Goal: Communication & Community: Participate in discussion

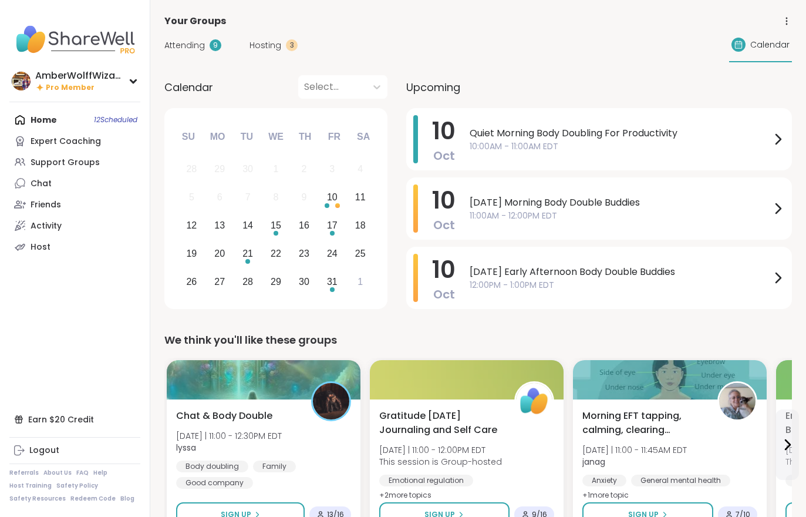
click at [262, 49] on span "Hosting" at bounding box center [266, 45] width 32 height 12
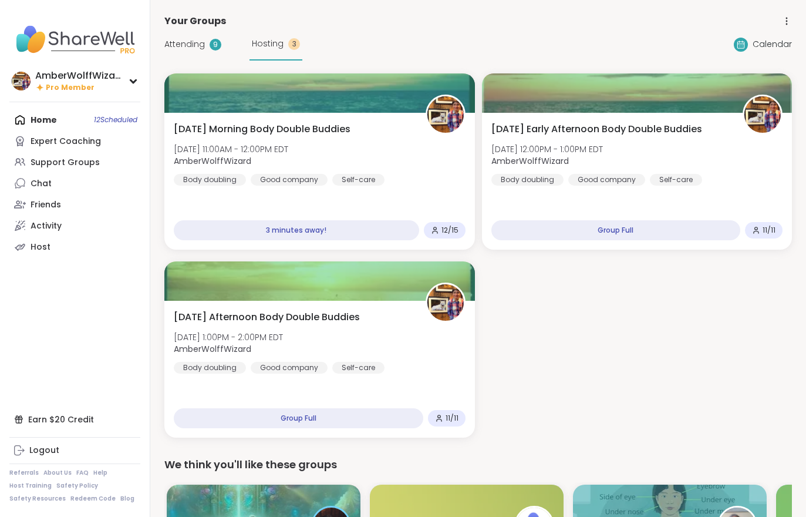
click at [264, 128] on span "Friday Morning Body Double Buddies" at bounding box center [262, 129] width 177 height 14
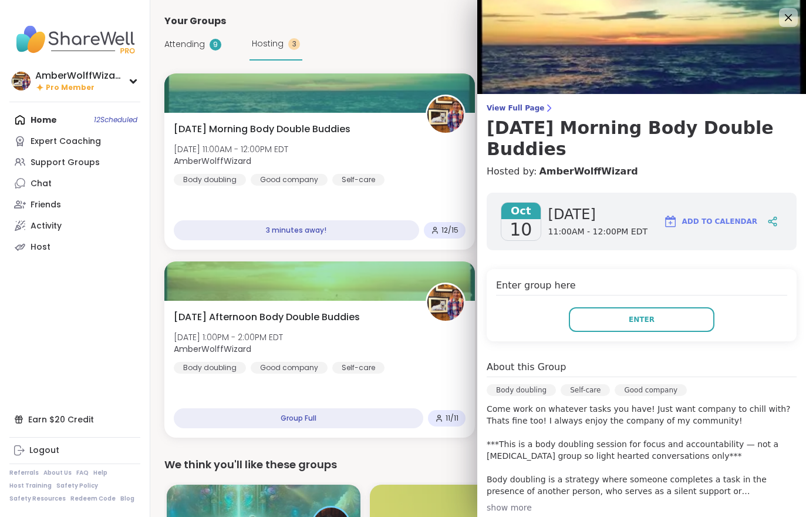
click at [529, 105] on span "View Full Page" at bounding box center [642, 107] width 310 height 9
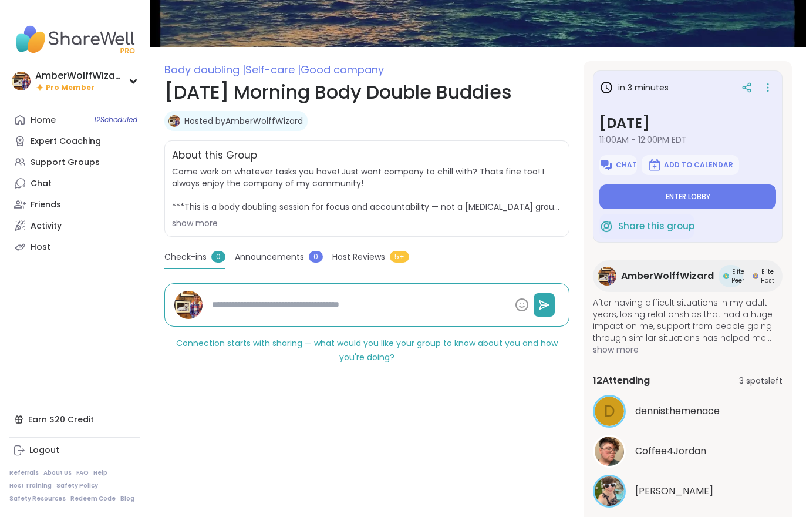
scroll to position [150, 0]
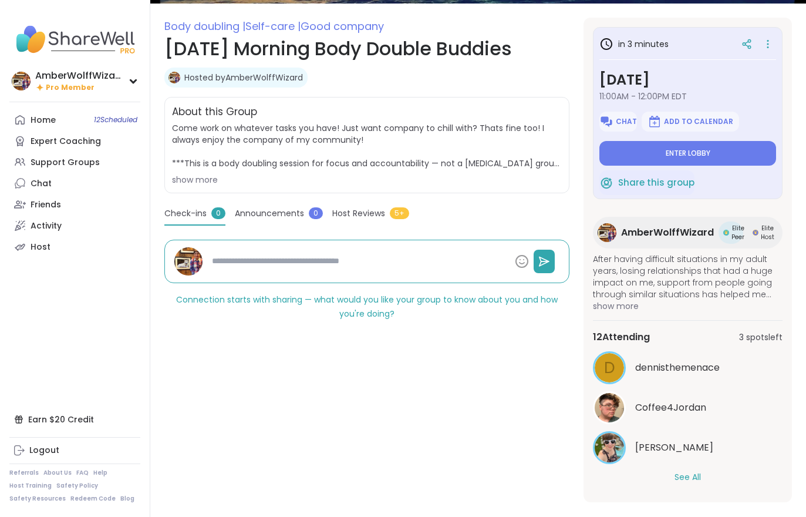
click at [691, 482] on button "See All" at bounding box center [688, 477] width 26 height 12
click at [706, 158] on span "Enter lobby" at bounding box center [688, 153] width 45 height 9
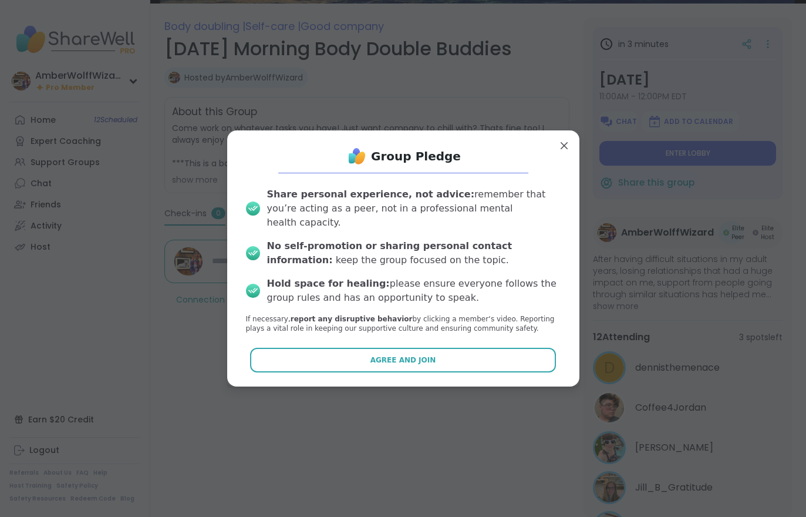
click at [477, 358] on button "Agree and Join" at bounding box center [403, 360] width 306 height 25
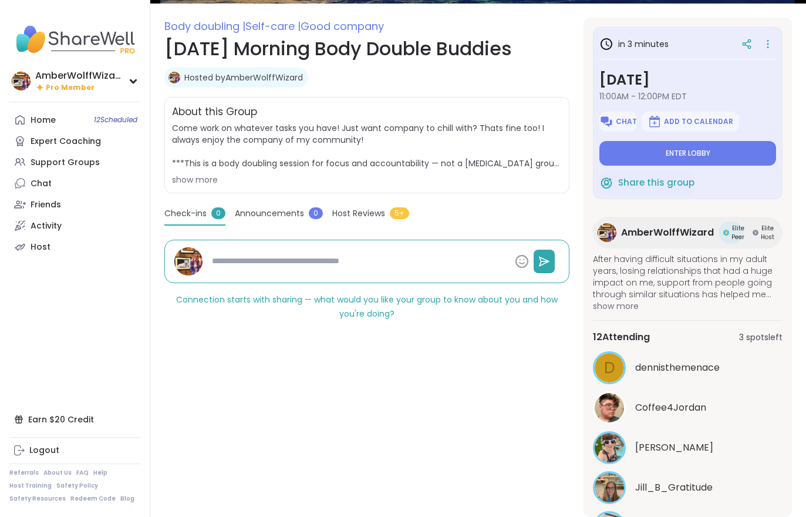
type textarea "*"
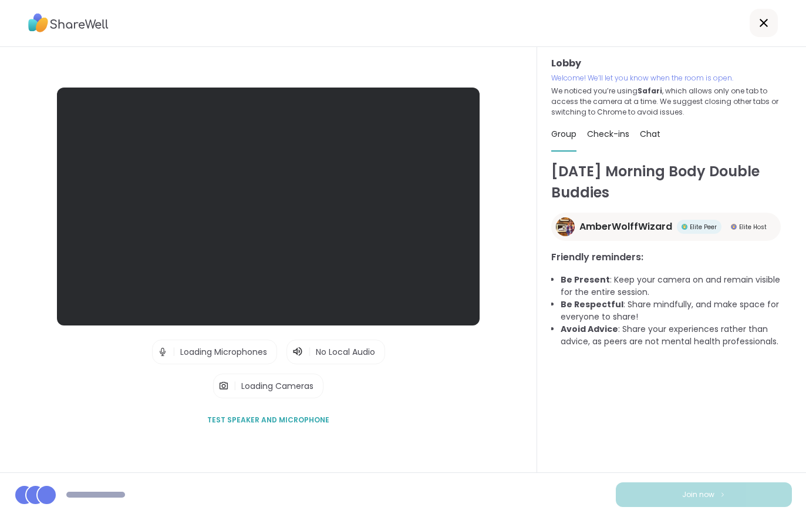
scroll to position [18, 0]
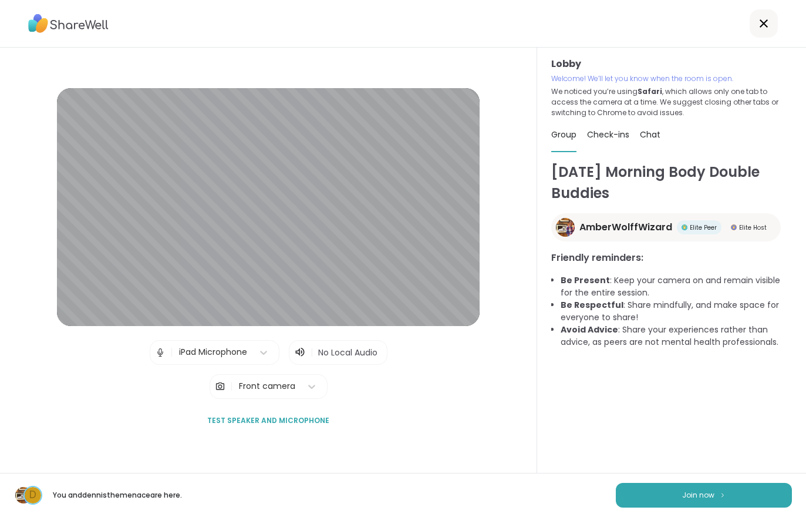
click at [705, 459] on div "Friday Morning Body Double Buddies AmberWolffWizard Elite Peer Elite Host Frien…" at bounding box center [671, 328] width 241 height 335
click at [699, 490] on span "Join now" at bounding box center [698, 495] width 32 height 11
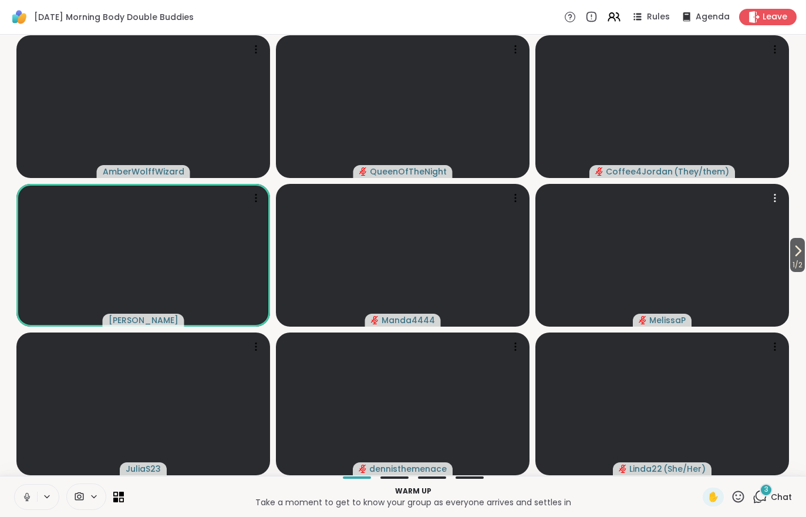
click at [788, 272] on video at bounding box center [662, 255] width 254 height 143
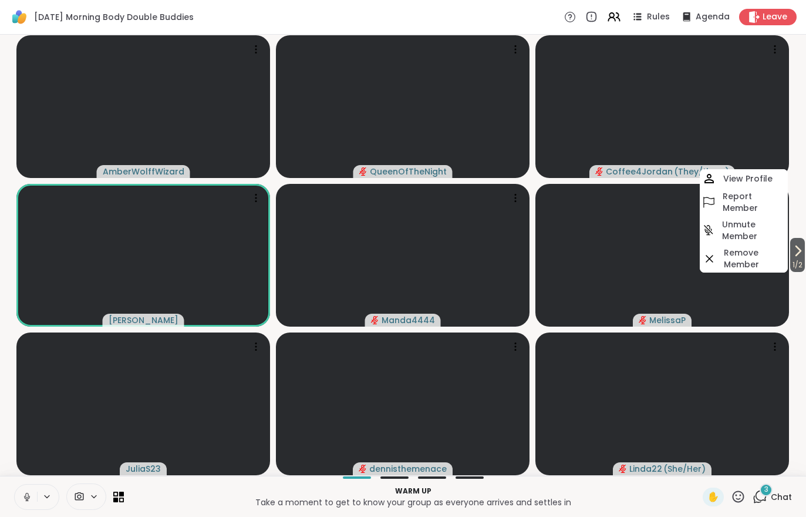
click at [791, 257] on icon at bounding box center [798, 251] width 14 height 14
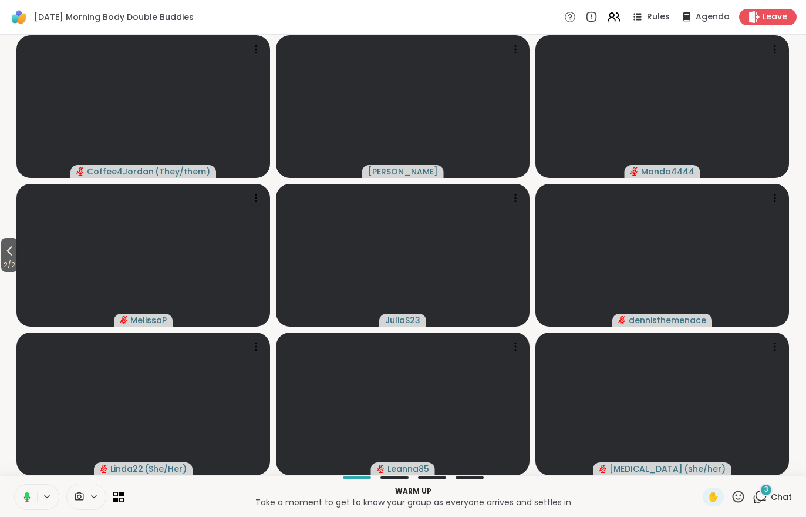
click at [786, 487] on div "3 Chat" at bounding box center [772, 496] width 39 height 19
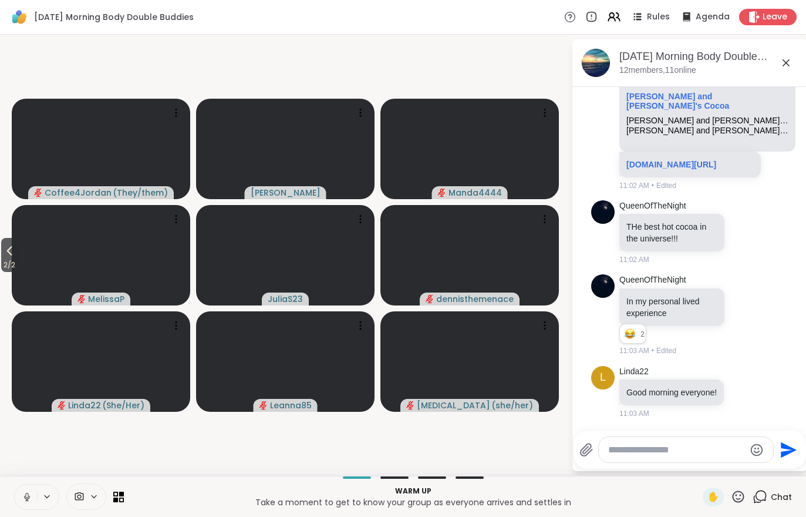
scroll to position [230, 0]
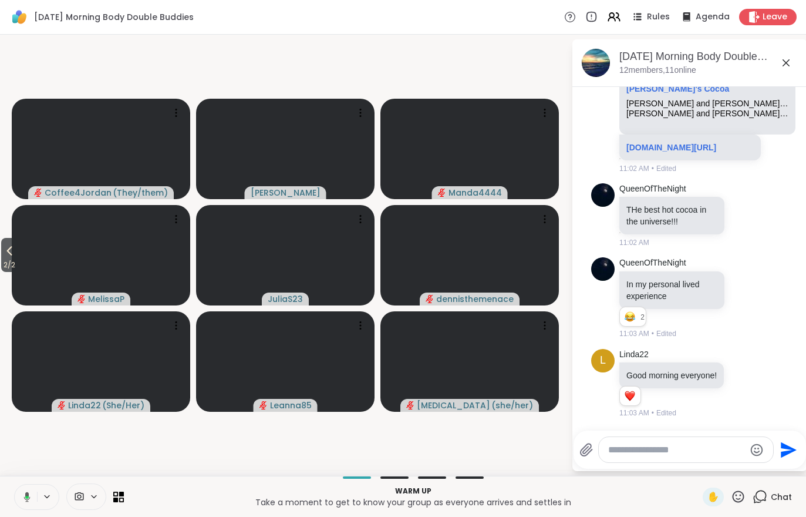
click at [21, 254] on video at bounding box center [101, 255] width 178 height 100
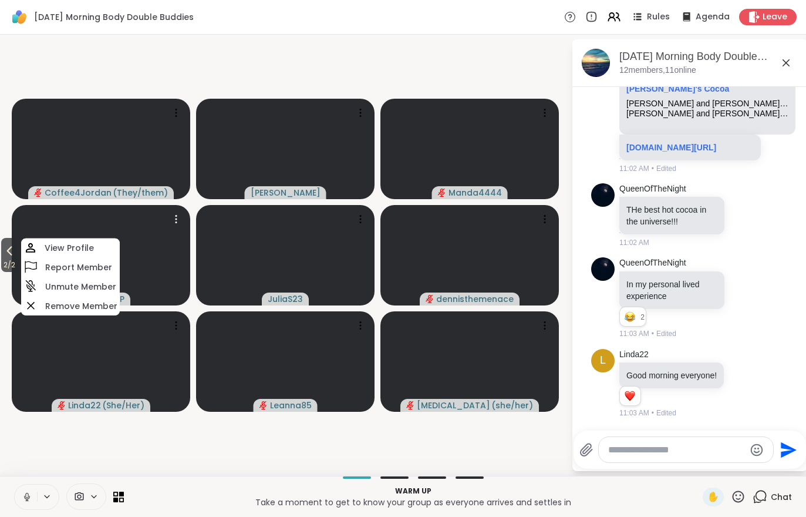
click at [2, 269] on span "2 / 2" at bounding box center [9, 265] width 16 height 14
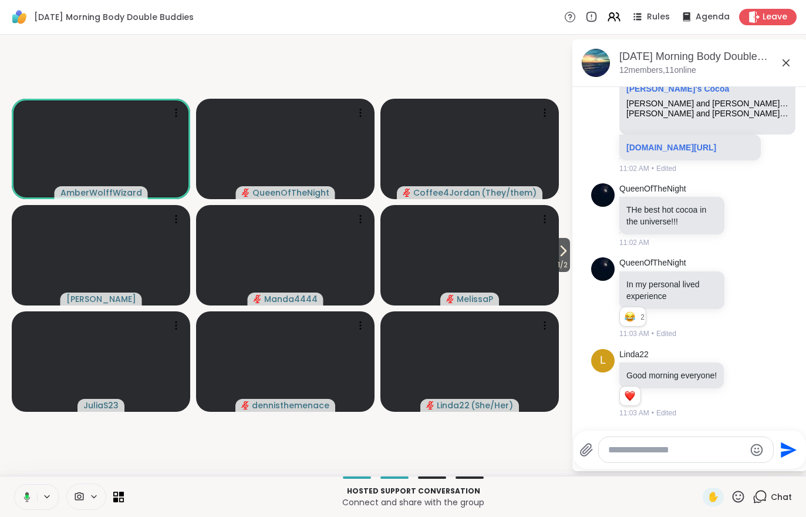
click at [566, 252] on icon at bounding box center [563, 251] width 14 height 14
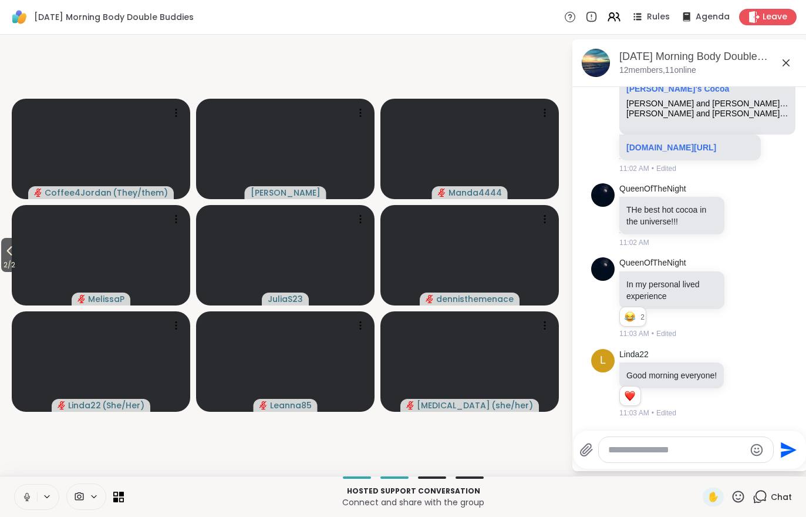
click at [621, 14] on icon at bounding box center [614, 17] width 14 height 14
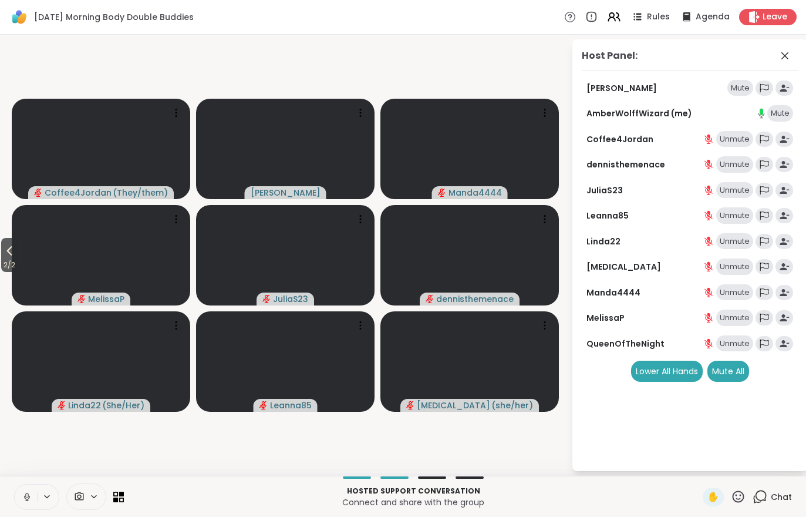
click at [4, 268] on span "2 / 2" at bounding box center [9, 265] width 16 height 14
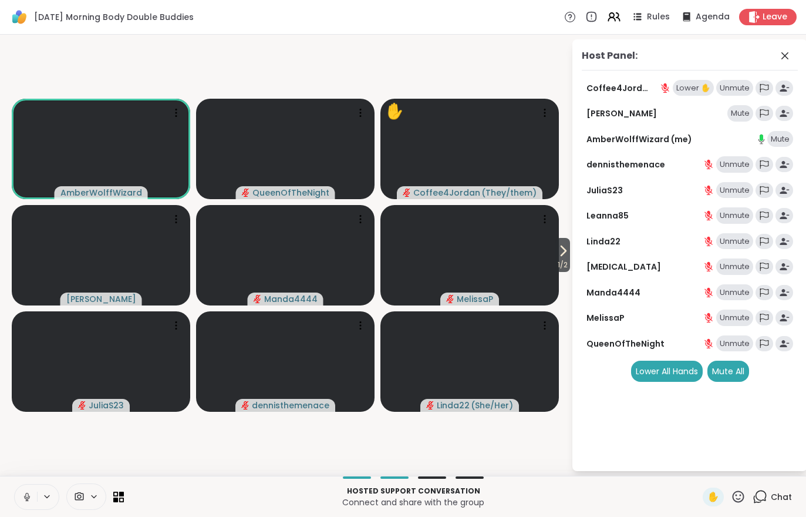
click at [778, 505] on div "Chat" at bounding box center [772, 496] width 39 height 19
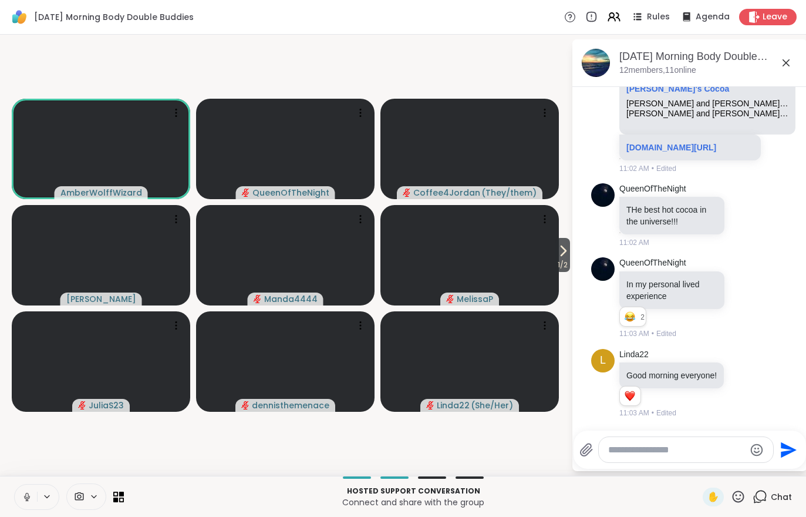
click at [24, 495] on icon at bounding box center [27, 496] width 11 height 11
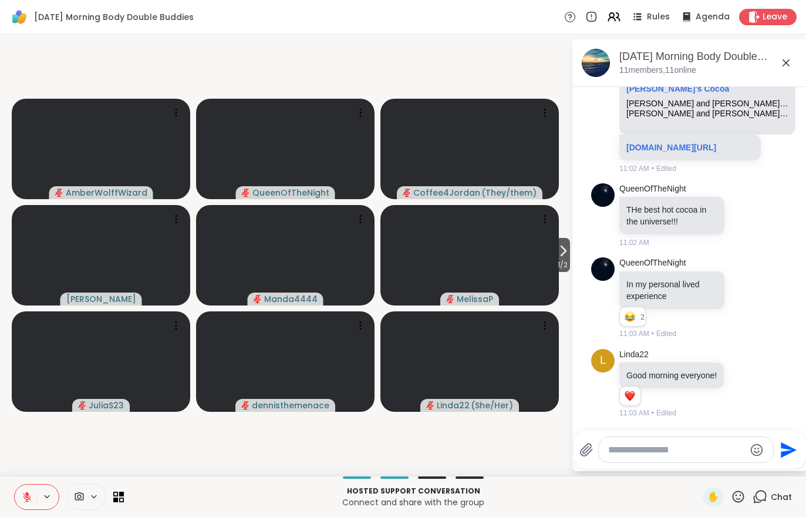
click at [21, 497] on button at bounding box center [26, 496] width 22 height 25
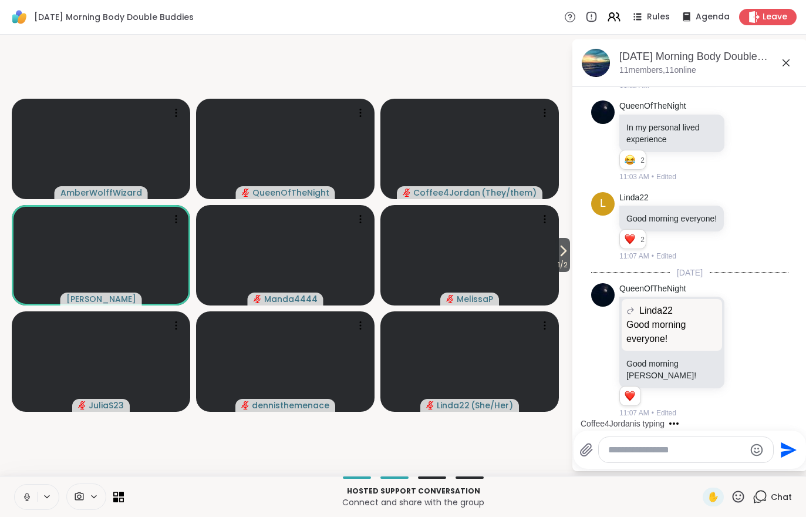
scroll to position [436, 0]
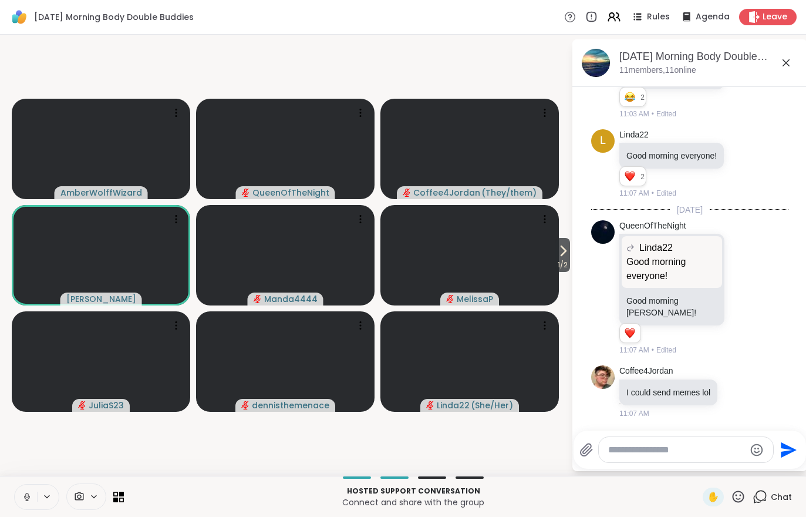
click at [565, 271] on span "1 / 2" at bounding box center [562, 265] width 15 height 14
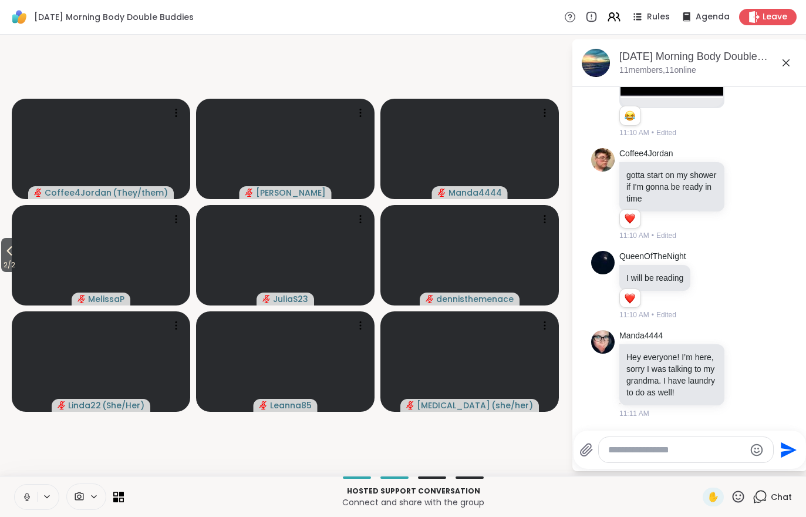
scroll to position [1338, 0]
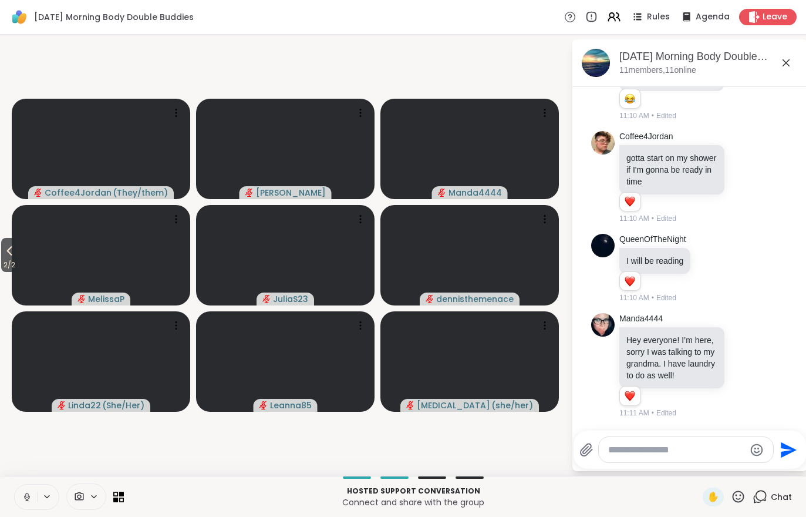
click at [6, 261] on span "2 / 2" at bounding box center [9, 265] width 16 height 14
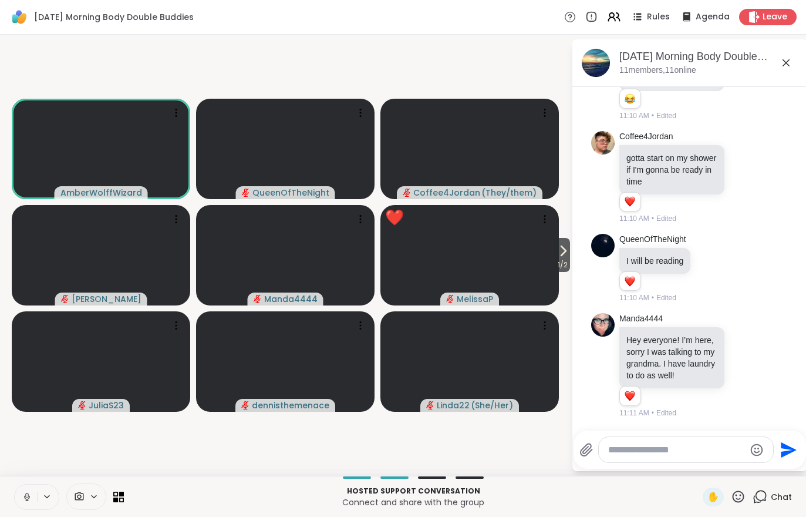
click at [36, 507] on button at bounding box center [26, 496] width 22 height 25
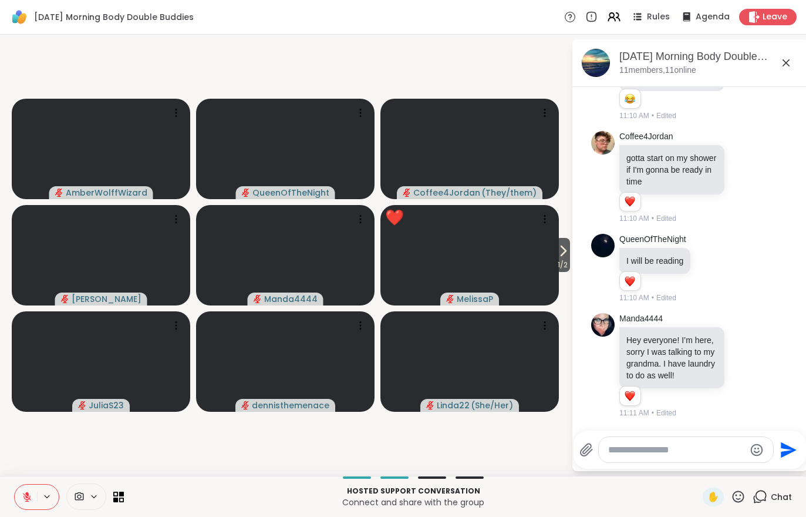
click at [42, 512] on div "Hosted support conversation Connect and share with the group ✋ Chat" at bounding box center [403, 496] width 806 height 41
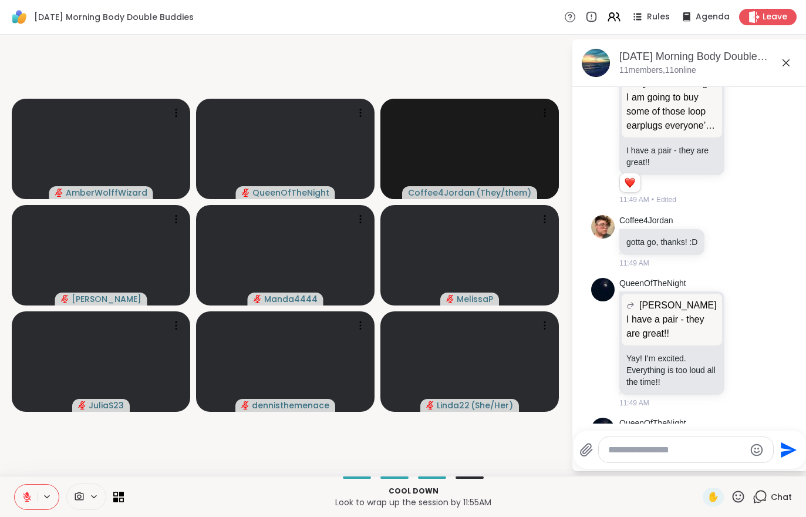
scroll to position [2505, 0]
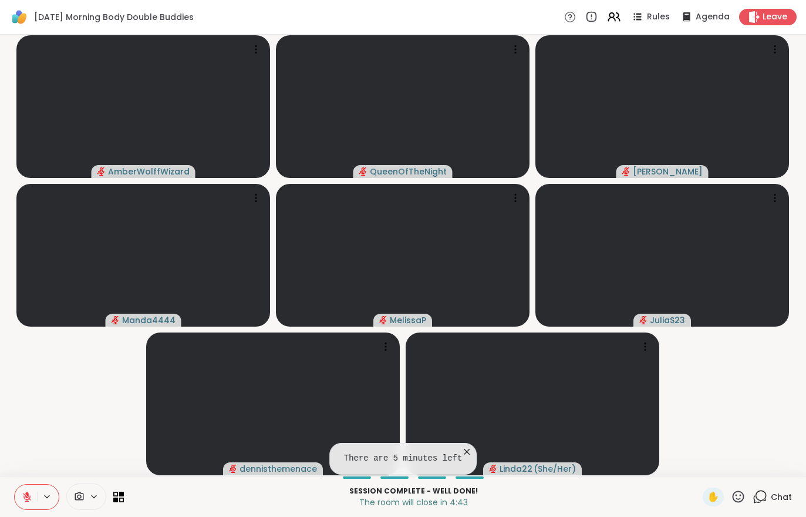
click at [25, 497] on icon at bounding box center [27, 496] width 11 height 11
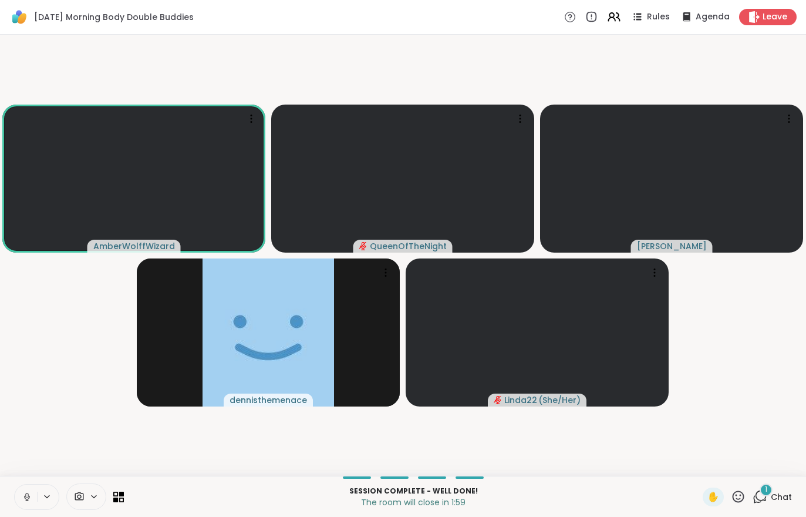
click at [761, 18] on div "Leave" at bounding box center [768, 17] width 58 height 16
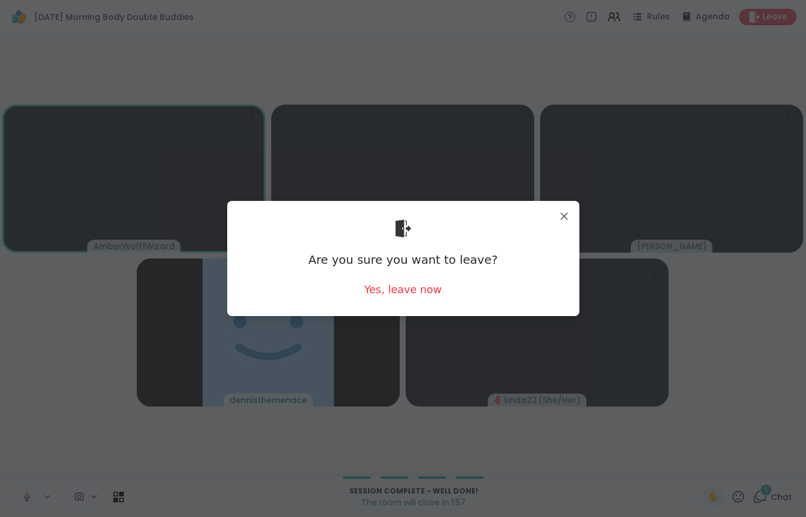
click at [424, 295] on div "Yes, leave now" at bounding box center [402, 289] width 77 height 15
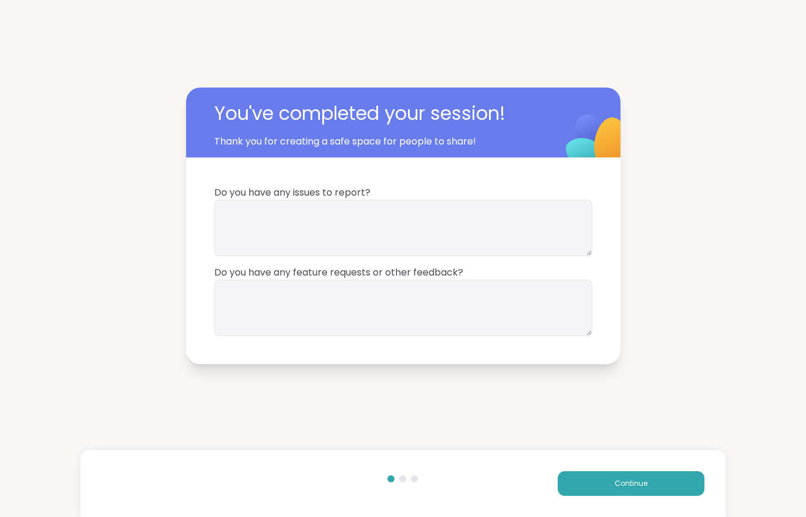
click at [626, 486] on span "Continue" at bounding box center [631, 483] width 33 height 11
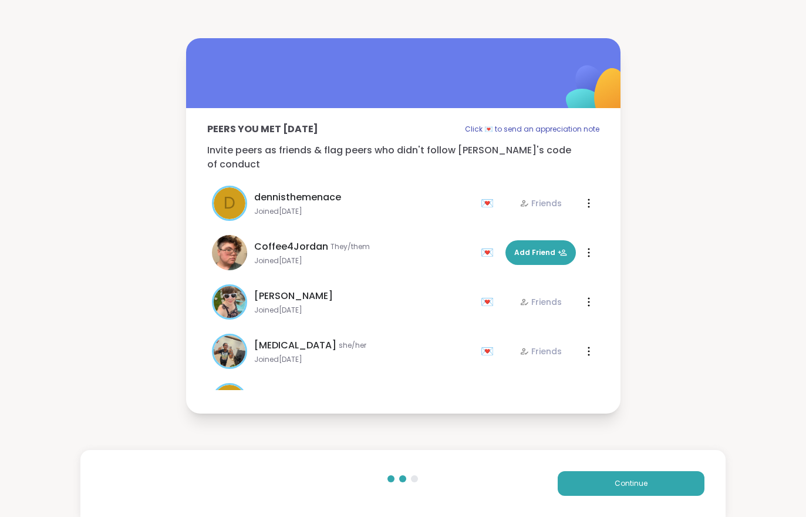
click at [631, 467] on div "Continue" at bounding box center [402, 483] width 645 height 67
click at [612, 478] on button "Continue" at bounding box center [631, 483] width 147 height 25
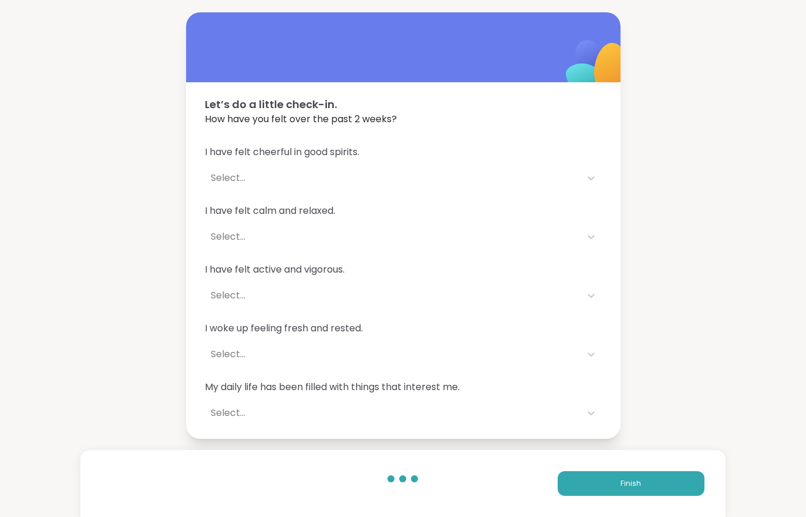
click at [606, 484] on button "Finish" at bounding box center [631, 483] width 147 height 25
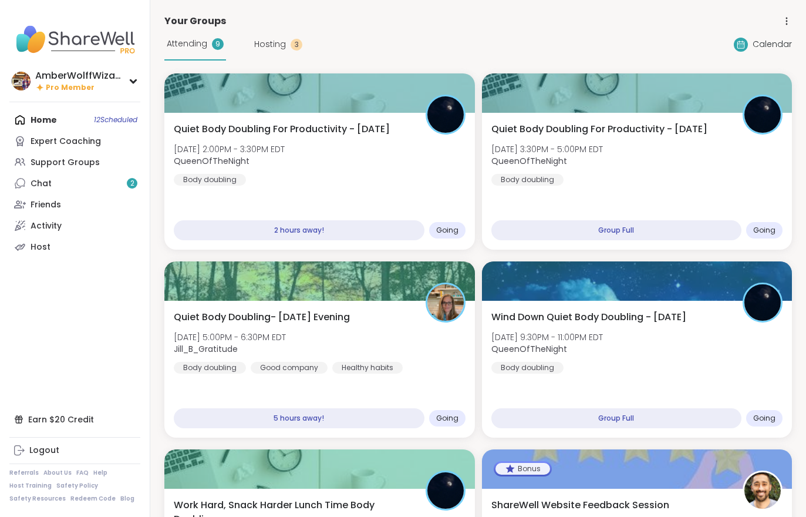
click at [71, 191] on link "Chat 2" at bounding box center [74, 183] width 131 height 21
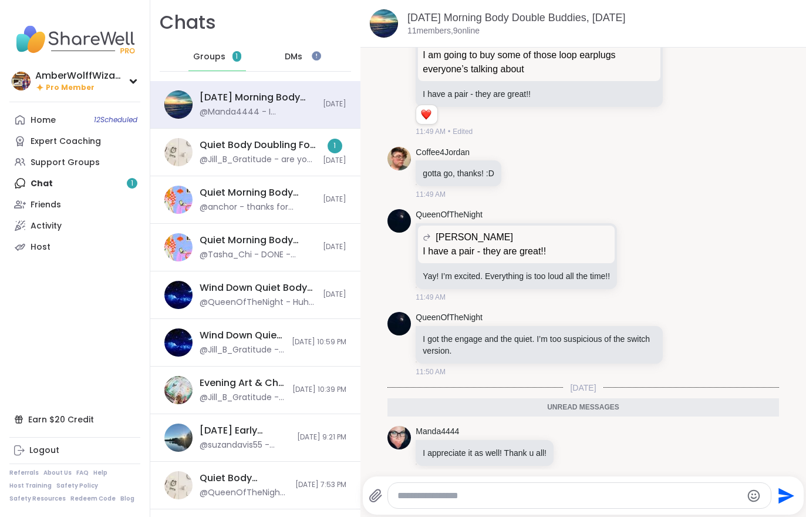
click at [293, 150] on div "Quiet Body Doubling For Productivity - Thursday, Oct 09" at bounding box center [258, 145] width 116 height 13
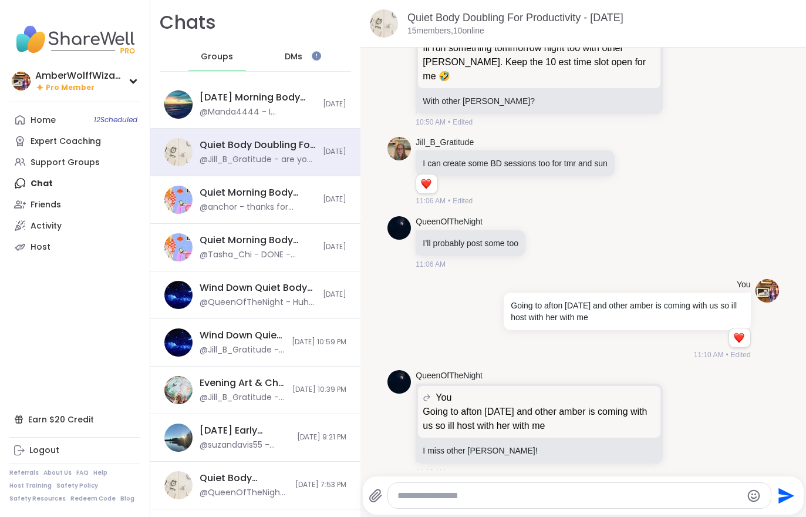
scroll to position [2988, 0]
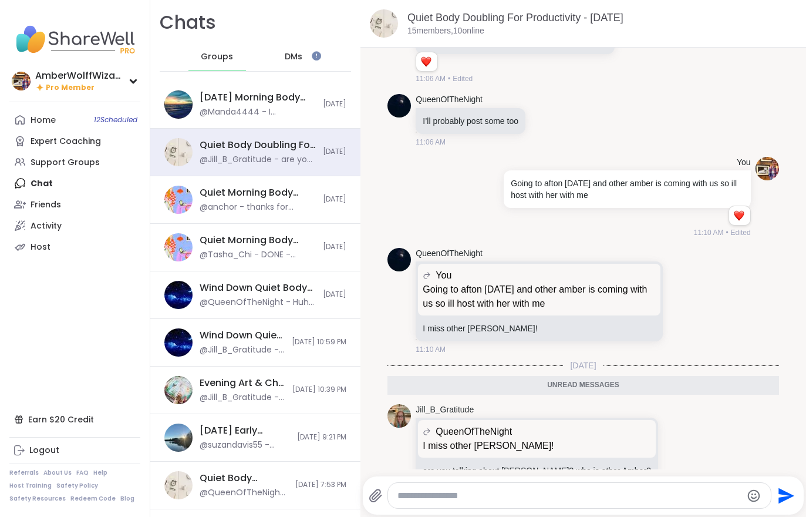
click at [76, 120] on link "Home 12 Scheduled" at bounding box center [74, 119] width 131 height 21
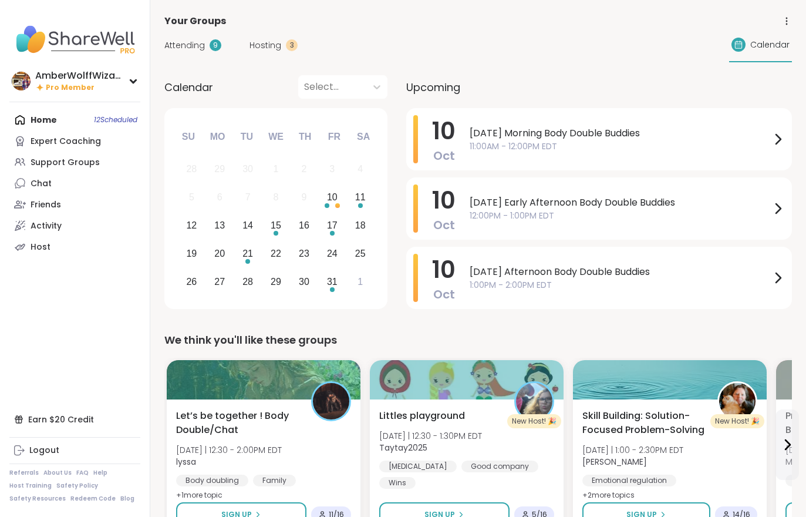
click at [181, 50] on span "Attending" at bounding box center [184, 45] width 41 height 12
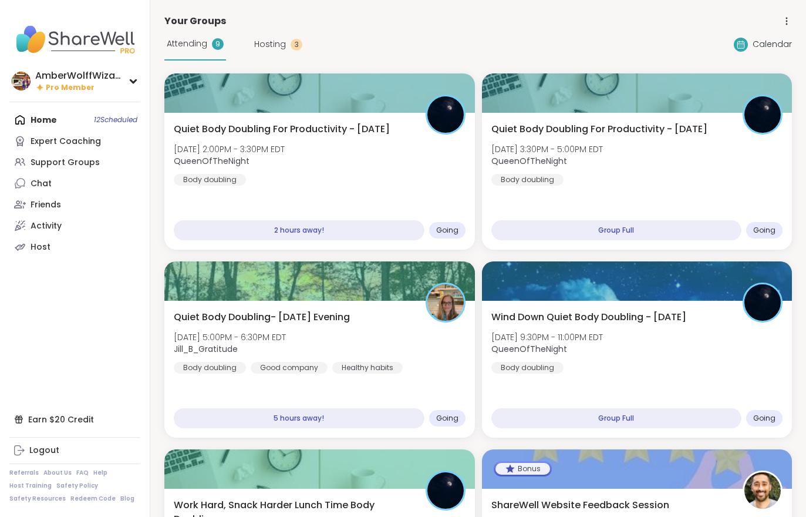
click at [194, 53] on div "Attending 9" at bounding box center [195, 44] width 62 height 32
click at [274, 41] on span "Hosting" at bounding box center [270, 44] width 32 height 12
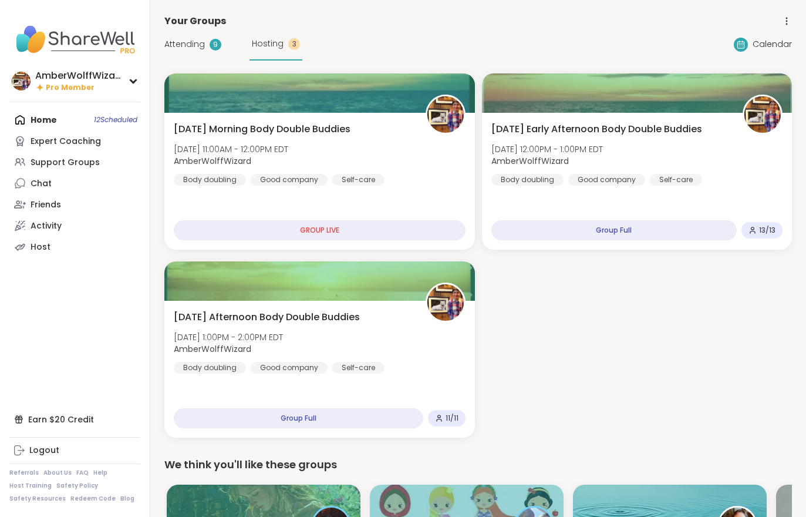
click at [706, 138] on div "Friday Early Afternoon Body Double Buddies Fri, Oct 10 | 12:00PM - 1:00PM EDT A…" at bounding box center [637, 153] width 292 height 63
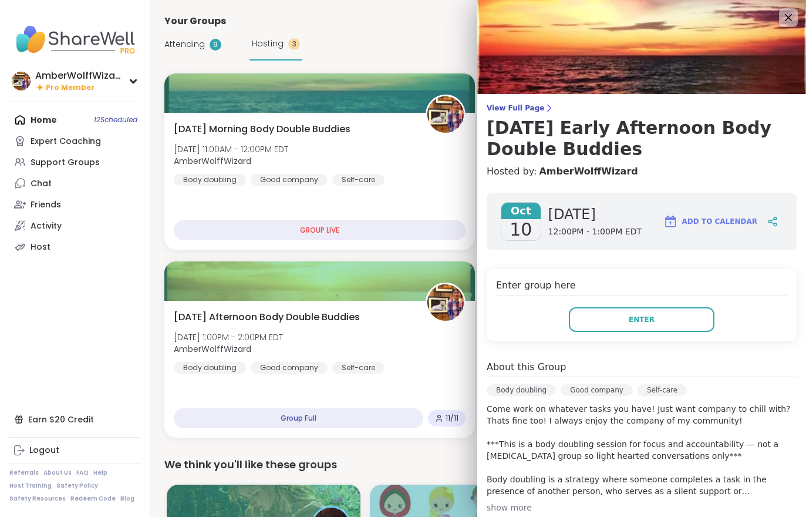
click at [636, 313] on button "Enter" at bounding box center [642, 319] width 146 height 25
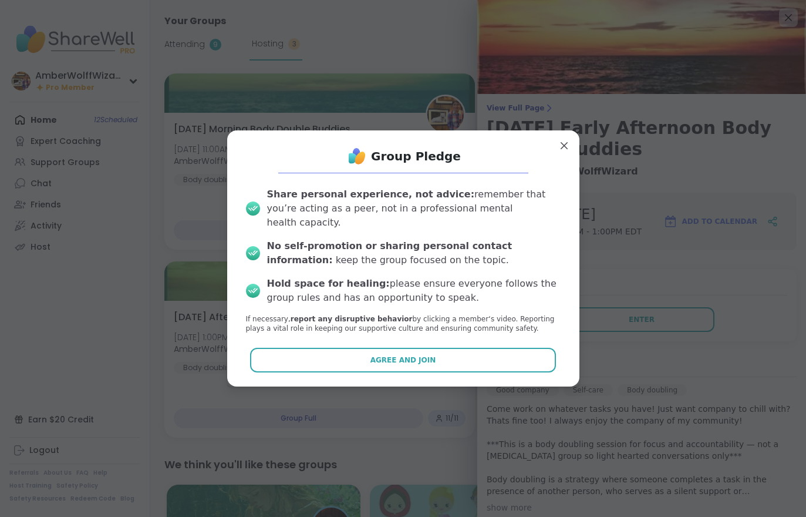
click at [474, 349] on button "Agree and Join" at bounding box center [403, 360] width 306 height 25
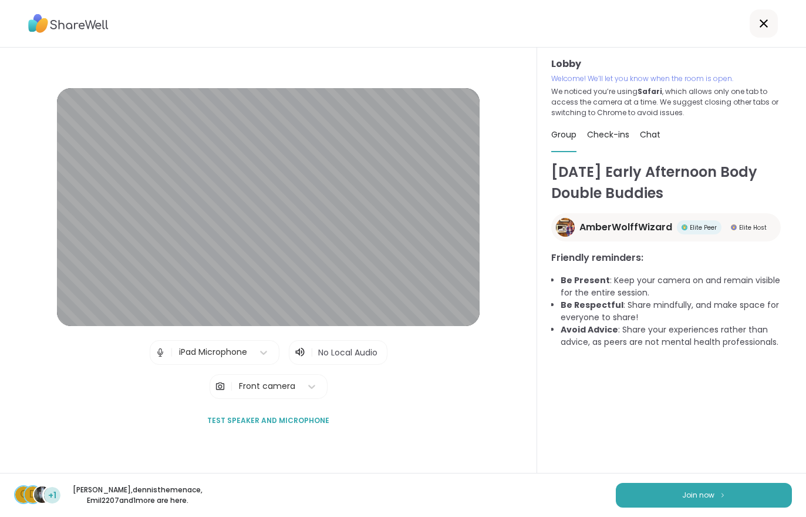
click at [686, 498] on span "Join now" at bounding box center [698, 495] width 32 height 11
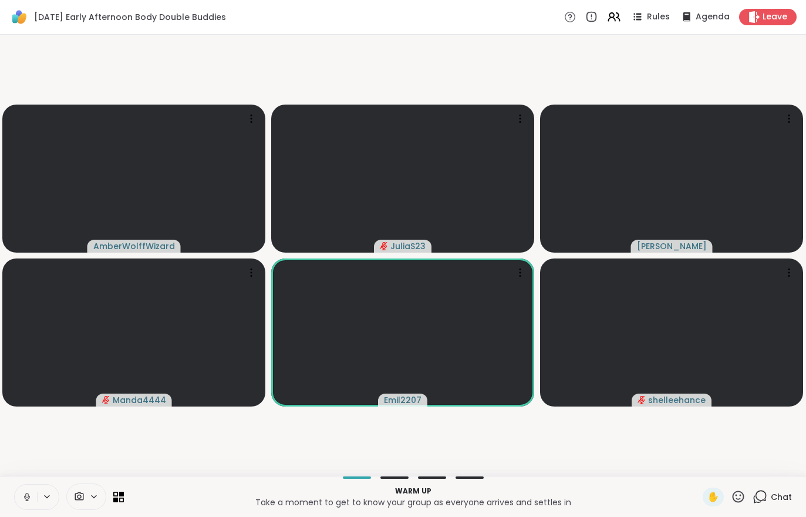
click at [615, 21] on icon at bounding box center [614, 17] width 14 height 14
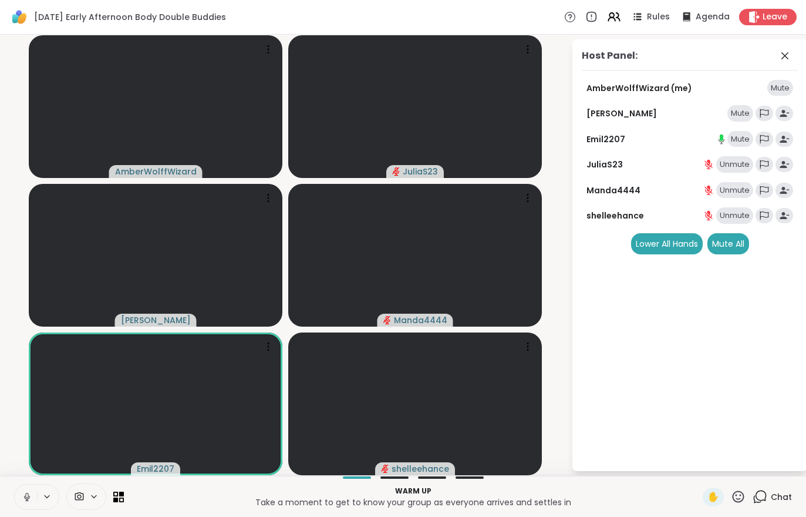
click at [781, 446] on div "Host Panel: AmberWolffWizard (me) Mute Cyndy Mute Emil2207 Mute JuliaS23 Unmute…" at bounding box center [689, 255] width 235 height 432
click at [730, 244] on div "Mute All" at bounding box center [728, 243] width 42 height 21
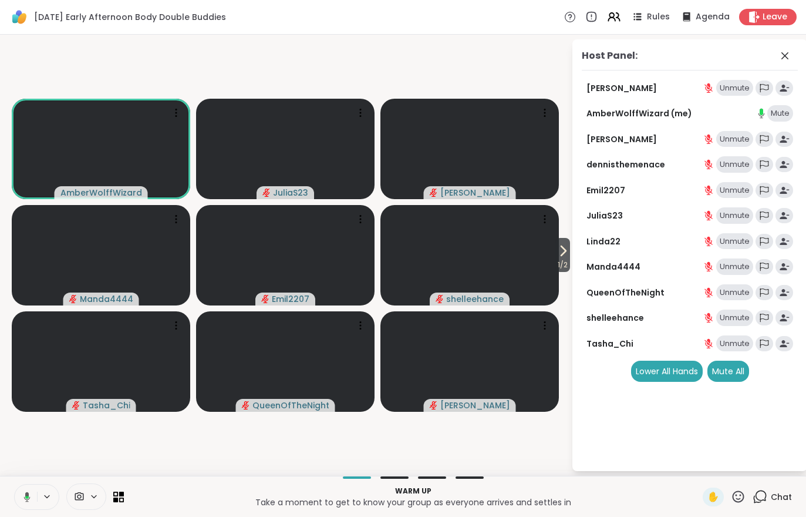
click at [790, 454] on div "Host Panel: Adrienne_QueenOfTheDawn Unmute AmberWolffWizard (me) Mute Cyndy Unm…" at bounding box center [689, 255] width 235 height 432
click at [767, 504] on div "Chat" at bounding box center [772, 496] width 39 height 19
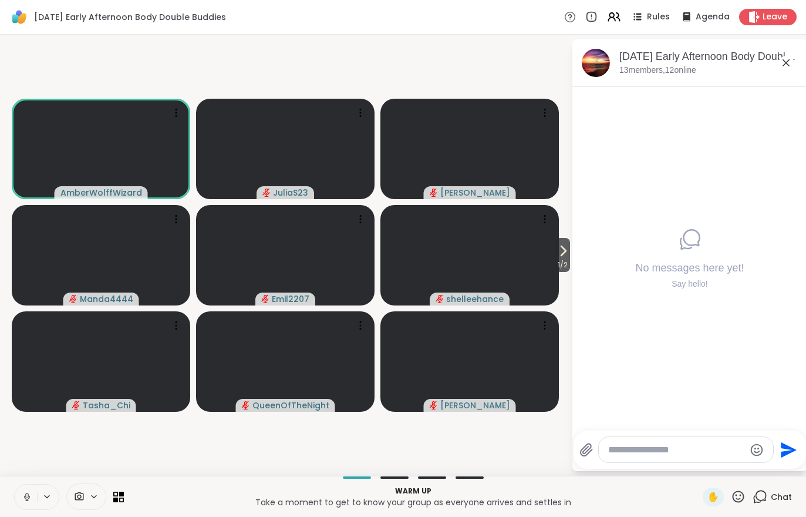
click at [770, 505] on div "Chat" at bounding box center [772, 496] width 39 height 19
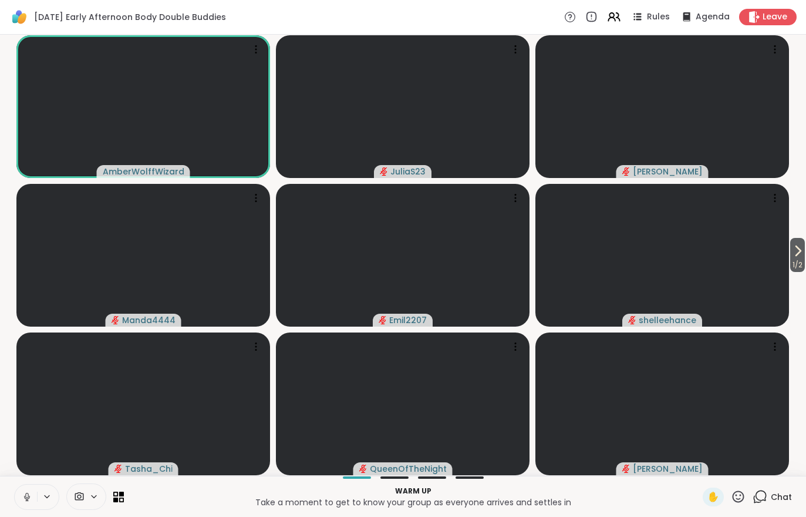
click at [787, 504] on div "Chat" at bounding box center [772, 496] width 39 height 19
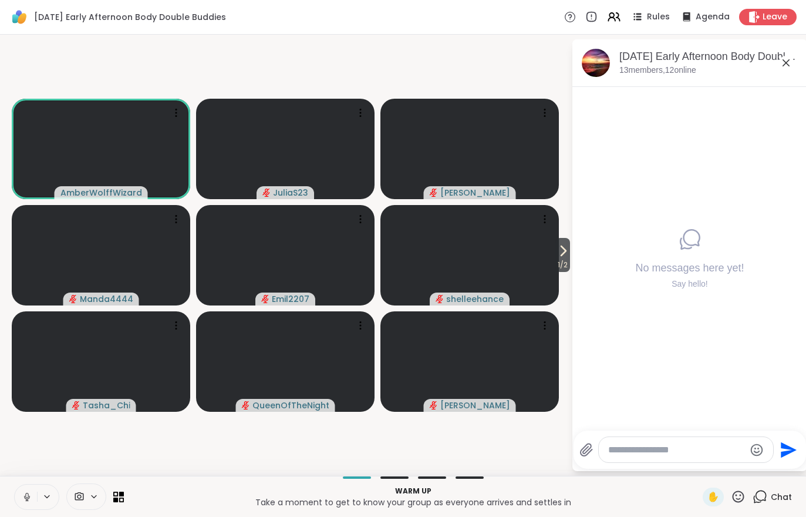
click at [559, 250] on icon at bounding box center [563, 251] width 14 height 14
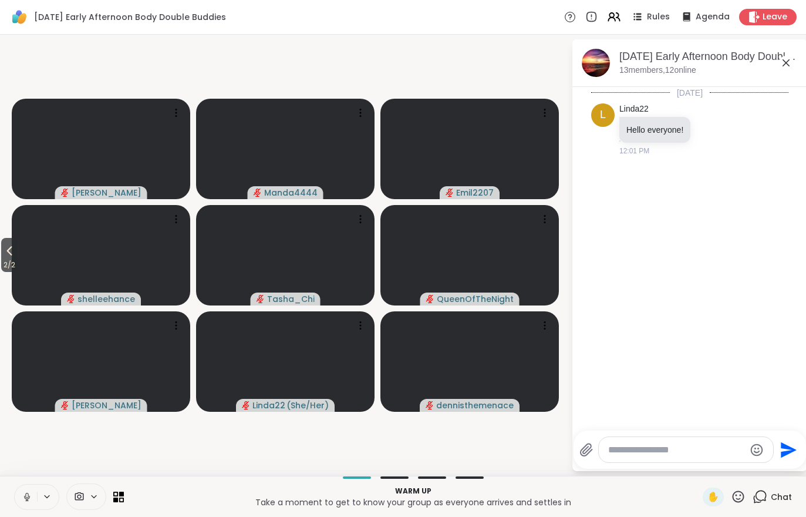
click at [31, 505] on button at bounding box center [26, 496] width 22 height 25
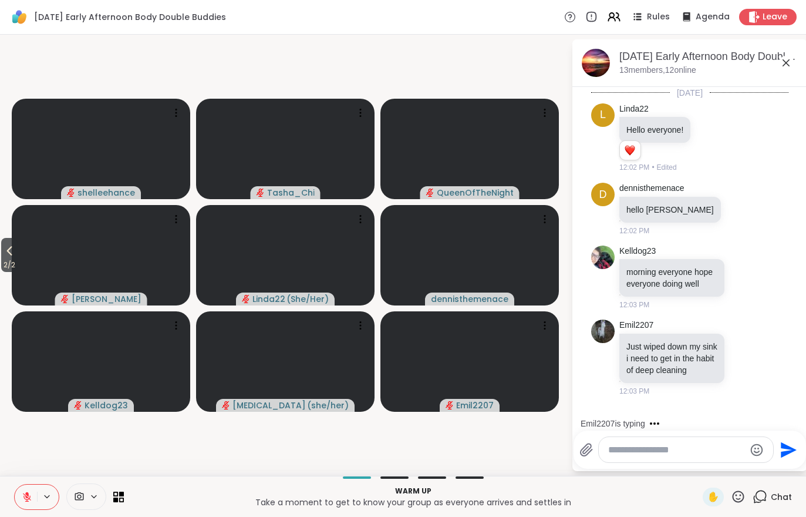
click at [684, 82] on div "Friday Early Afternoon Body Double Buddies, Oct 10 13 members, 12 online" at bounding box center [689, 63] width 235 height 48
click at [668, 76] on div "Friday Early Afternoon Body Double Buddies, Oct 10 13 members, 12 online" at bounding box center [689, 63] width 235 height 48
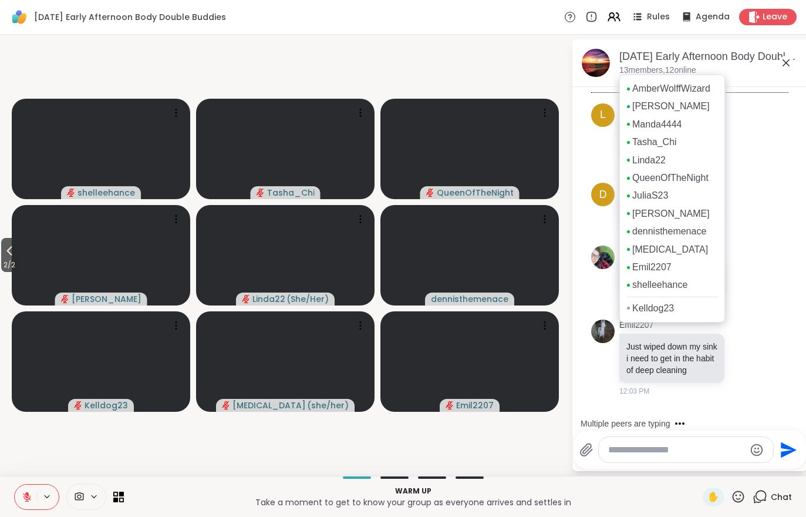
click at [26, 494] on icon at bounding box center [27, 493] width 4 height 5
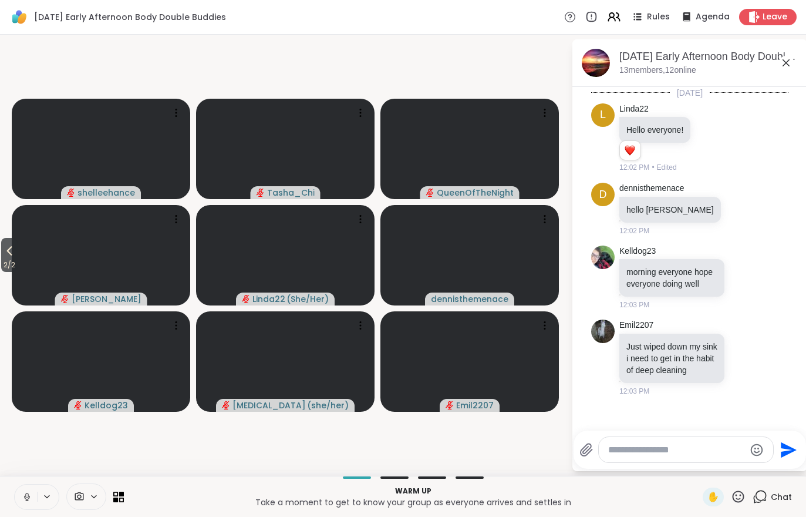
click at [621, 22] on icon at bounding box center [614, 17] width 14 height 14
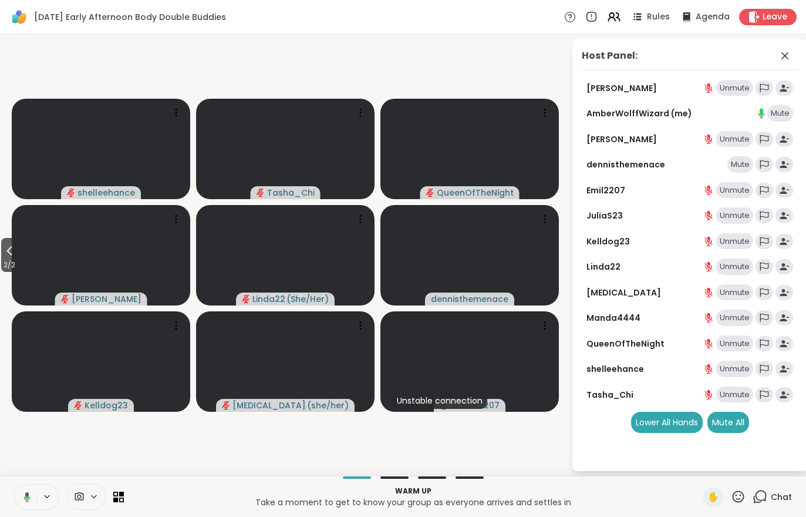
click at [733, 416] on div "Mute All" at bounding box center [728, 422] width 42 height 21
click at [777, 491] on span "Chat" at bounding box center [781, 497] width 21 height 12
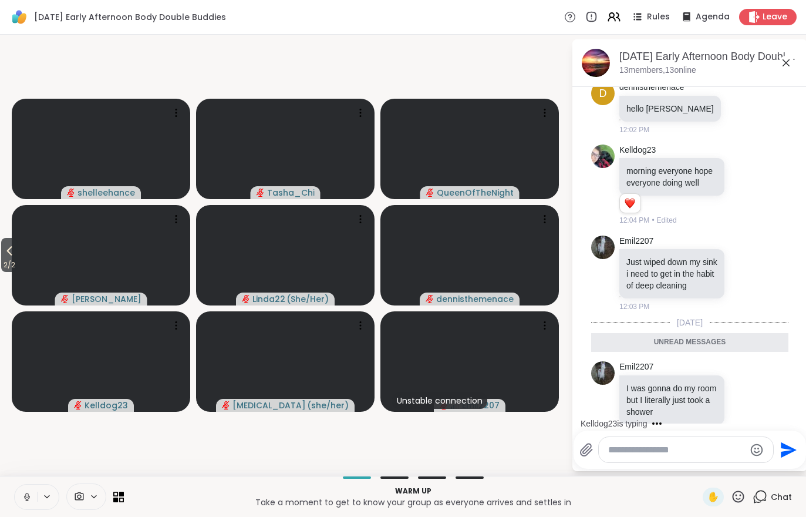
scroll to position [117, 0]
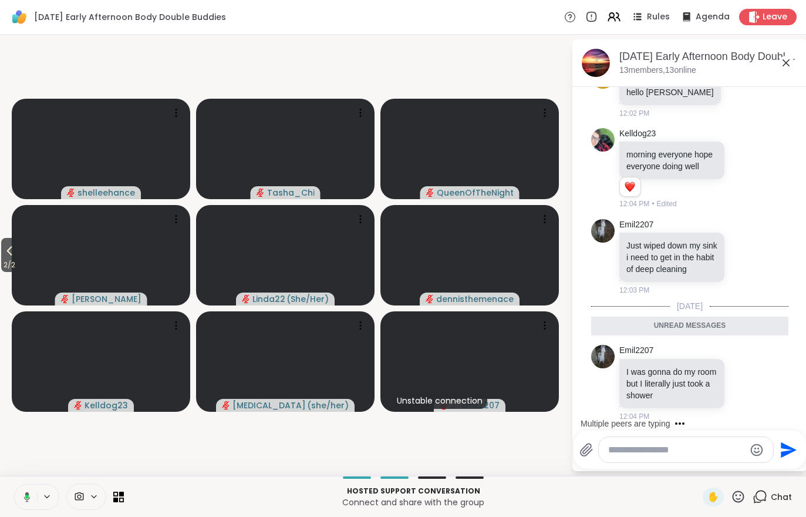
click at [4, 271] on span "2 / 2" at bounding box center [9, 265] width 16 height 14
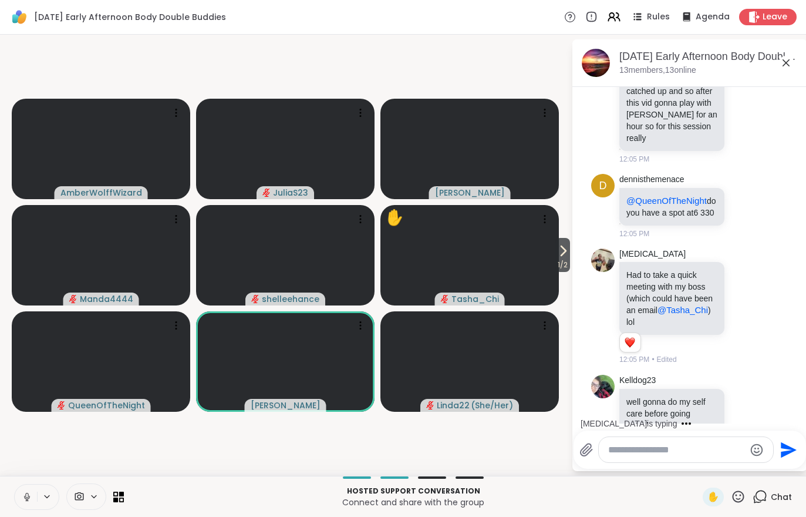
scroll to position [773, 0]
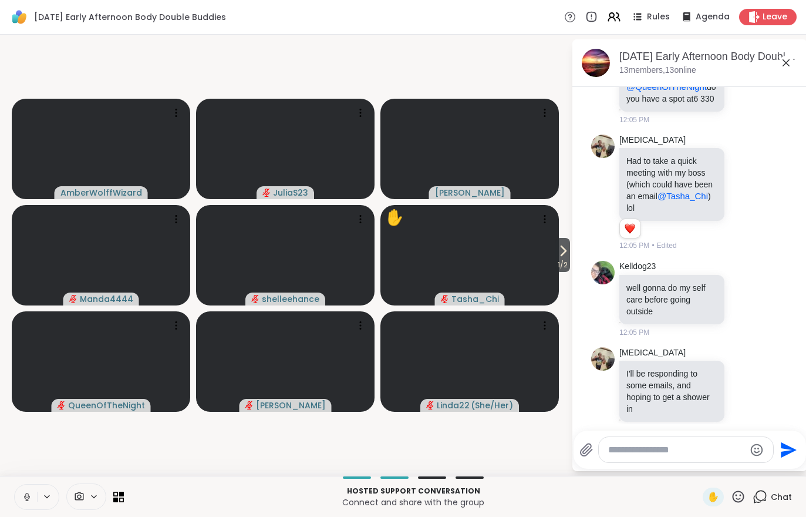
click at [559, 267] on span "1 / 2" at bounding box center [562, 265] width 15 height 14
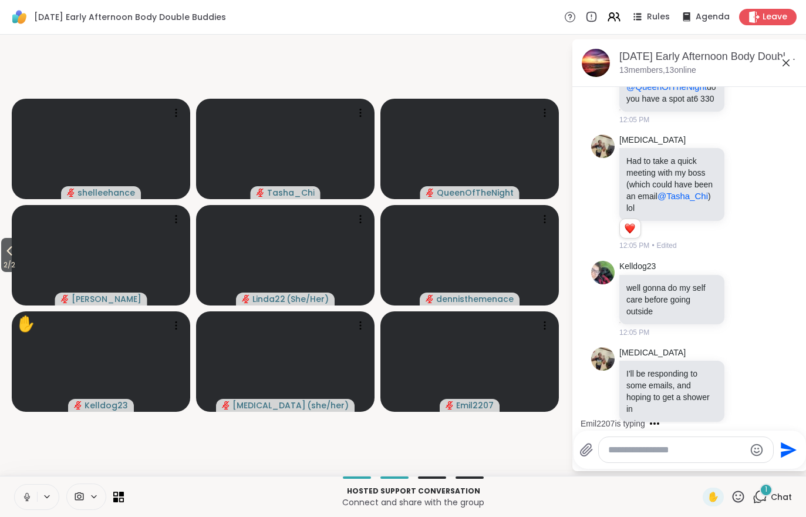
scroll to position [859, 0]
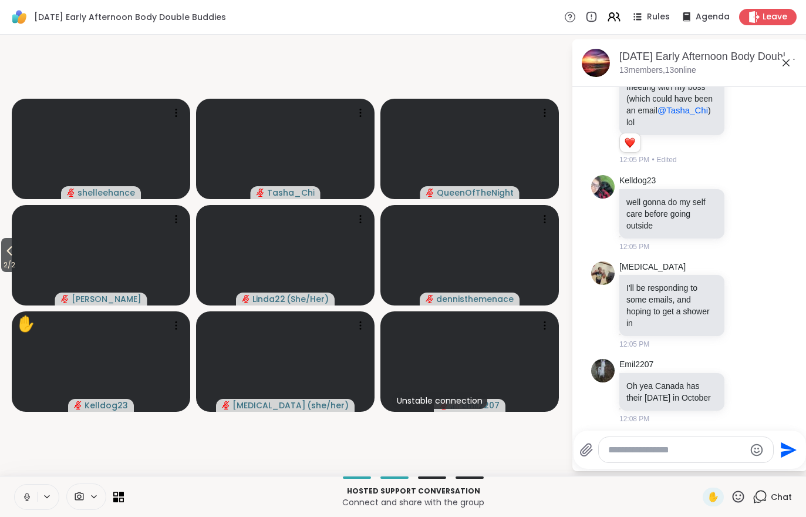
click at [31, 498] on icon at bounding box center [27, 496] width 11 height 11
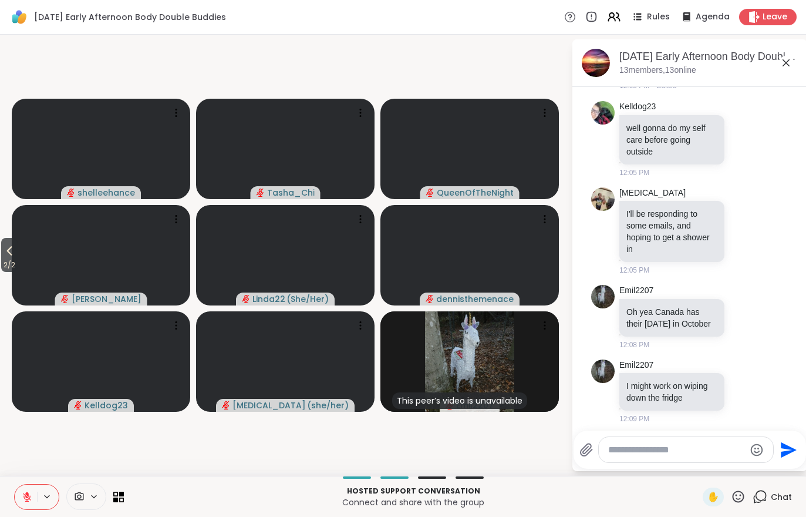
click at [8, 249] on icon at bounding box center [9, 251] width 14 height 14
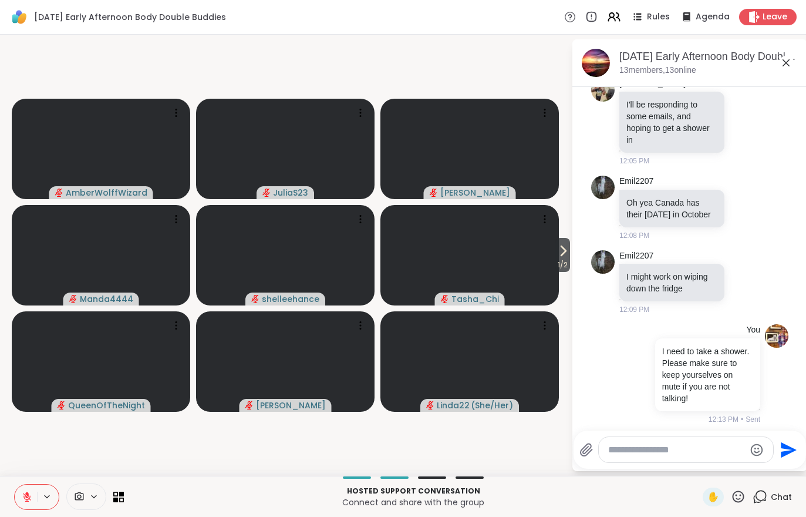
scroll to position [1059, 0]
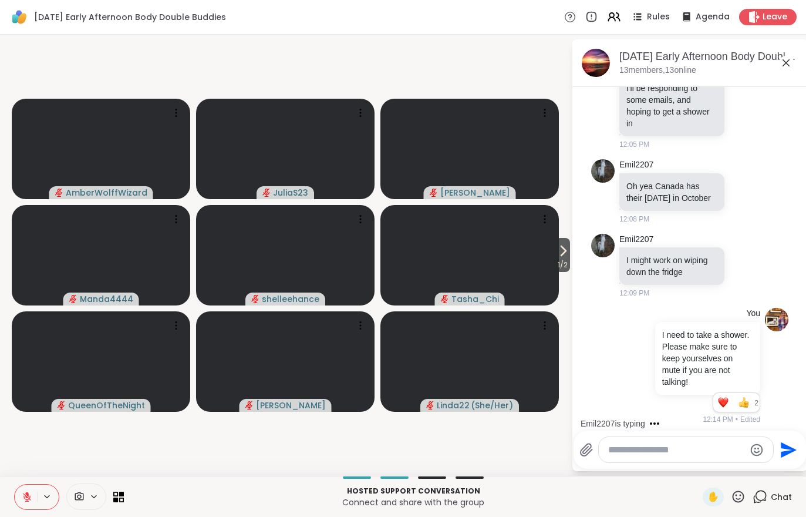
click at [757, 12] on icon at bounding box center [755, 17] width 12 height 12
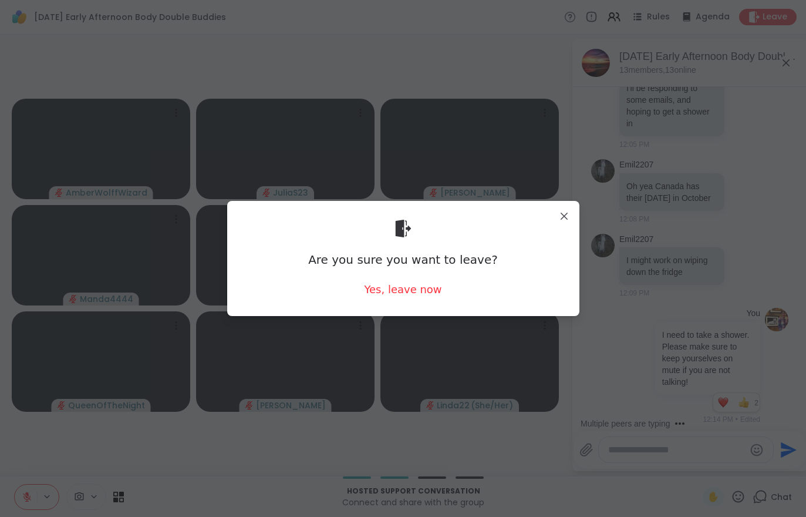
click at [393, 290] on div "Yes, leave now" at bounding box center [402, 289] width 77 height 15
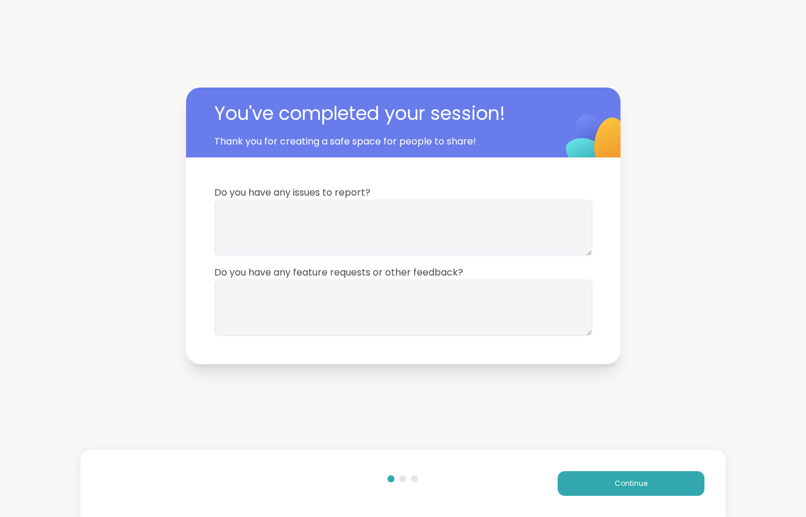
click at [627, 483] on span "Continue" at bounding box center [631, 483] width 33 height 11
click at [610, 493] on button "Continue" at bounding box center [631, 483] width 147 height 25
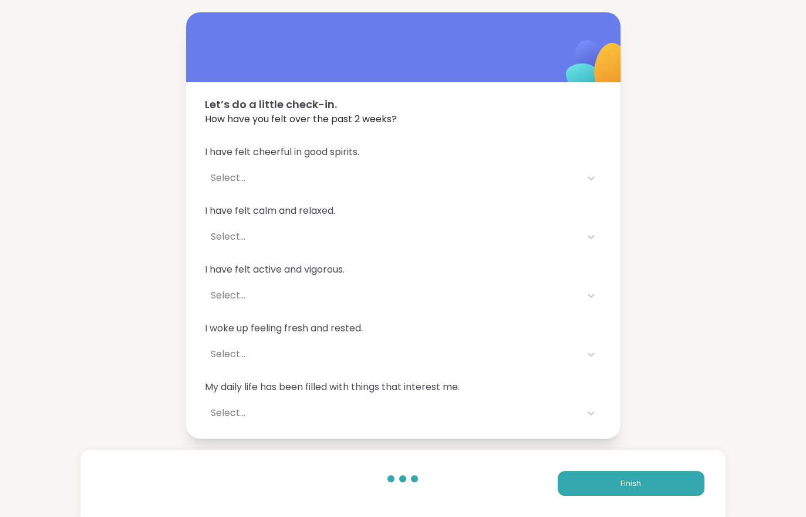
click at [602, 481] on button "Finish" at bounding box center [631, 483] width 147 height 25
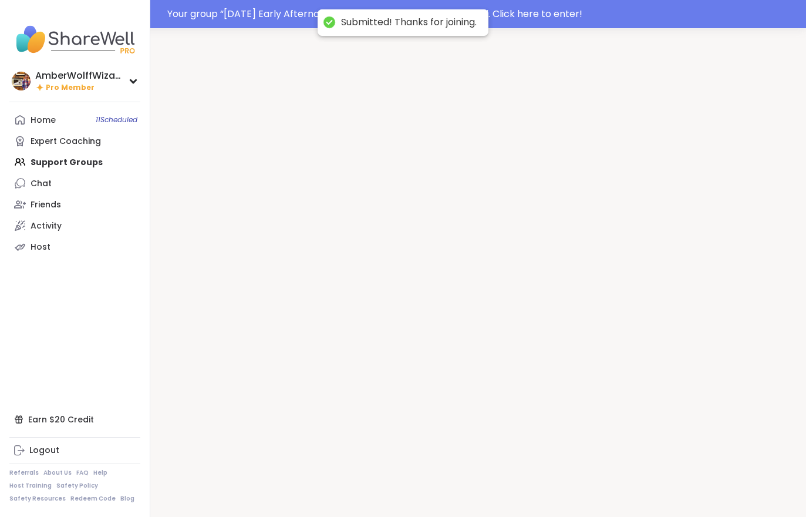
click at [590, 479] on div at bounding box center [478, 286] width 656 height 517
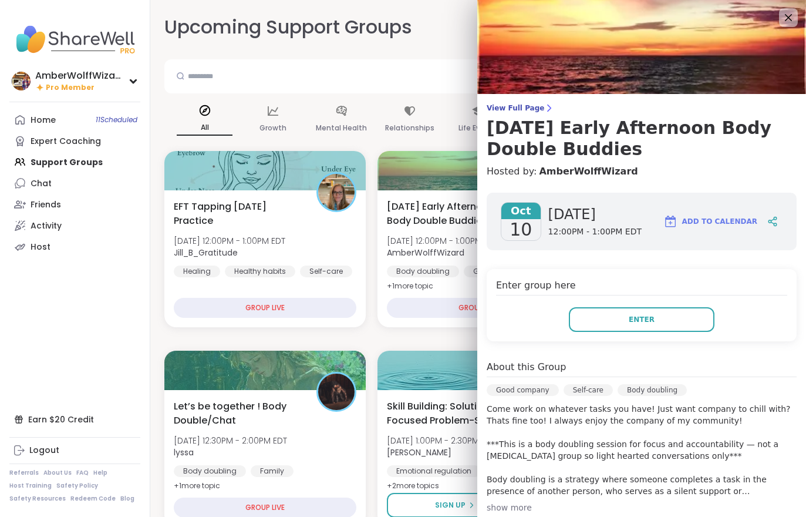
click at [631, 324] on span "Enter" at bounding box center [642, 319] width 26 height 11
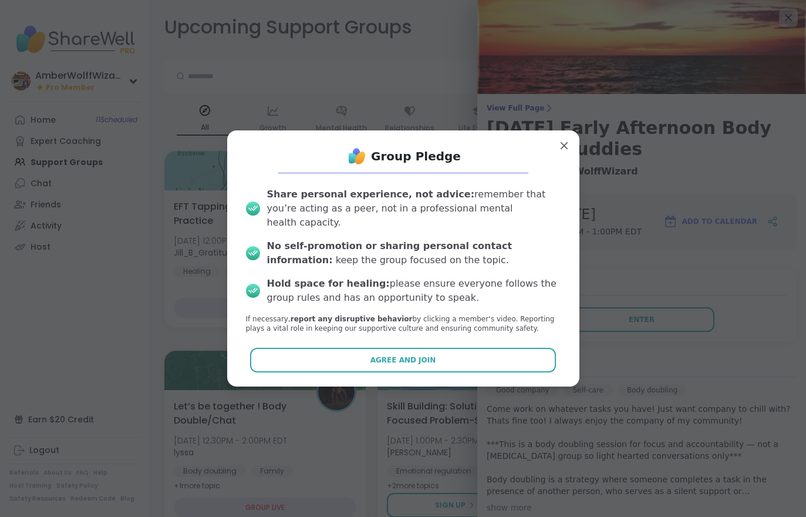
click at [424, 355] on span "Agree and Join" at bounding box center [403, 360] width 66 height 11
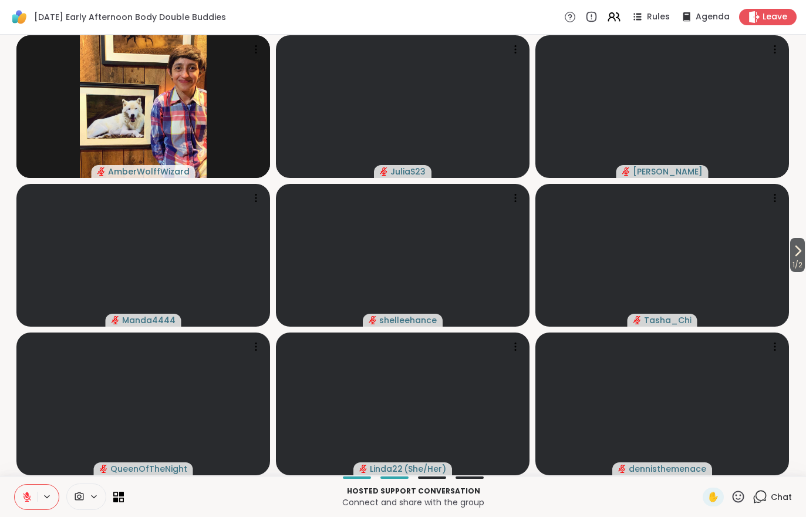
click at [753, 10] on div "Leave" at bounding box center [768, 17] width 58 height 16
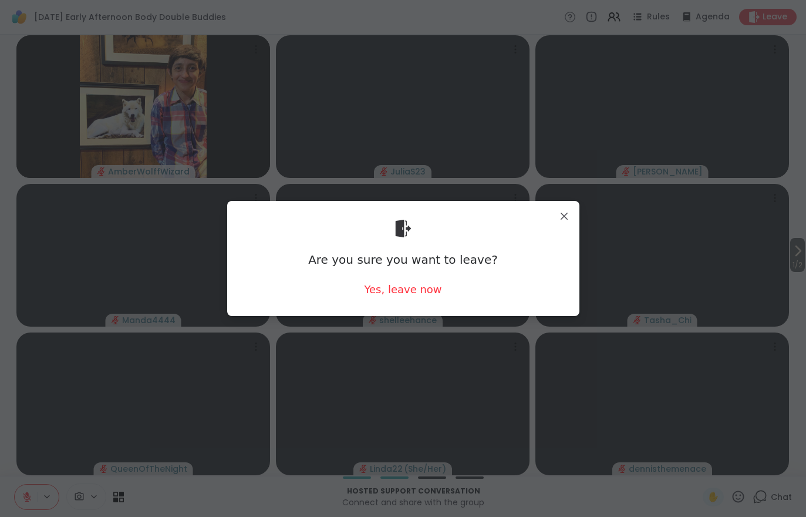
click at [412, 296] on div "Yes, leave now" at bounding box center [402, 289] width 77 height 15
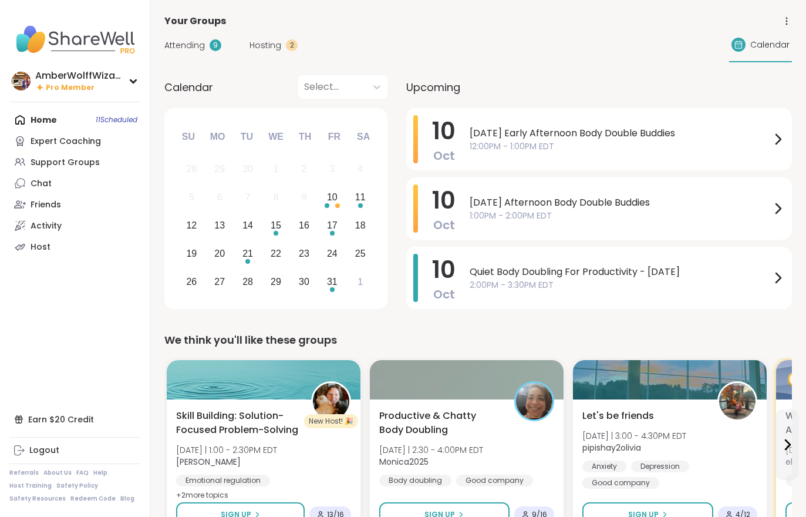
click at [276, 51] on span "Hosting" at bounding box center [266, 45] width 32 height 12
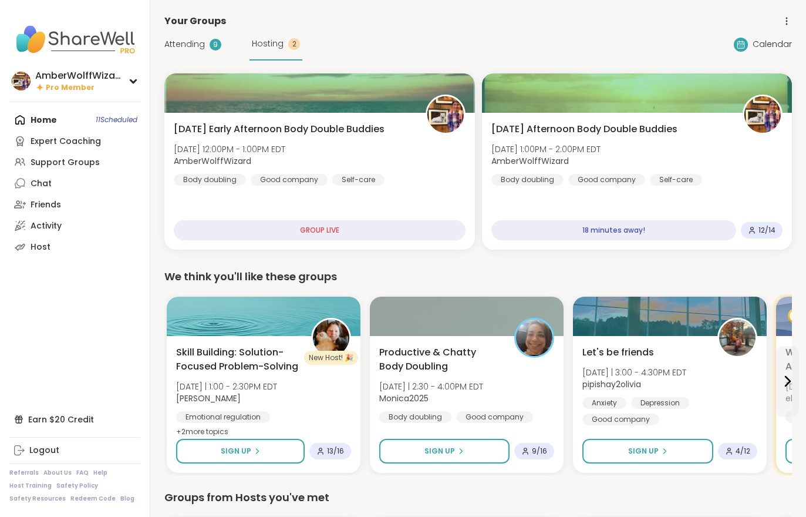
click at [259, 48] on span "Hosting" at bounding box center [268, 44] width 32 height 12
click at [220, 166] on b "AmberWolffWizard" at bounding box center [212, 161] width 77 height 12
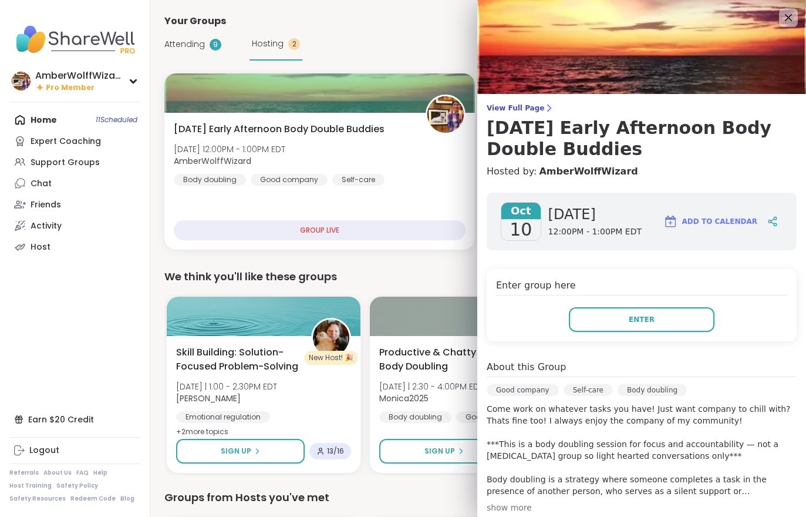
click at [649, 325] on button "Enter" at bounding box center [642, 319] width 146 height 25
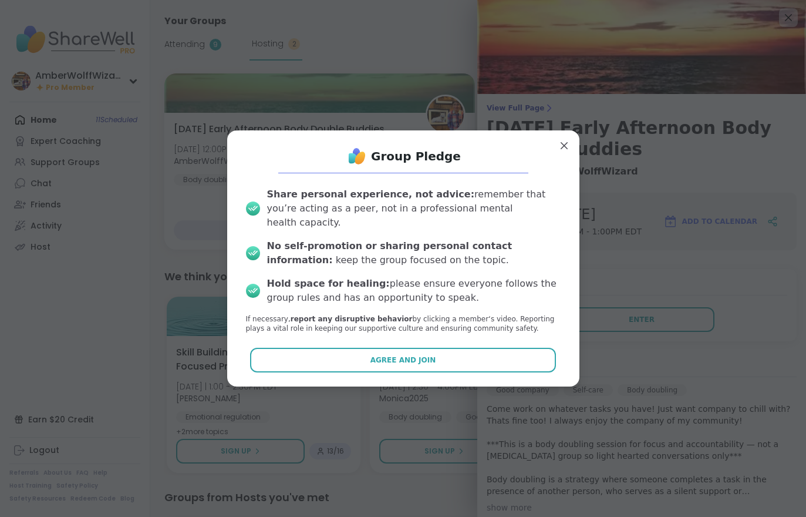
click at [511, 358] on button "Agree and Join" at bounding box center [403, 360] width 306 height 25
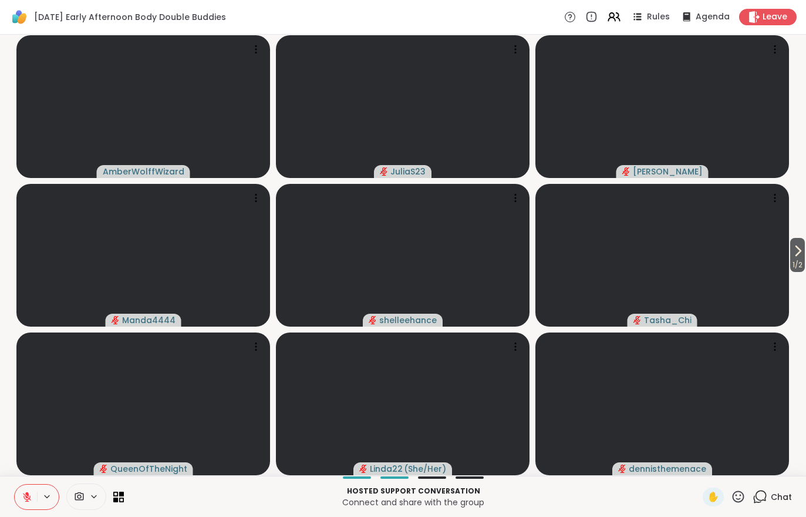
click at [790, 271] on span "1 / 2" at bounding box center [797, 265] width 15 height 14
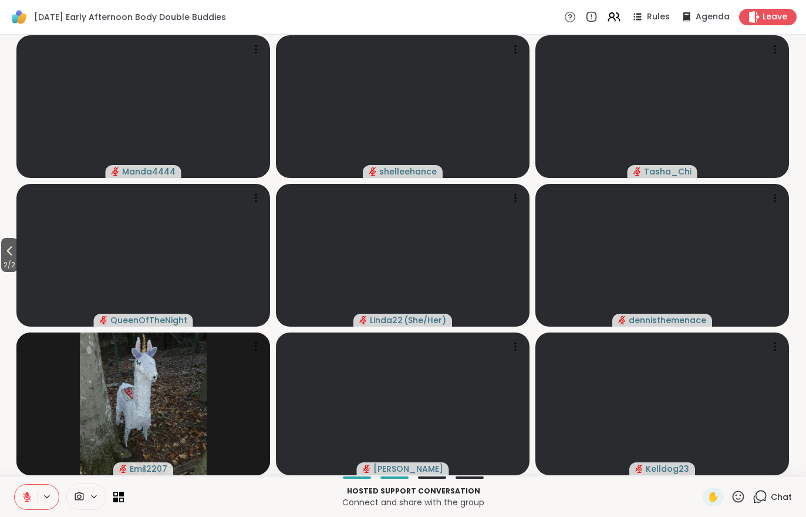
click at [782, 489] on div "Chat" at bounding box center [772, 496] width 39 height 19
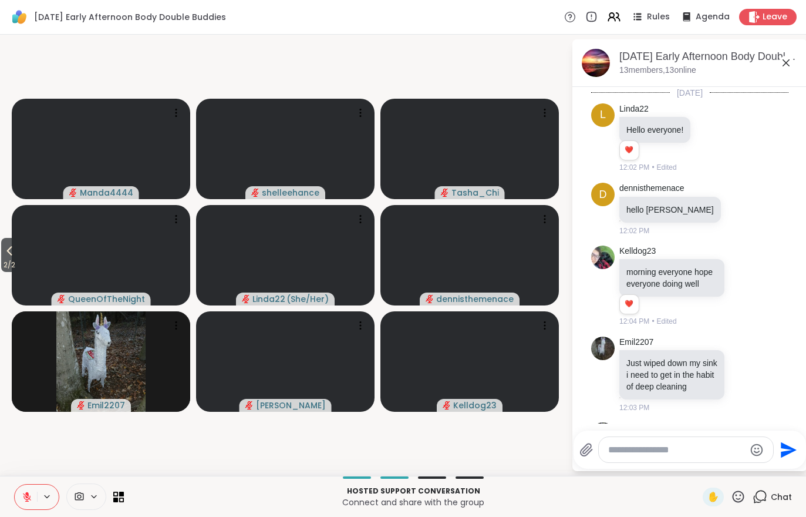
scroll to position [1973, 0]
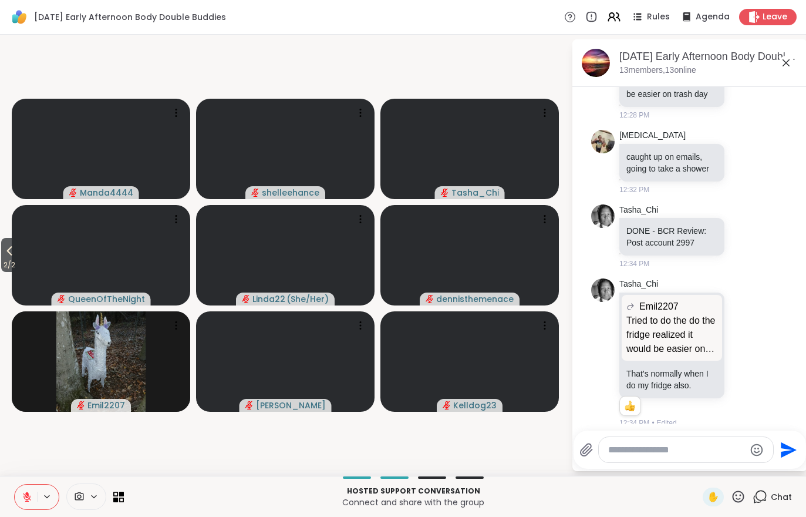
click at [16, 258] on icon at bounding box center [9, 251] width 14 height 14
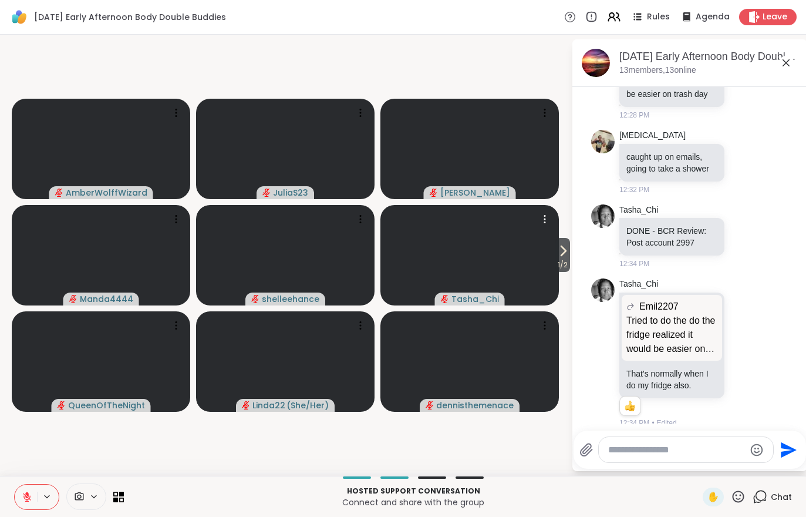
click at [558, 275] on video at bounding box center [469, 255] width 178 height 100
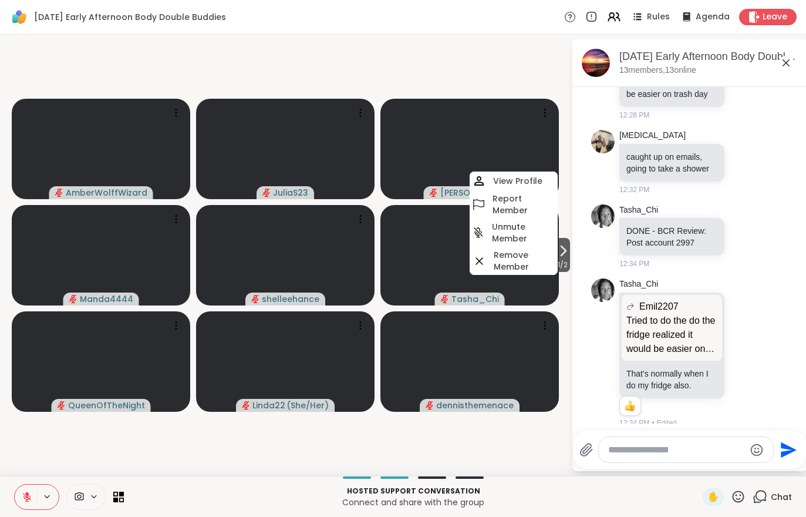
click at [497, 463] on video-player-container "1 / 2 AmberWolffWizard JuliaS23 Cyndy Manda4444 shelleehance Tasha_Chi View Pro…" at bounding box center [285, 255] width 557 height 432
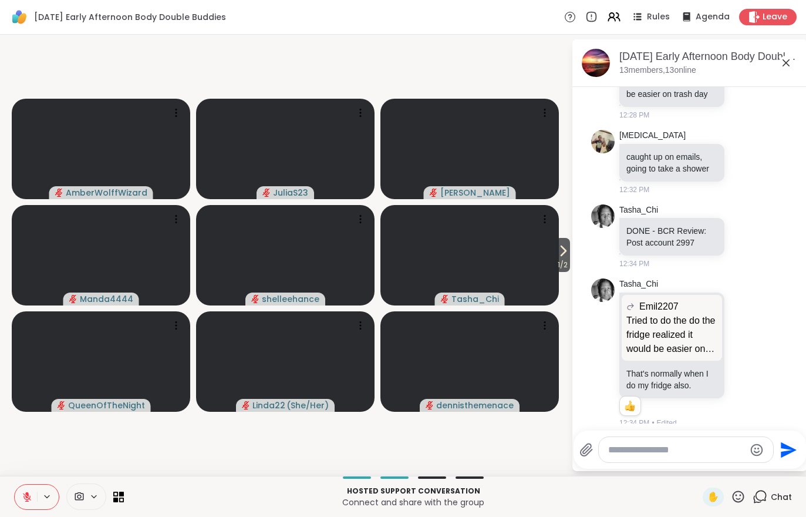
click at [555, 262] on span "1 / 2" at bounding box center [562, 265] width 15 height 14
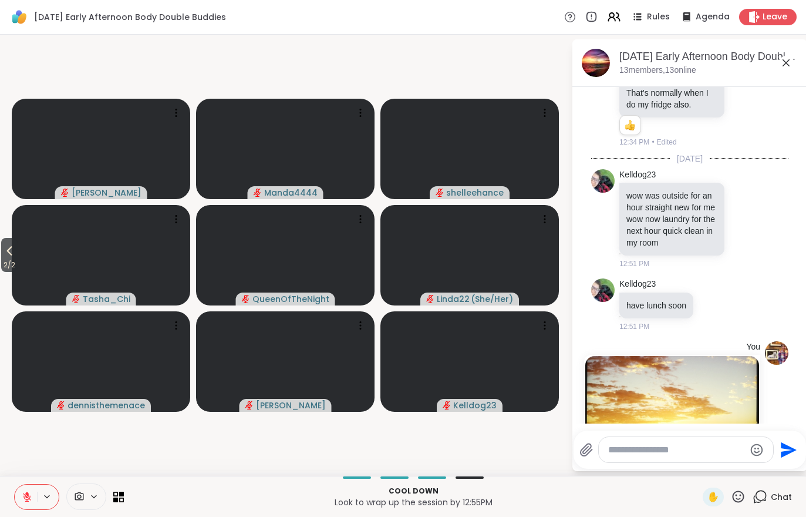
scroll to position [2444, 0]
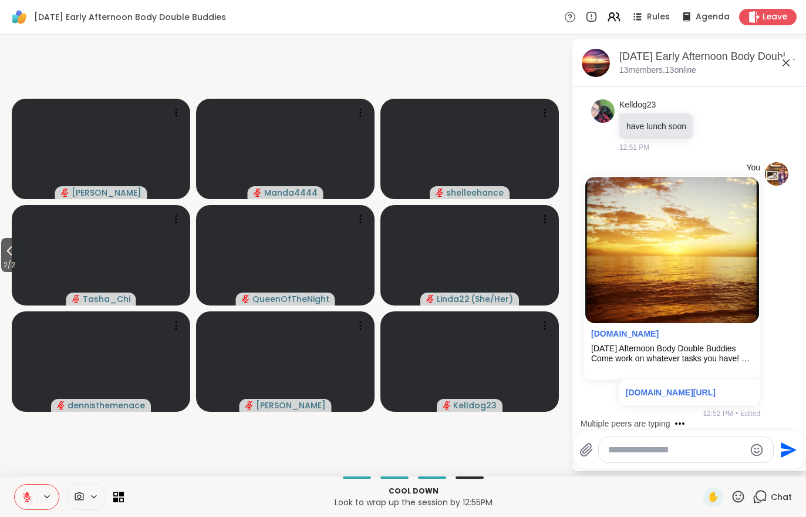
click at [32, 496] on icon at bounding box center [27, 496] width 11 height 11
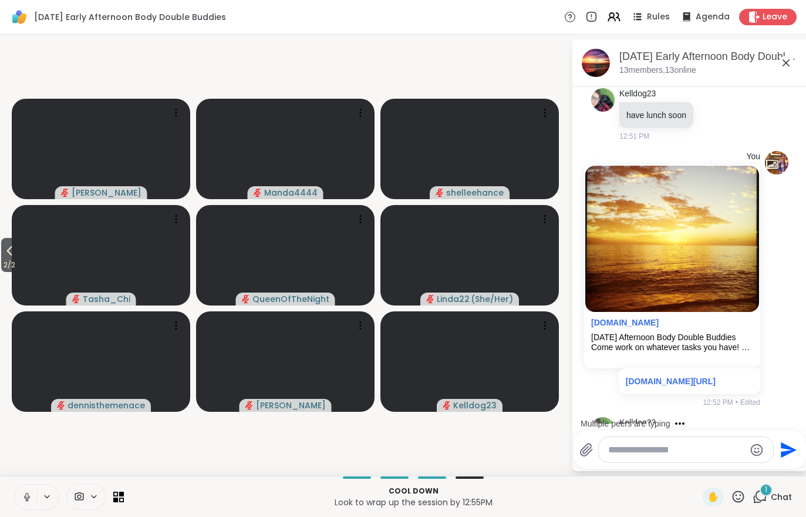
scroll to position [2518, 0]
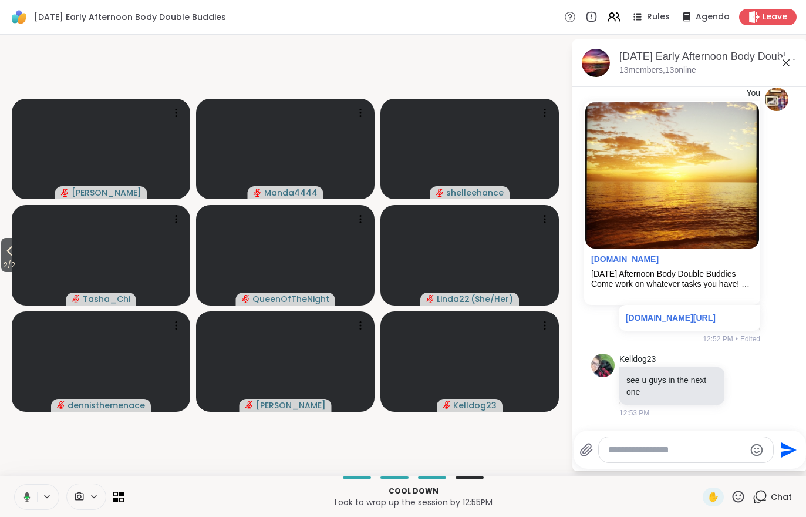
click at [2, 268] on span "2 / 2" at bounding box center [9, 265] width 16 height 14
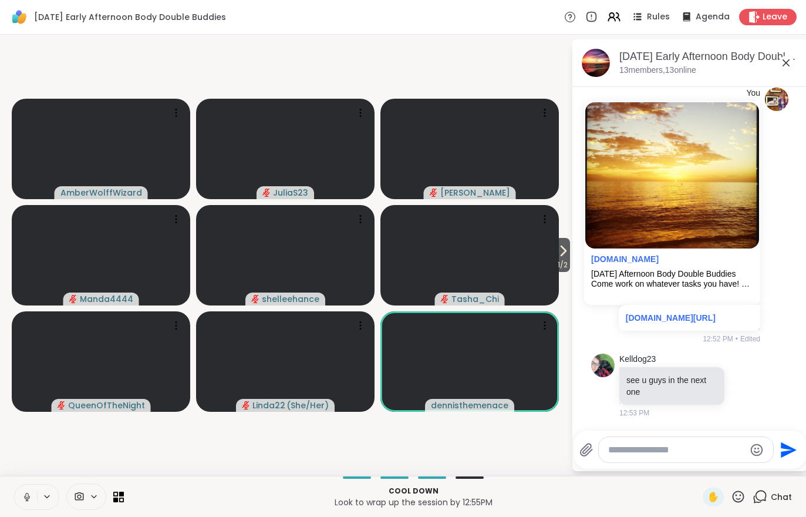
click at [545, 259] on video at bounding box center [469, 255] width 178 height 100
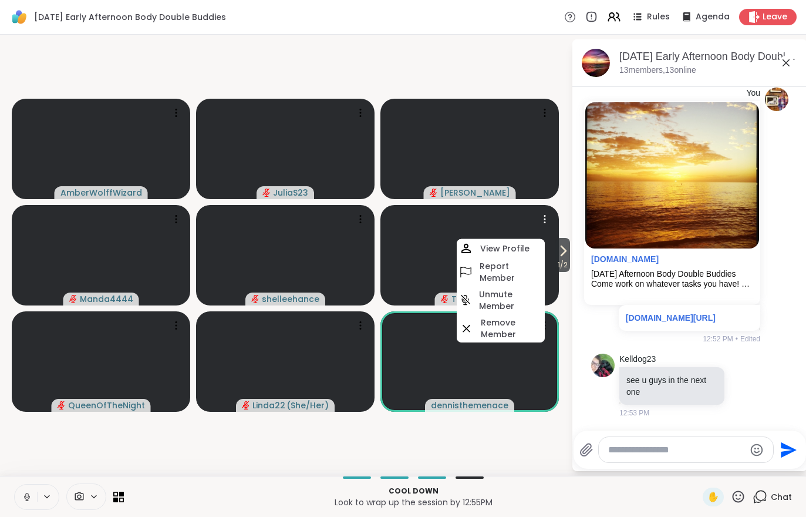
click at [564, 251] on icon at bounding box center [563, 250] width 5 height 9
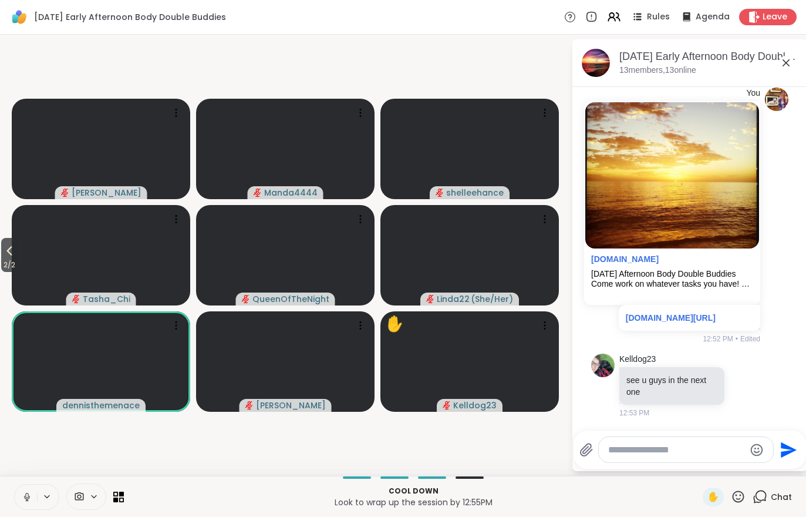
click at [1, 256] on button "2 / 2" at bounding box center [9, 255] width 16 height 34
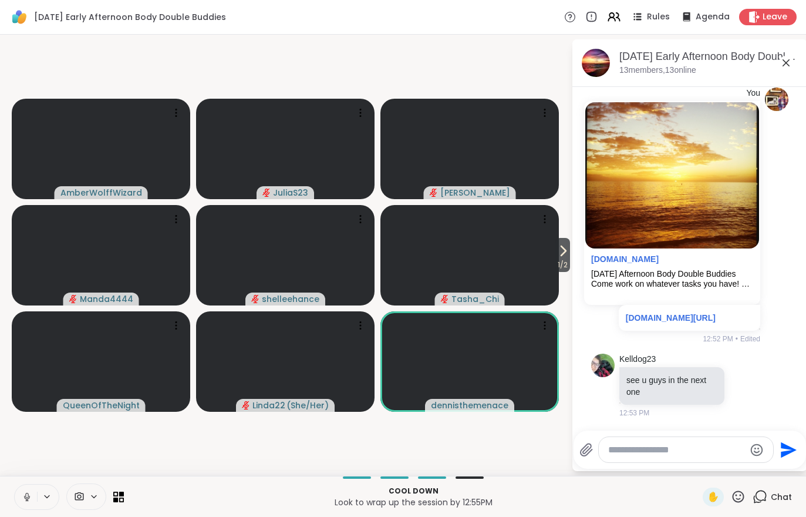
click at [561, 260] on span "1 / 2" at bounding box center [562, 265] width 15 height 14
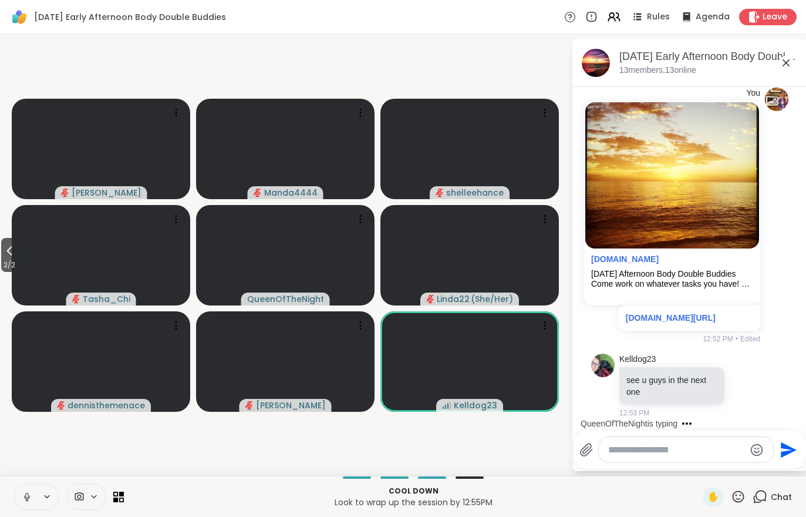
scroll to position [2592, 0]
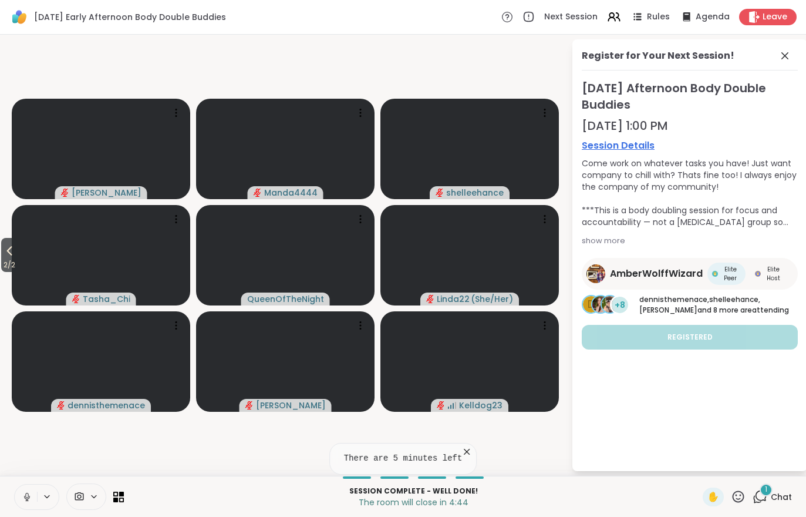
click at [777, 496] on span "Chat" at bounding box center [781, 497] width 21 height 12
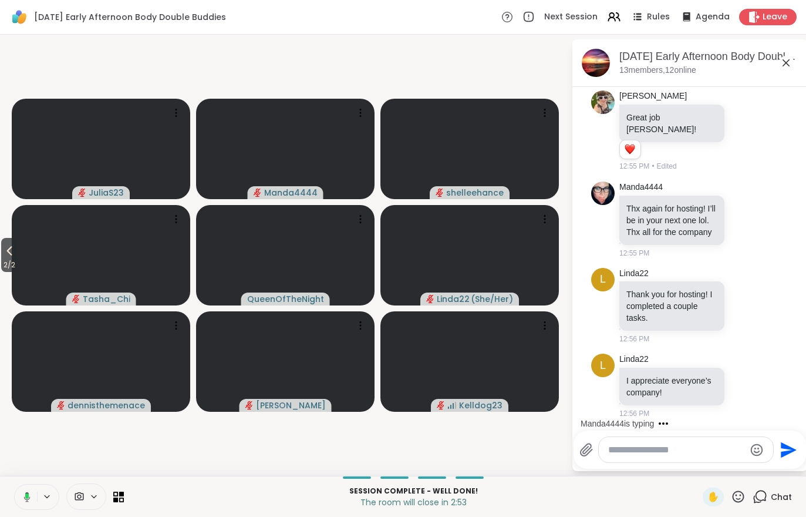
scroll to position [3014, 0]
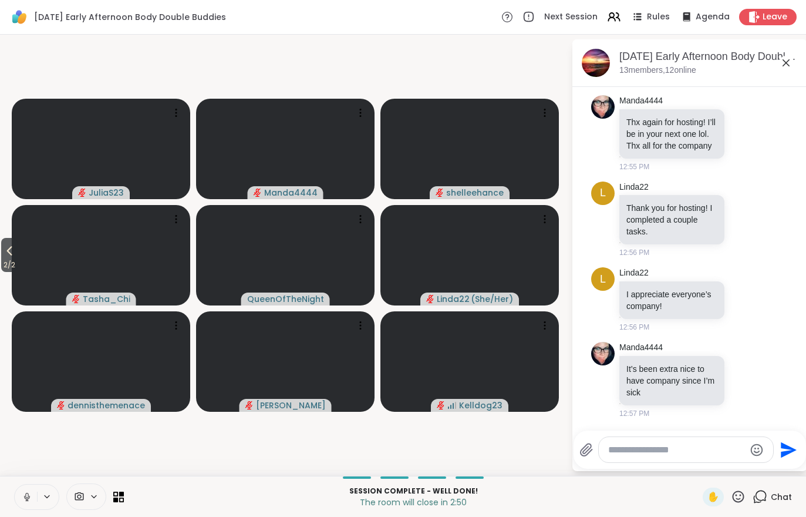
click at [767, 9] on div "Next Session Rules Agenda Leave" at bounding box center [648, 17] width 295 height 16
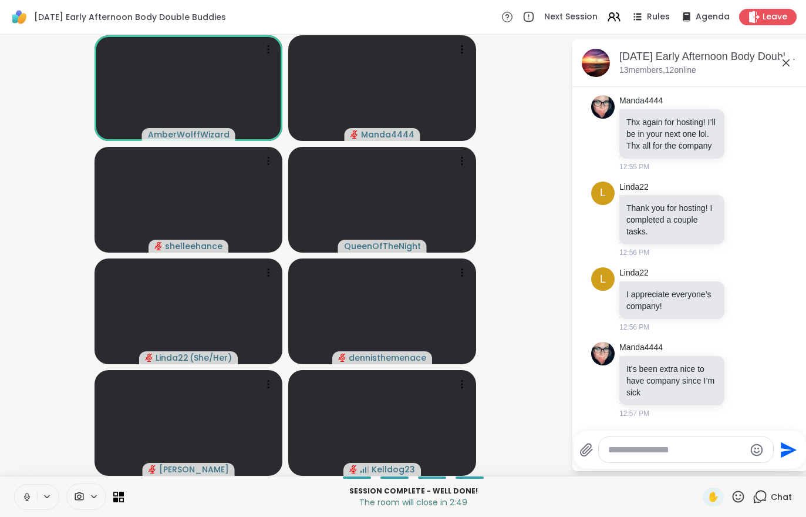
click at [756, 18] on icon at bounding box center [755, 17] width 12 height 12
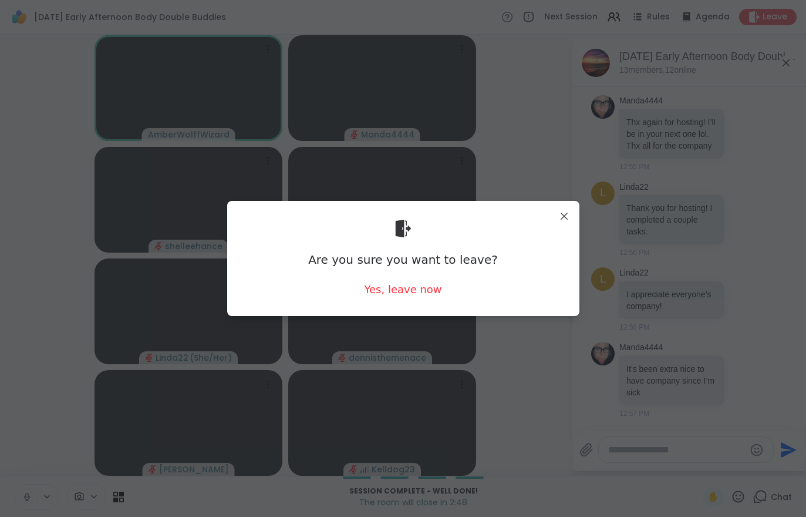
click at [406, 296] on div "Yes, leave now" at bounding box center [402, 289] width 77 height 15
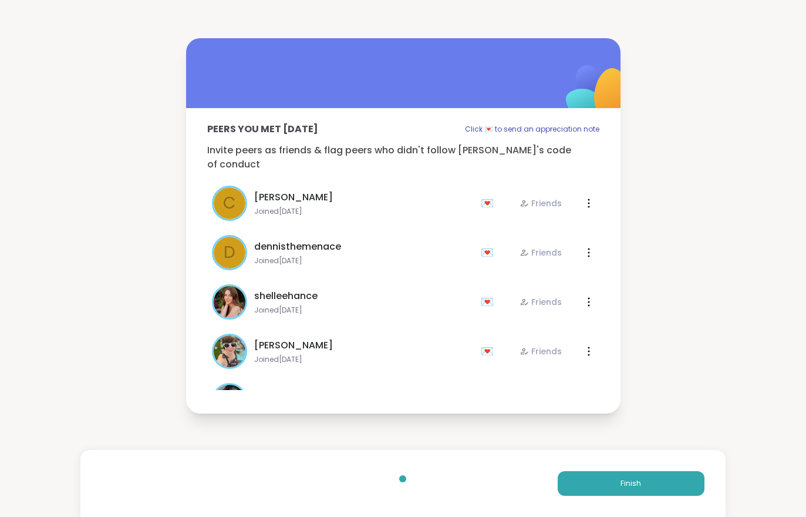
click at [614, 483] on button "Finish" at bounding box center [631, 483] width 147 height 25
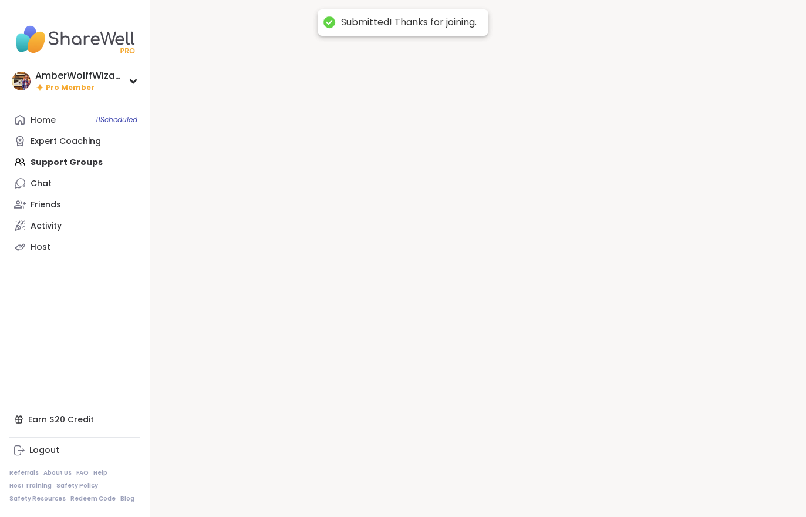
click at [619, 477] on div at bounding box center [478, 258] width 656 height 517
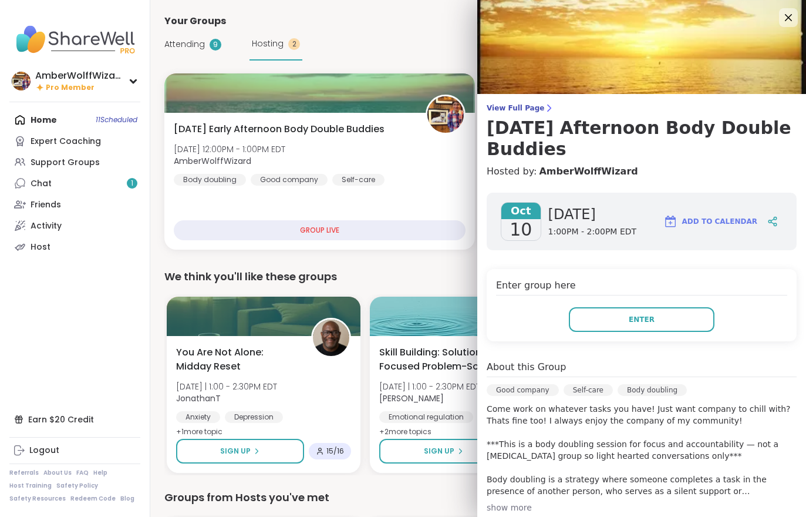
click at [626, 318] on div "Enter group here Enter" at bounding box center [642, 305] width 310 height 72
click at [598, 278] on h4 "Enter group here" at bounding box center [641, 286] width 291 height 17
click at [624, 307] on button "Enter" at bounding box center [642, 319] width 146 height 25
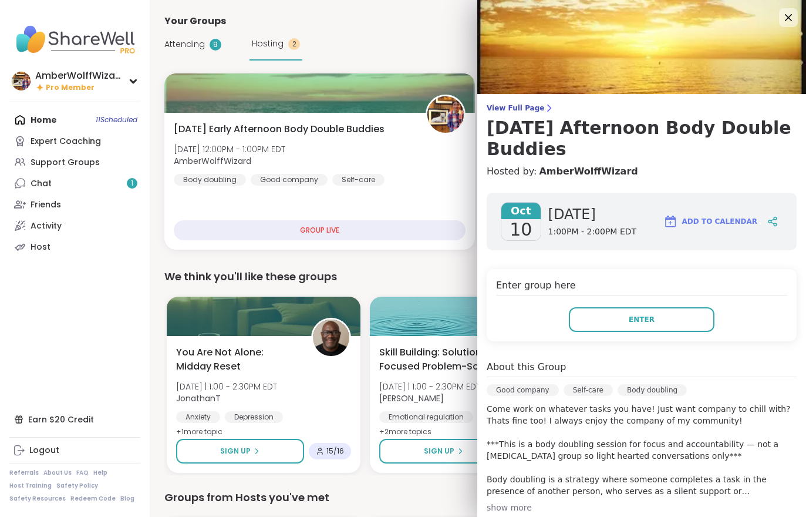
click at [611, 307] on button "Enter" at bounding box center [642, 319] width 146 height 25
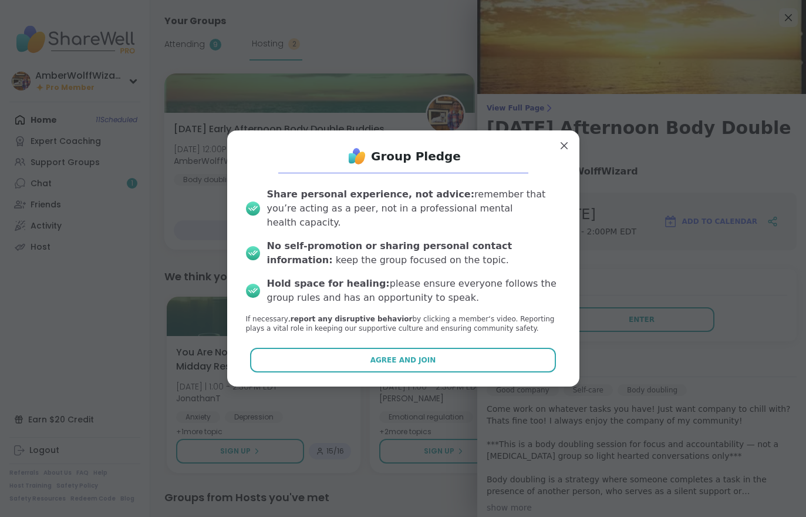
click at [480, 348] on button "Agree and Join" at bounding box center [403, 360] width 306 height 25
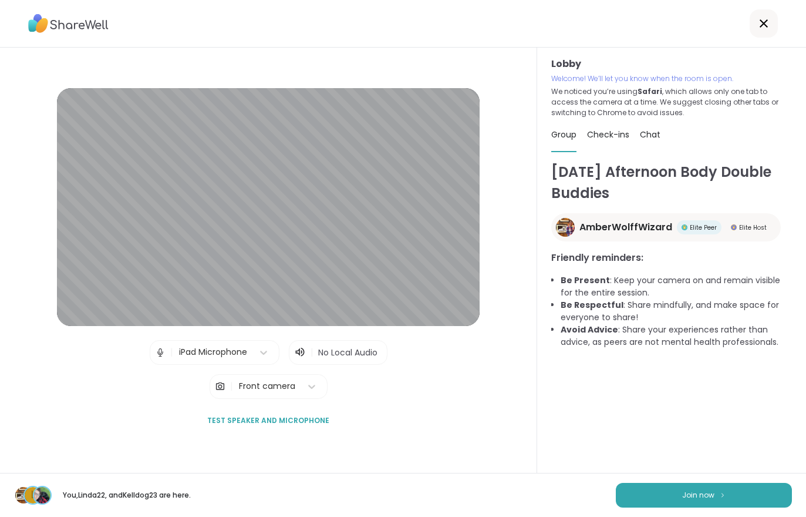
click at [605, 453] on div "[DATE] Afternoon Body Double Buddies AmberWolffWizard Elite Peer Elite Host Fri…" at bounding box center [671, 328] width 241 height 335
click at [648, 505] on button "Join now" at bounding box center [704, 495] width 176 height 25
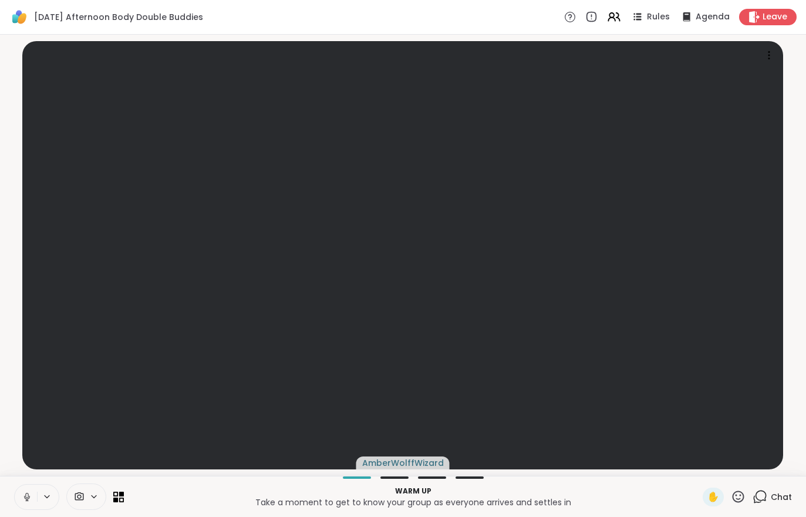
click at [23, 485] on button at bounding box center [26, 496] width 22 height 25
click at [773, 478] on div "Warm up Take a moment to get to know your group as everyone arrives and settles…" at bounding box center [403, 496] width 806 height 41
click at [774, 493] on span "Chat" at bounding box center [781, 497] width 21 height 12
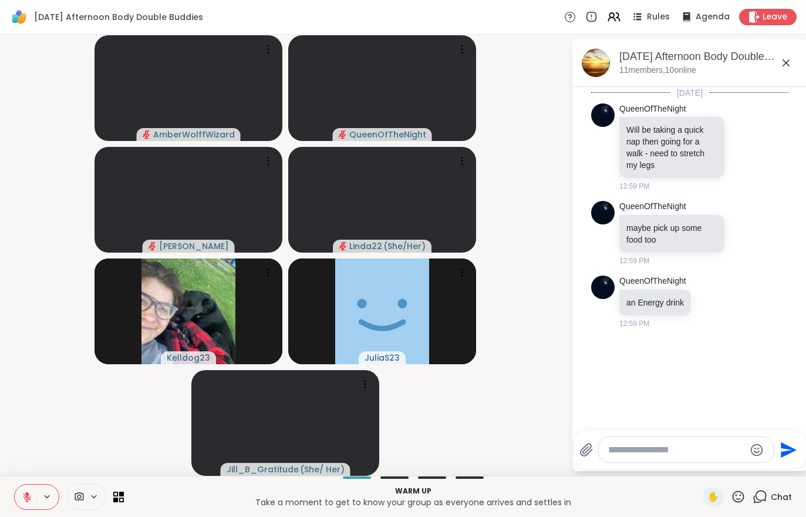
click at [31, 500] on icon at bounding box center [27, 496] width 11 height 11
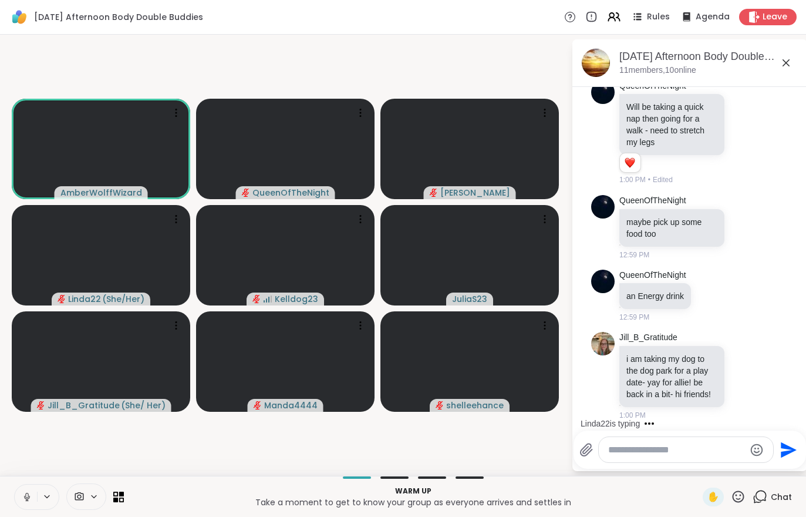
scroll to position [85, 0]
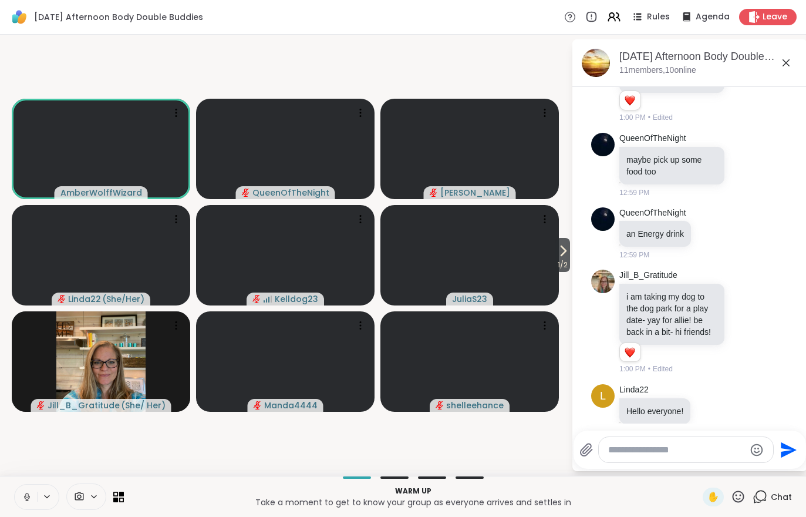
click at [556, 253] on icon at bounding box center [563, 251] width 14 height 14
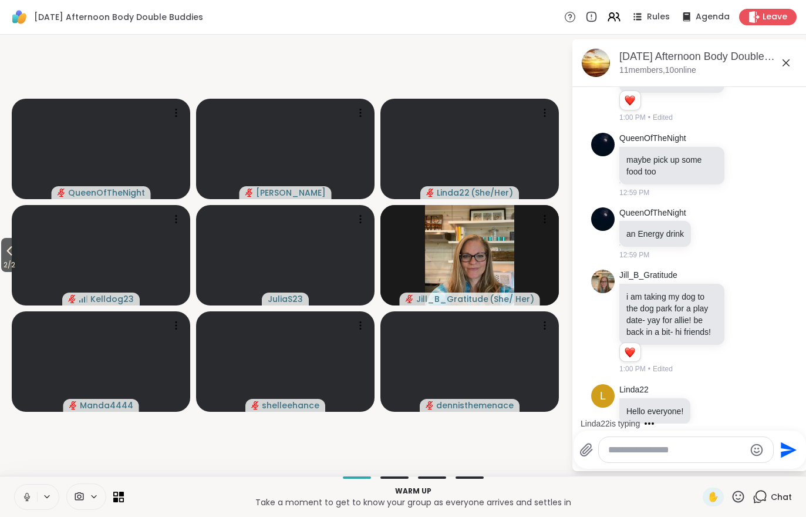
scroll to position [102, 0]
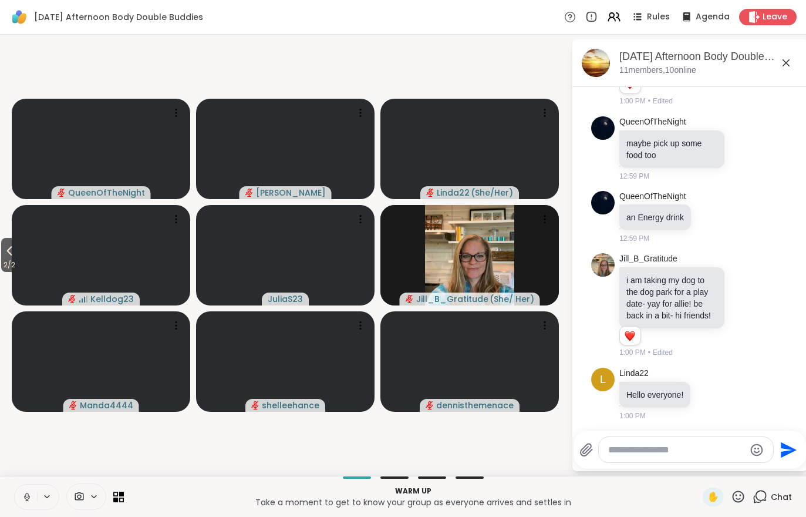
click at [31, 506] on button at bounding box center [26, 496] width 22 height 25
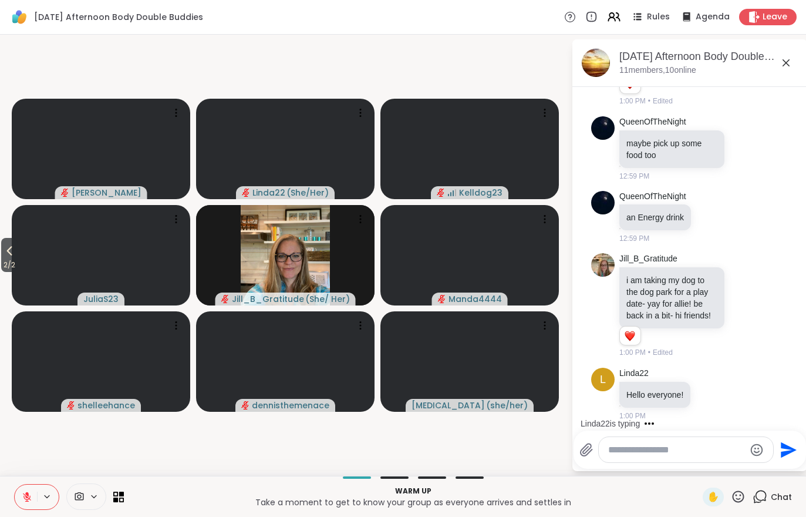
click at [29, 490] on button at bounding box center [26, 496] width 22 height 25
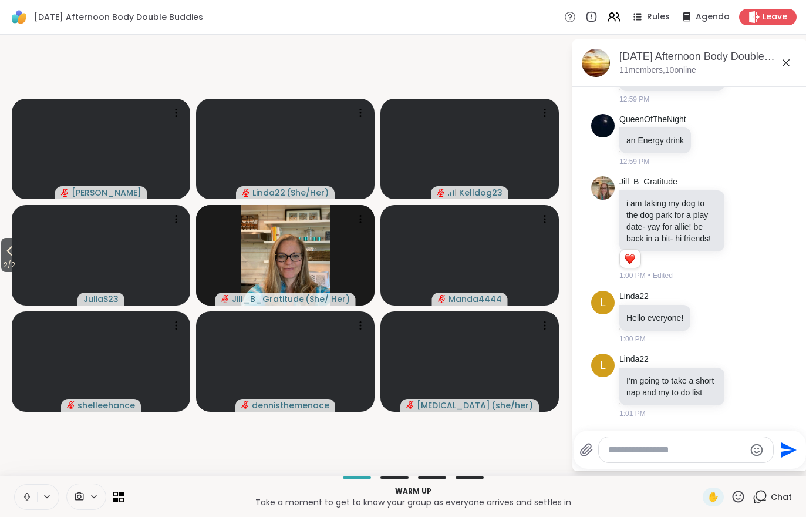
click at [29, 490] on button at bounding box center [26, 496] width 22 height 25
click at [15, 498] on button at bounding box center [26, 496] width 22 height 25
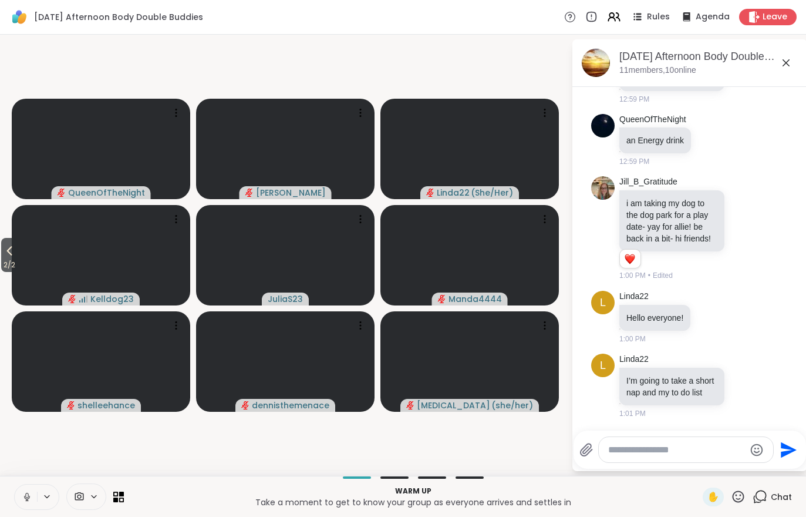
click at [34, 497] on button at bounding box center [26, 496] width 22 height 25
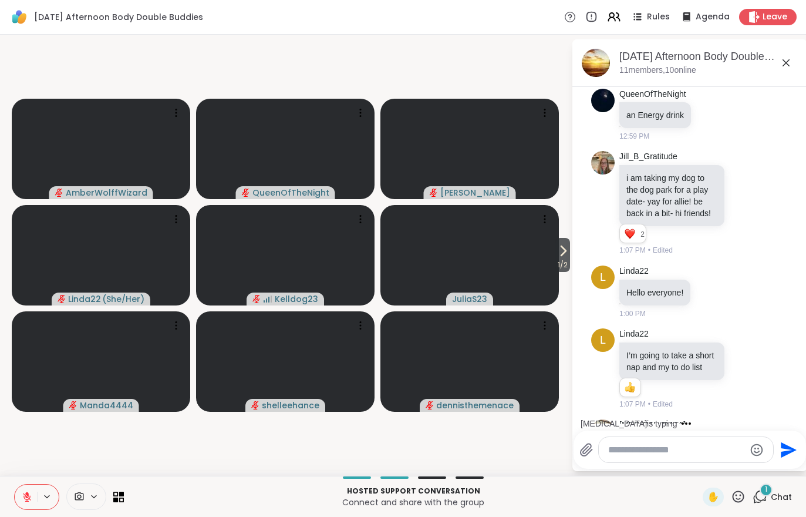
scroll to position [289, 0]
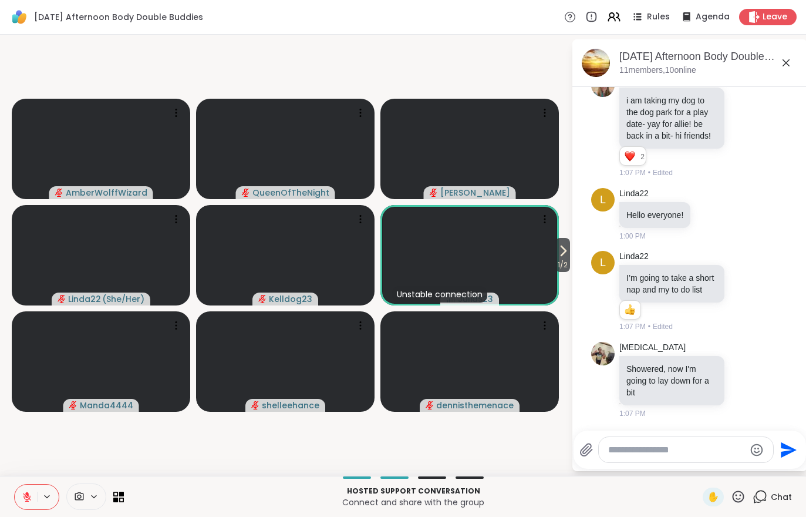
click at [609, 21] on icon at bounding box center [614, 17] width 14 height 14
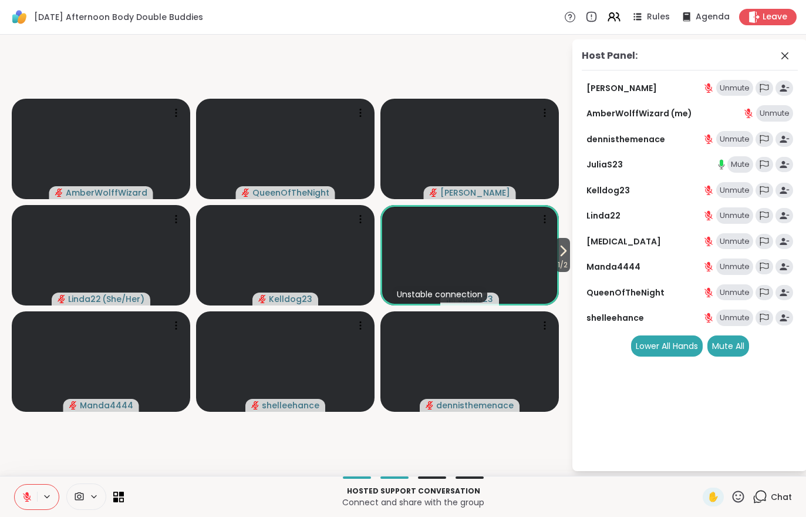
click at [731, 352] on div "Mute All" at bounding box center [728, 345] width 42 height 21
click at [561, 255] on icon at bounding box center [563, 251] width 14 height 14
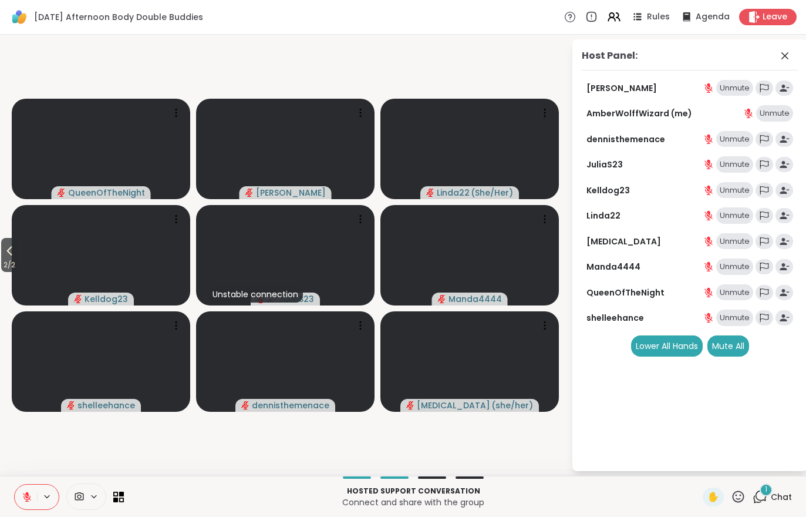
click at [780, 487] on div "1 Chat" at bounding box center [772, 496] width 39 height 19
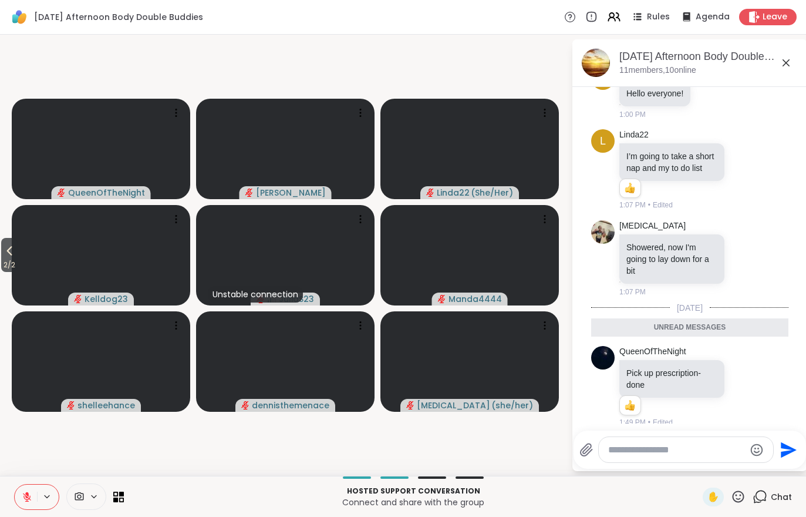
scroll to position [419, 0]
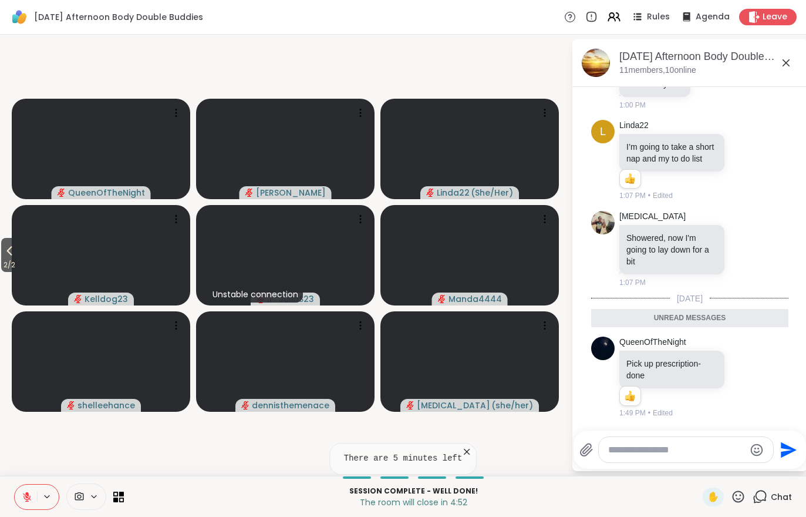
click at [12, 489] on div "Session Complete - well done! The room will close in 4:52 ✋ Chat" at bounding box center [403, 496] width 806 height 41
click at [22, 493] on icon at bounding box center [27, 496] width 11 height 11
click at [8, 259] on span "2 / 2" at bounding box center [9, 265] width 16 height 14
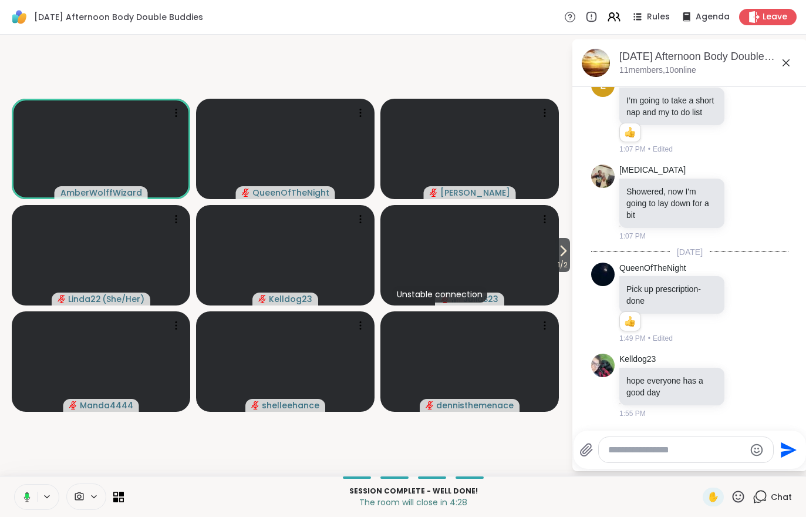
scroll to position [466, 0]
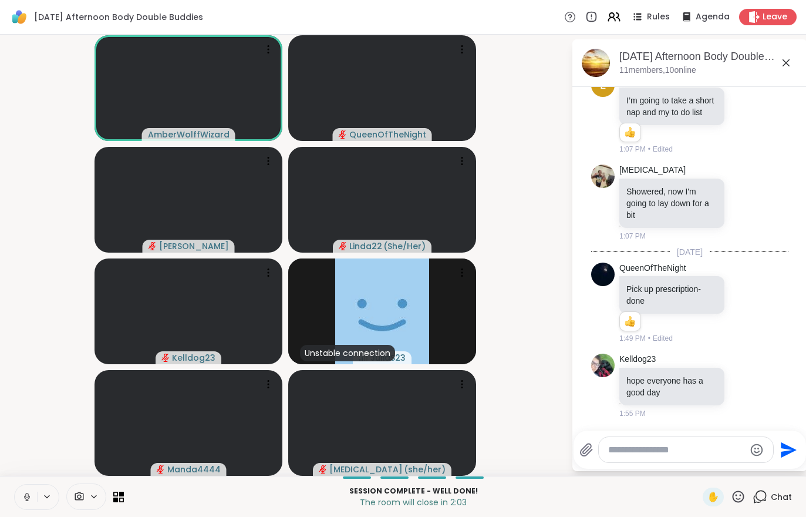
click at [770, 11] on span "Leave" at bounding box center [775, 17] width 25 height 12
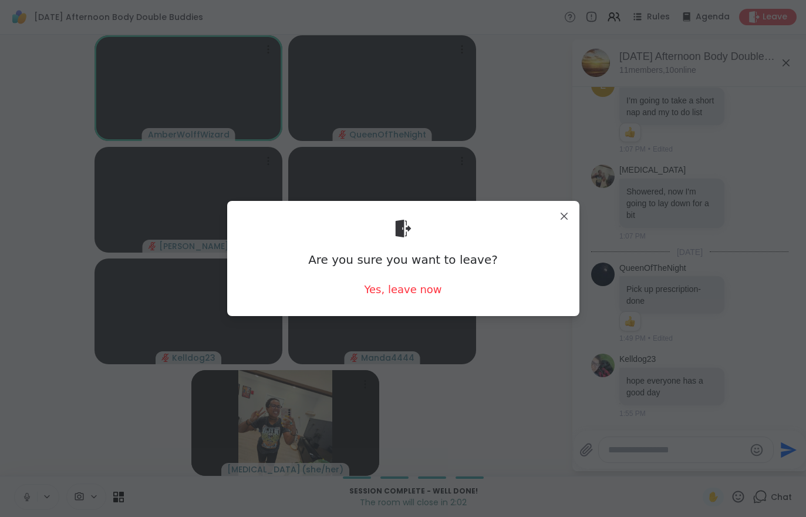
click at [420, 284] on div "Yes, leave now" at bounding box center [402, 289] width 77 height 15
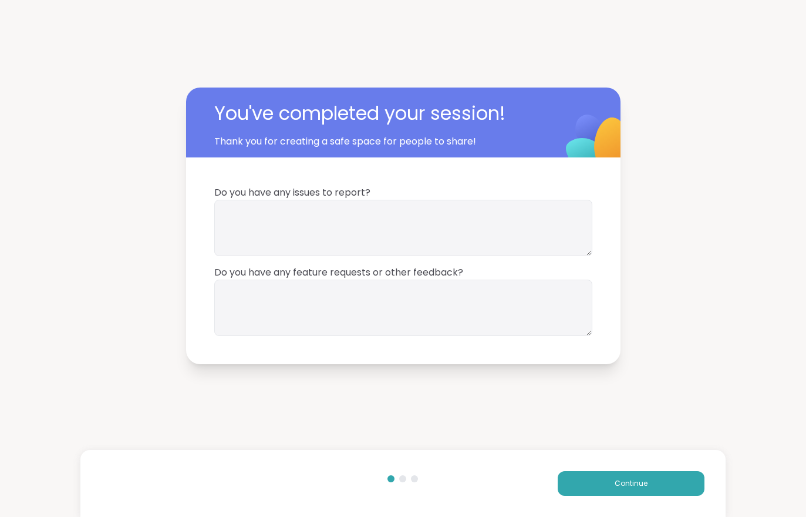
click at [612, 474] on button "Continue" at bounding box center [631, 483] width 147 height 25
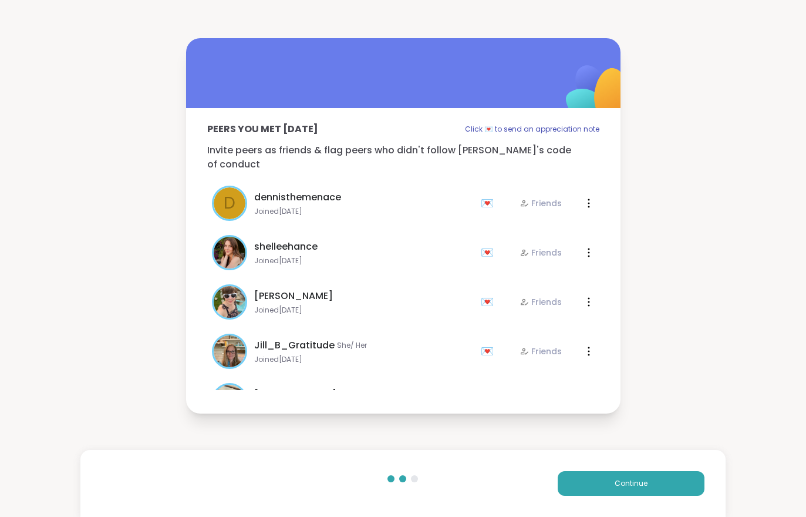
click at [612, 473] on button "Continue" at bounding box center [631, 483] width 147 height 25
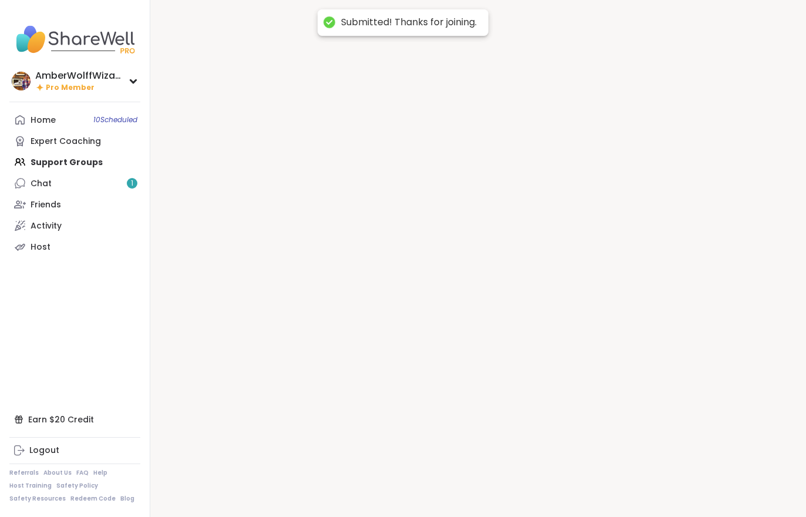
click at [630, 473] on div at bounding box center [478, 258] width 656 height 517
click at [629, 473] on div at bounding box center [478, 258] width 656 height 517
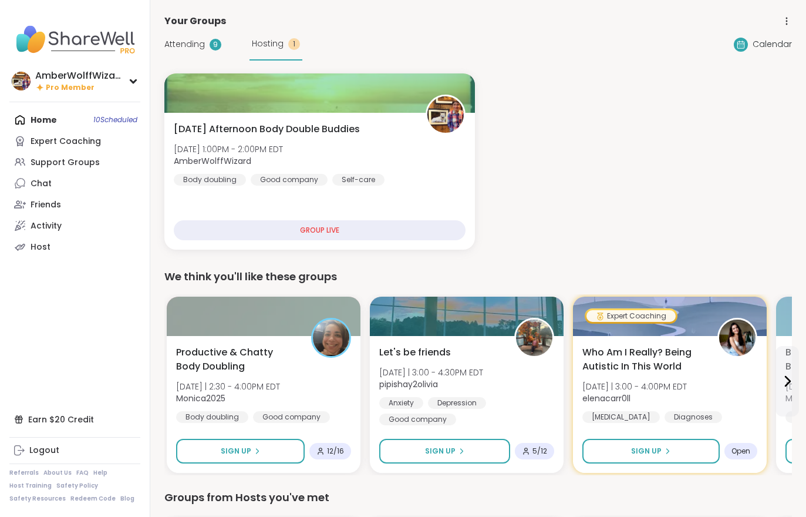
click at [194, 49] on span "Attending" at bounding box center [184, 44] width 41 height 12
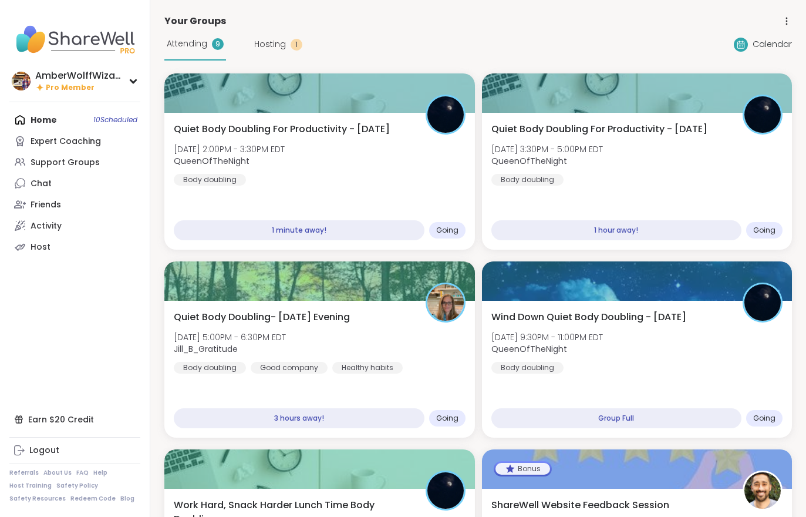
click at [399, 159] on div "Quiet Body Doubling For Productivity - [DATE] [DATE] 2:00PM - 3:30PM EDT QueenO…" at bounding box center [320, 153] width 292 height 63
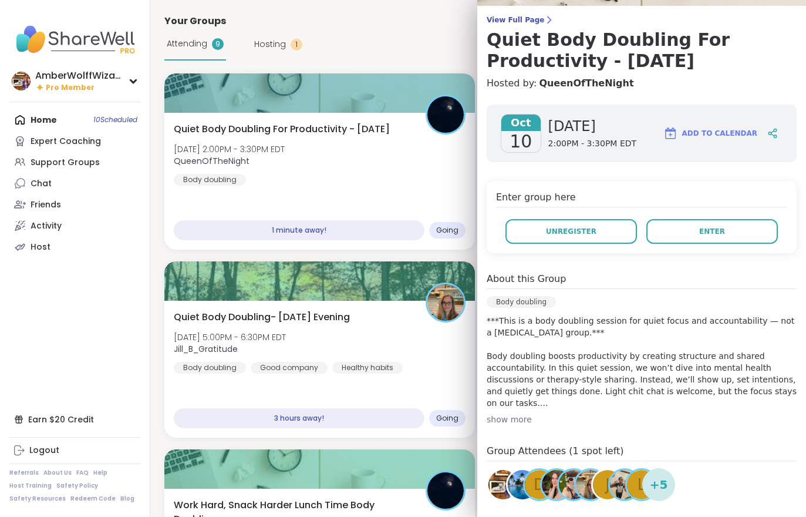
scroll to position [89, 0]
click at [525, 12] on div "View Full Page Quiet Body Doubling For Productivity - [DATE] Hosted by: QueenOf…" at bounding box center [641, 259] width 329 height 697
click at [520, 23] on span "View Full Page" at bounding box center [642, 19] width 310 height 9
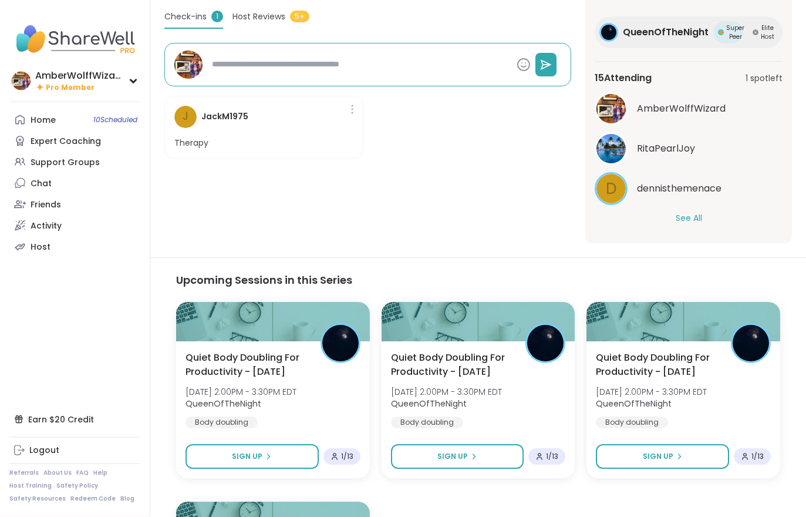
scroll to position [377, 0]
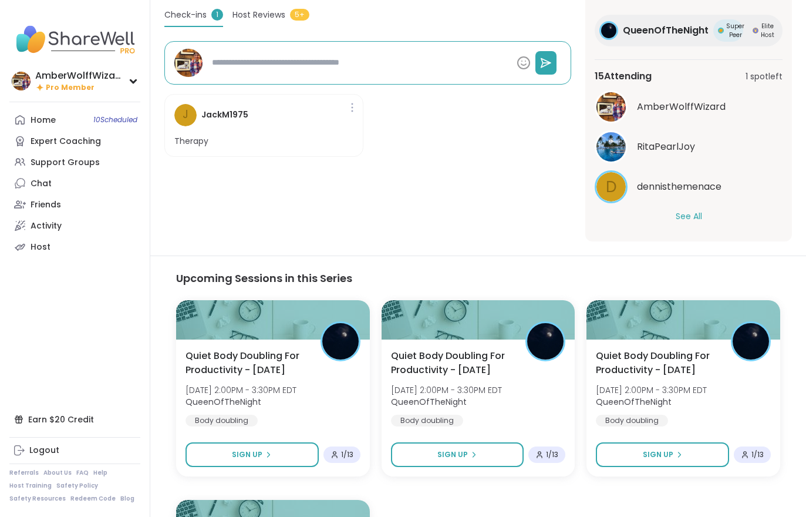
click at [690, 217] on button "See All" at bounding box center [689, 216] width 26 height 12
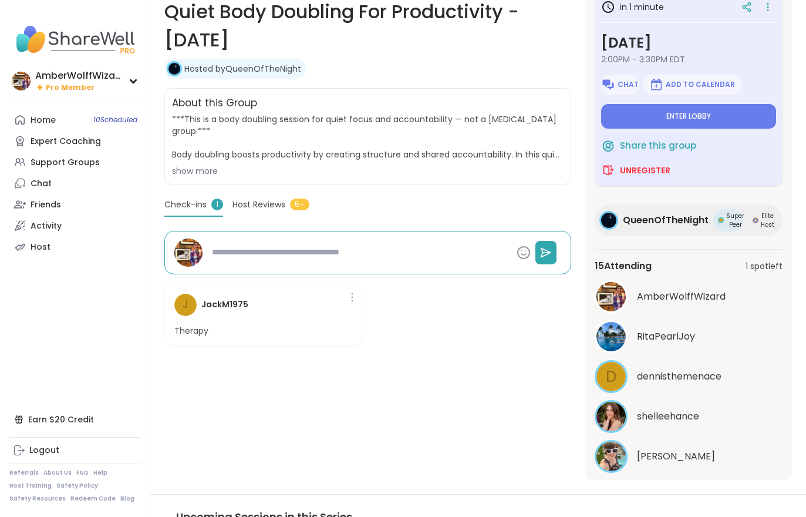
scroll to position [0, 0]
click at [711, 105] on button "Enter lobby" at bounding box center [688, 116] width 175 height 25
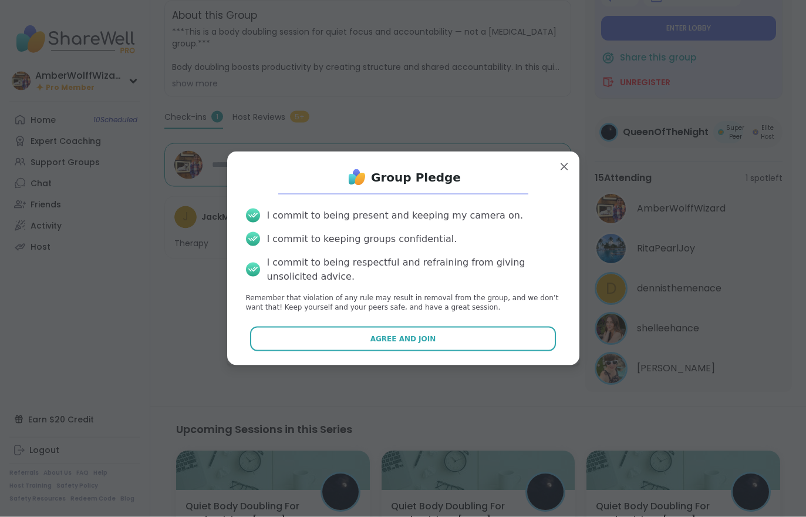
scroll to position [276, 0]
click at [518, 344] on button "Agree and Join" at bounding box center [403, 338] width 306 height 25
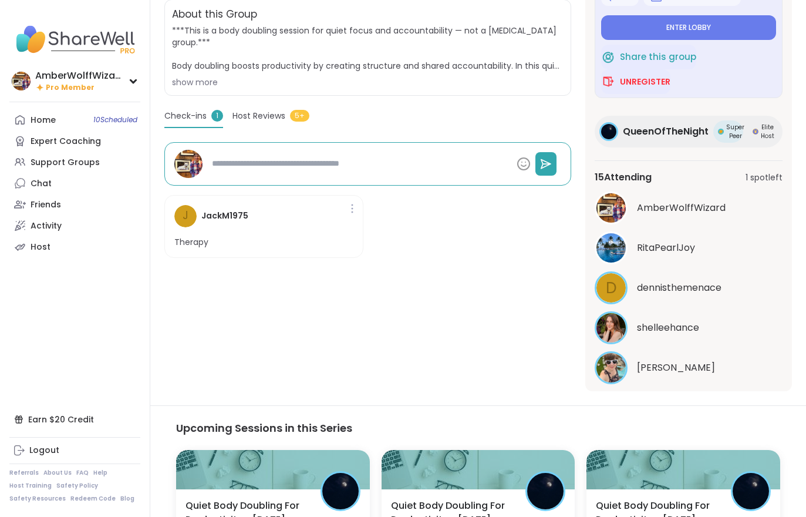
type textarea "*"
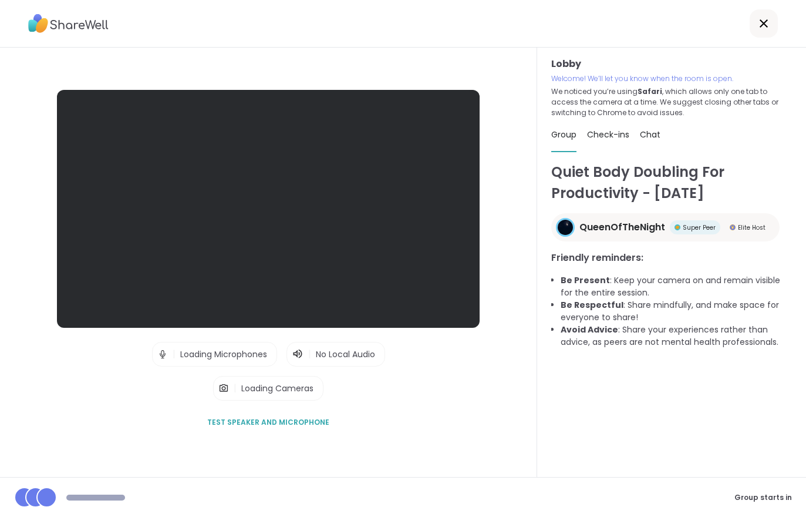
scroll to position [18, 0]
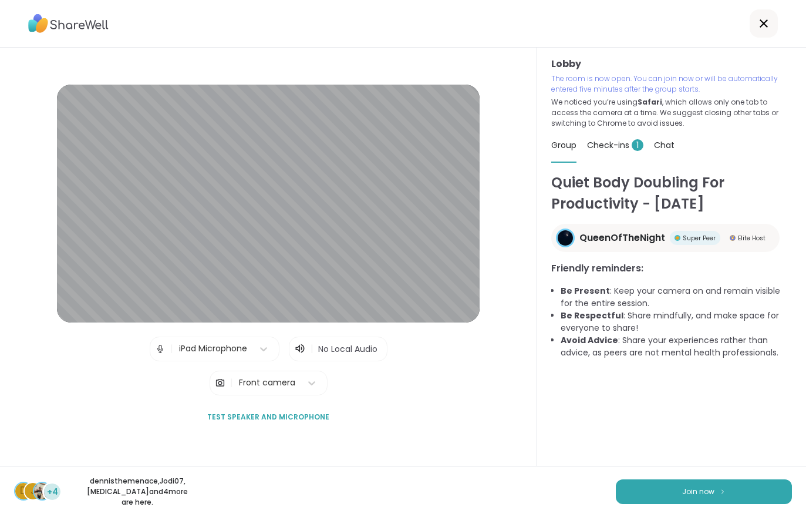
click at [698, 497] on span "Join now" at bounding box center [698, 491] width 32 height 11
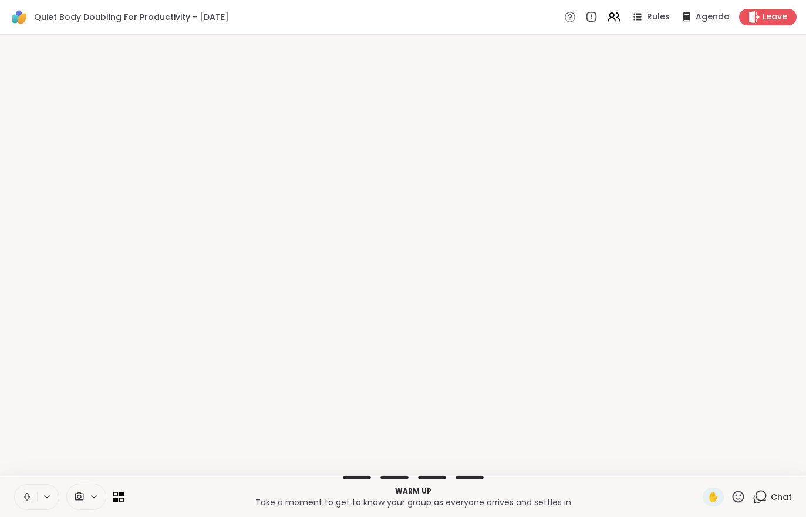
scroll to position [0, 0]
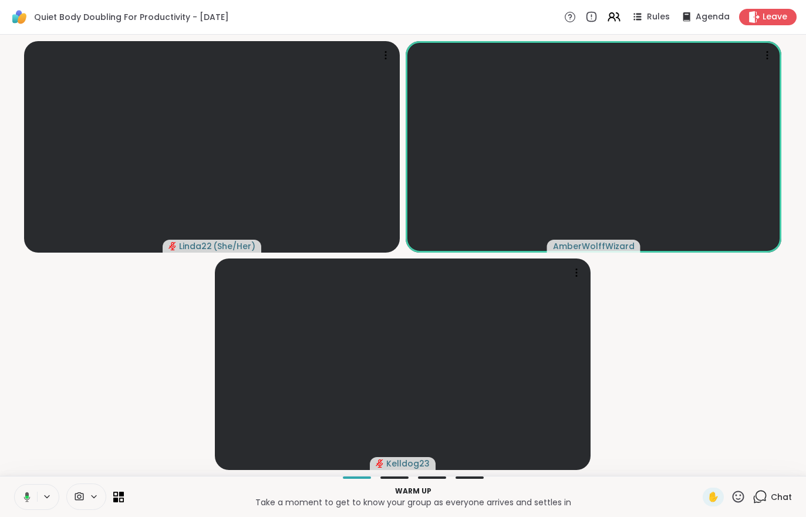
click at [22, 491] on icon at bounding box center [25, 496] width 11 height 11
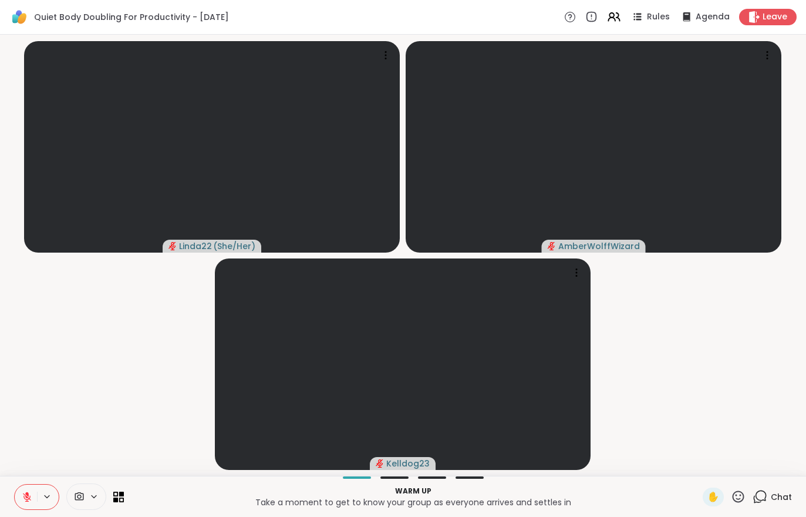
click at [35, 503] on button at bounding box center [26, 496] width 22 height 25
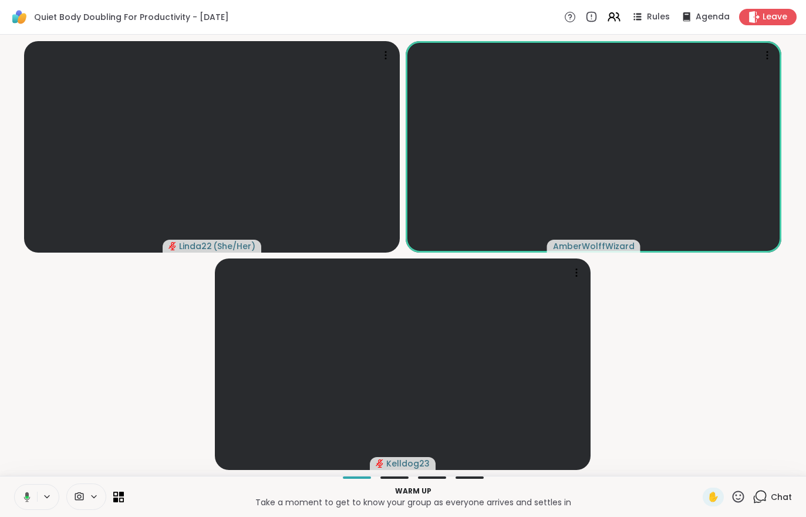
click at [26, 496] on icon at bounding box center [27, 497] width 4 height 3
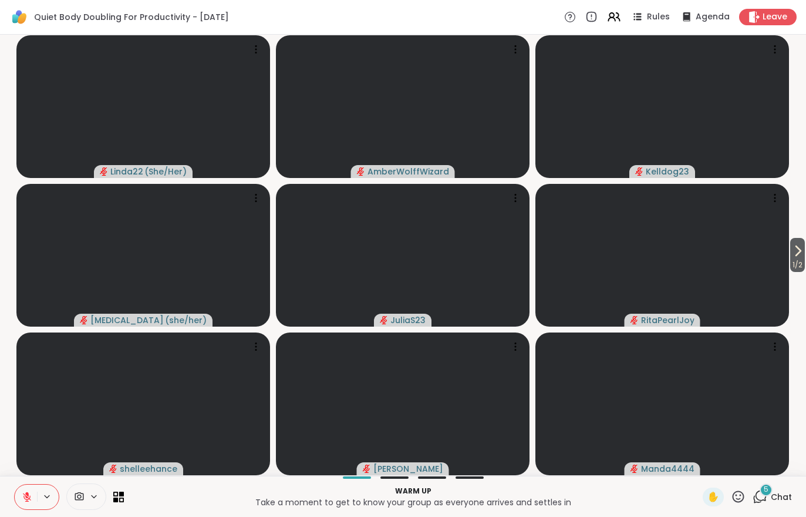
click at [774, 496] on span "Chat" at bounding box center [781, 497] width 21 height 12
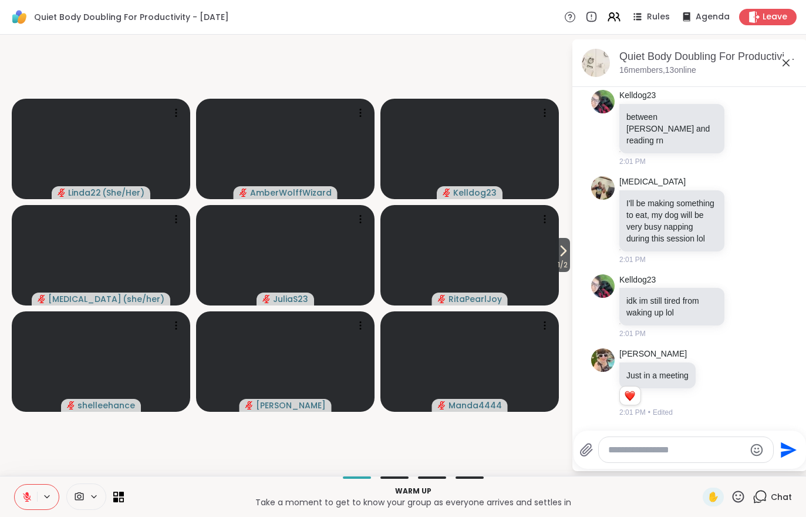
scroll to position [1408, 0]
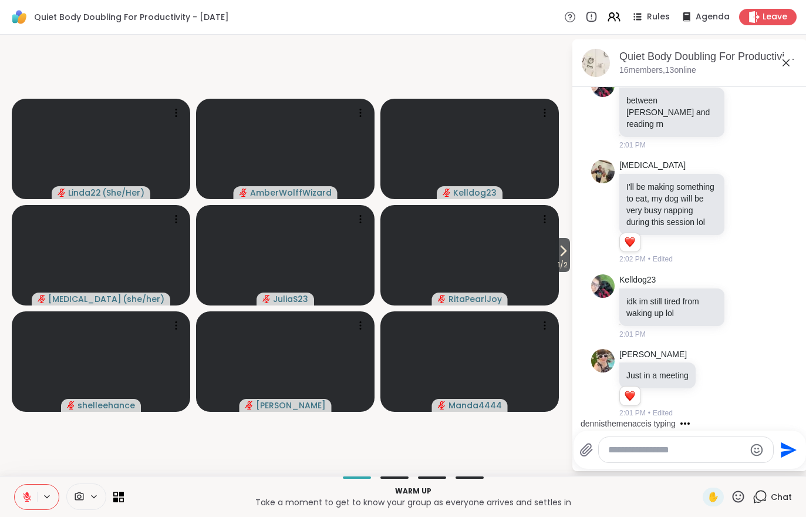
click at [566, 260] on span "1 / 2" at bounding box center [562, 265] width 15 height 14
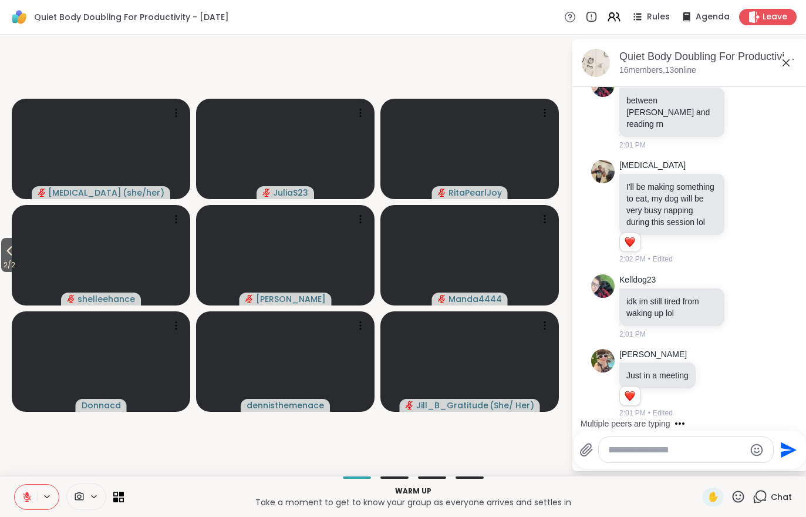
click at [18, 261] on span "2 / 2" at bounding box center [9, 265] width 16 height 14
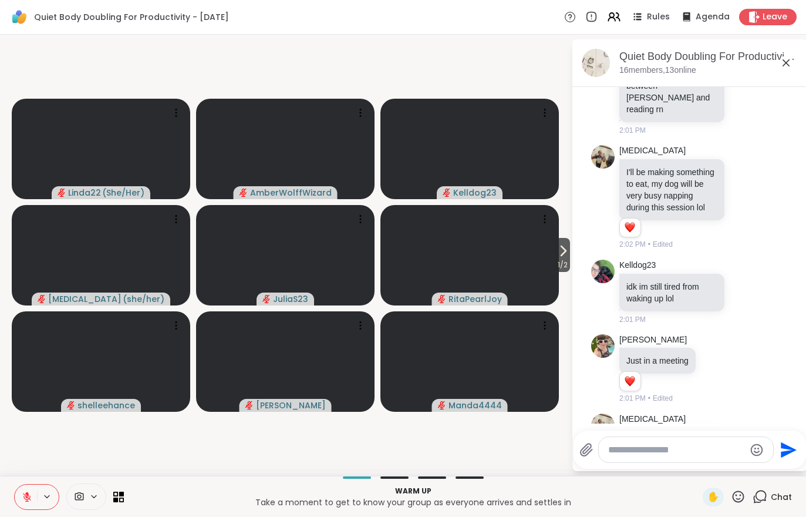
scroll to position [1541, 0]
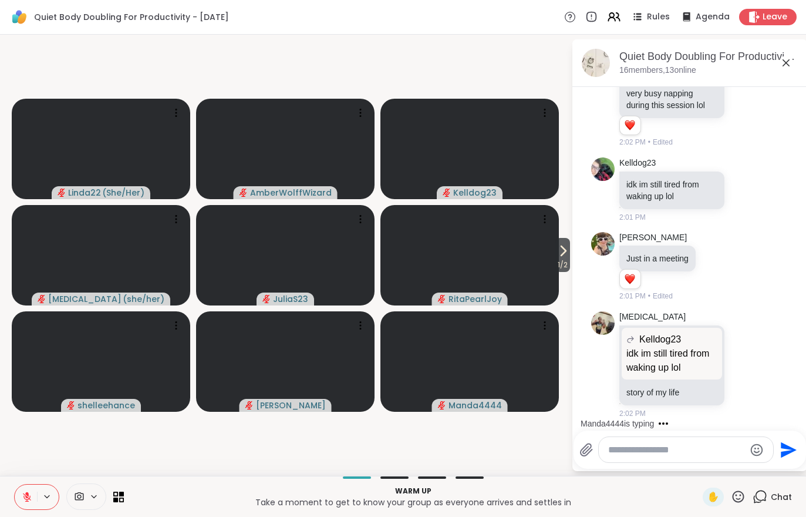
click at [562, 244] on icon at bounding box center [563, 251] width 14 height 14
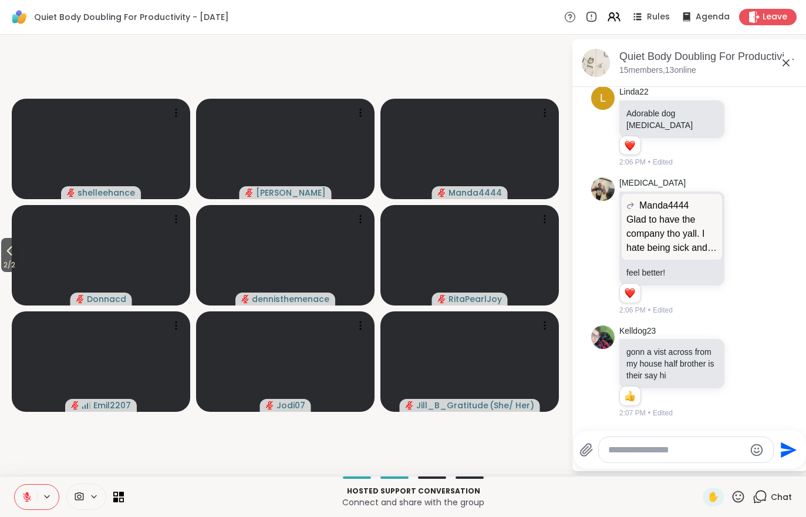
scroll to position [2653, 0]
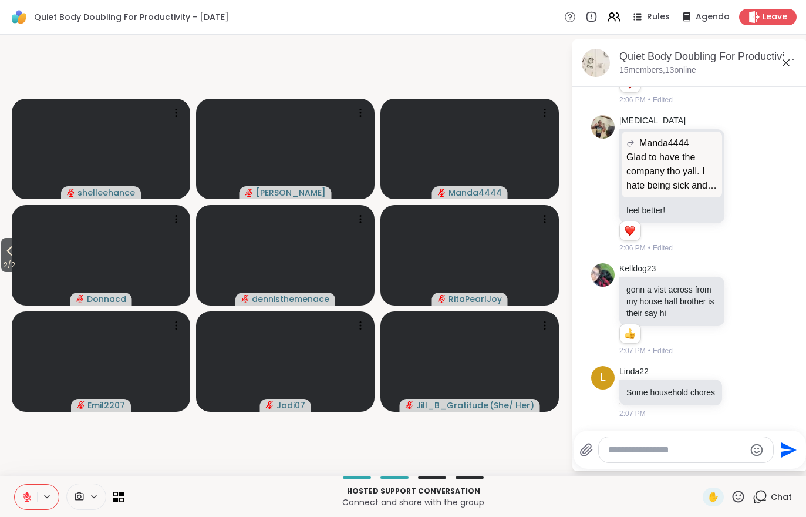
click at [713, 501] on span "✋" at bounding box center [713, 497] width 12 height 14
click at [1, 257] on button "2 / 2" at bounding box center [9, 255] width 16 height 34
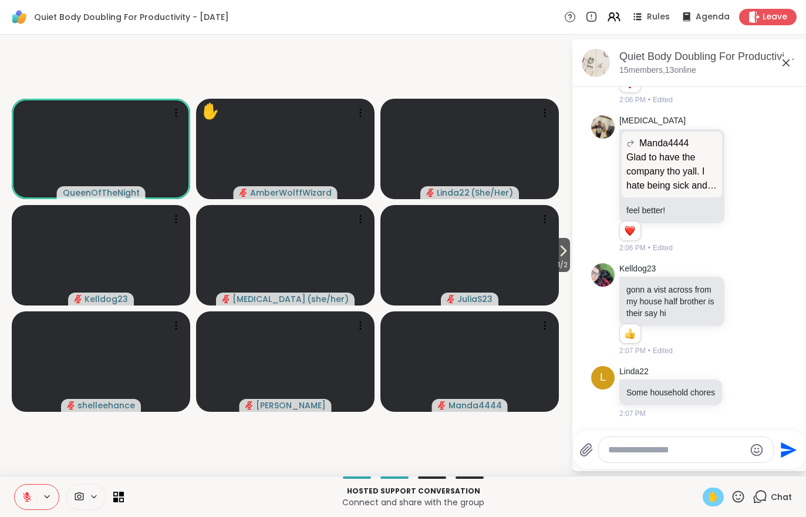
click at [16, 493] on button at bounding box center [26, 496] width 22 height 25
click at [12, 508] on div "Hosted support conversation Connect and share with the group ✋ Chat" at bounding box center [403, 496] width 806 height 41
click at [22, 480] on div "Hosted support conversation Connect and share with the group ✋ Chat" at bounding box center [403, 496] width 806 height 41
click at [26, 505] on button at bounding box center [26, 496] width 22 height 25
click at [705, 497] on div "✋" at bounding box center [713, 496] width 21 height 19
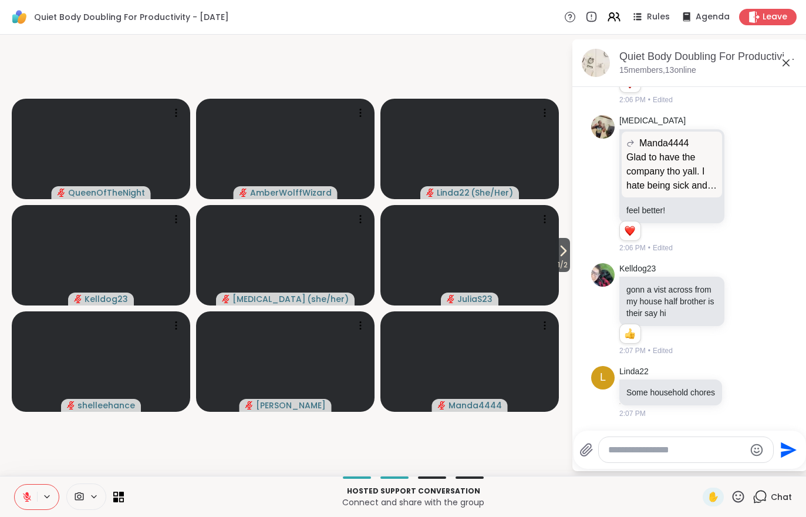
click at [568, 259] on span "1 / 2" at bounding box center [562, 265] width 15 height 14
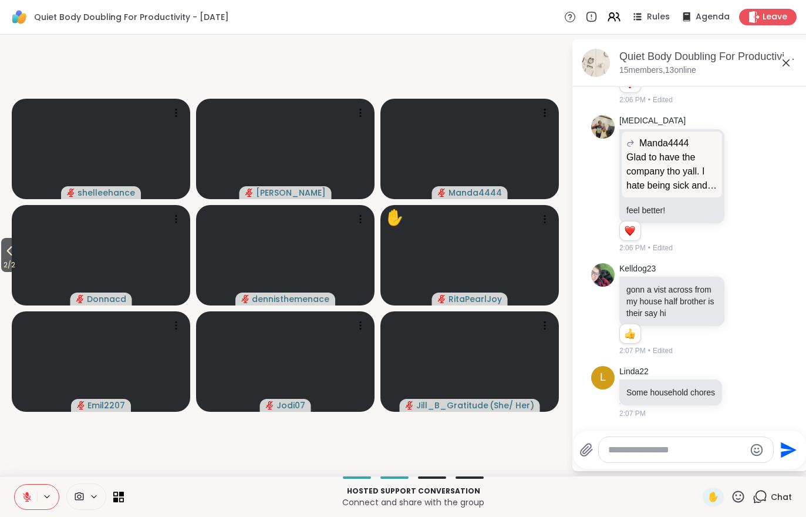
click at [10, 245] on icon at bounding box center [9, 251] width 14 height 14
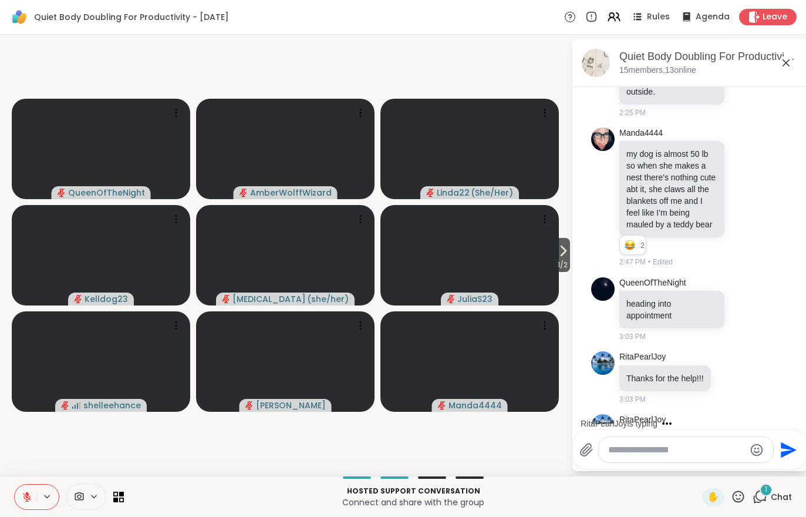
scroll to position [4444, 0]
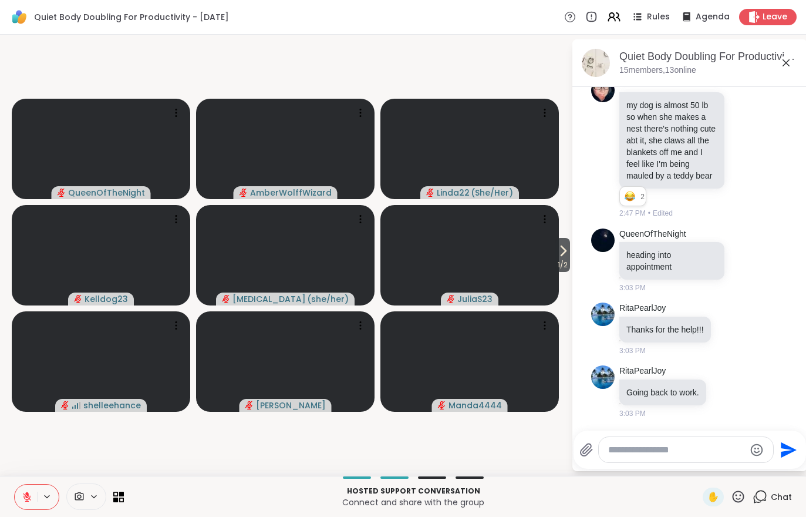
click at [562, 264] on span "1 / 2" at bounding box center [562, 265] width 15 height 14
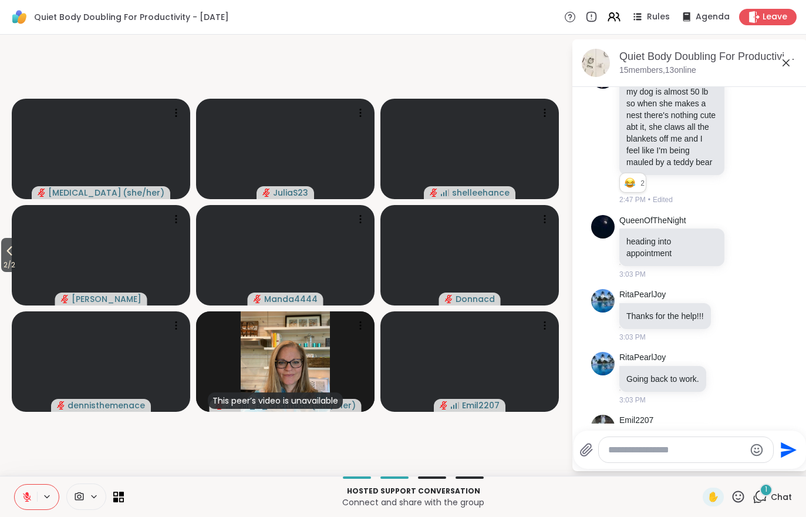
scroll to position [4506, 0]
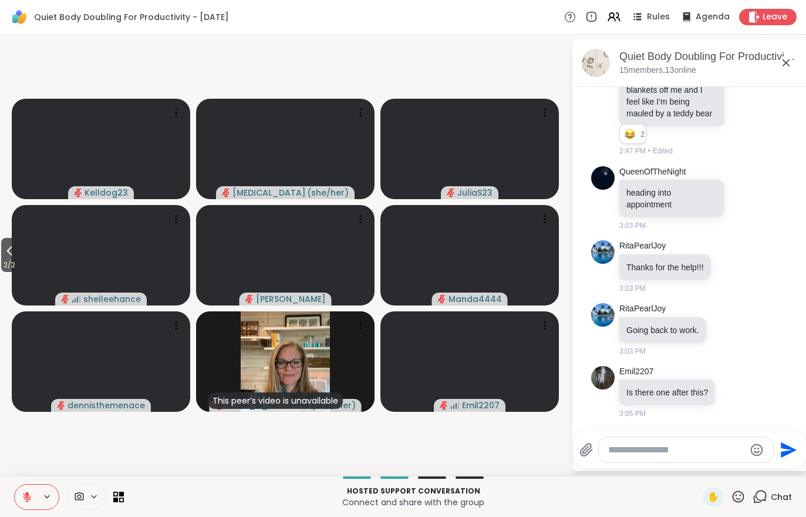
click at [18, 254] on button "2 / 2" at bounding box center [9, 255] width 16 height 34
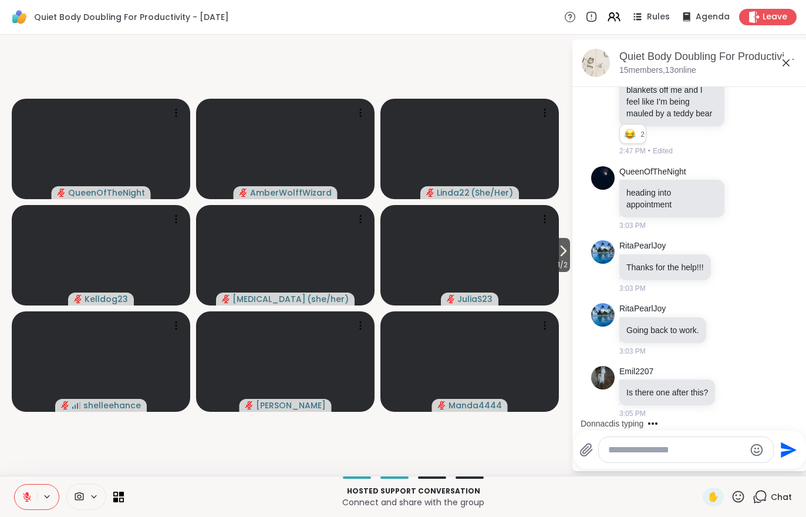
click at [679, 454] on textarea "Type your message" at bounding box center [676, 450] width 137 height 12
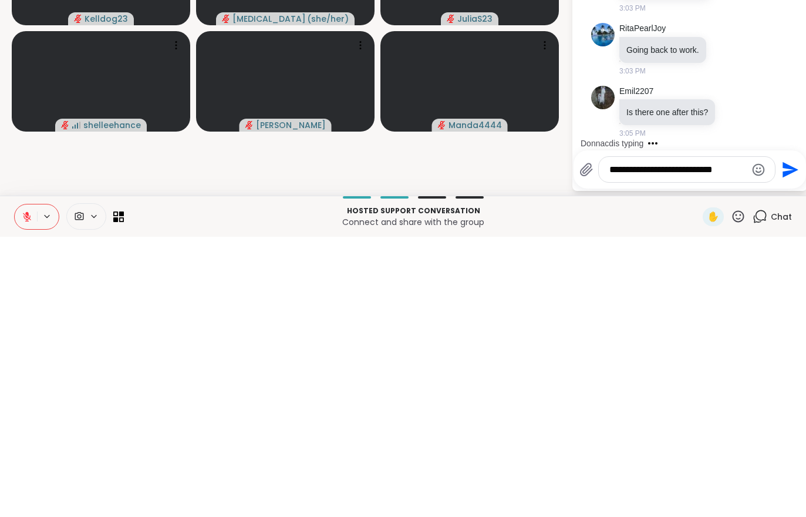
type textarea "**********"
click at [780, 440] on icon "Send" at bounding box center [789, 449] width 19 height 19
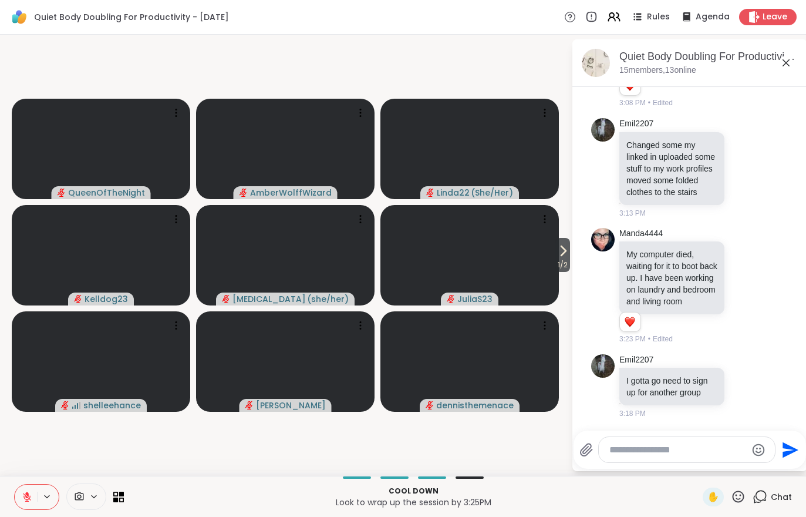
scroll to position [5050, 0]
click at [13, 511] on div "Cool down Look to wrap up the session by 3:25PM ✋ Chat" at bounding box center [403, 496] width 806 height 41
click at [21, 497] on button at bounding box center [26, 496] width 22 height 25
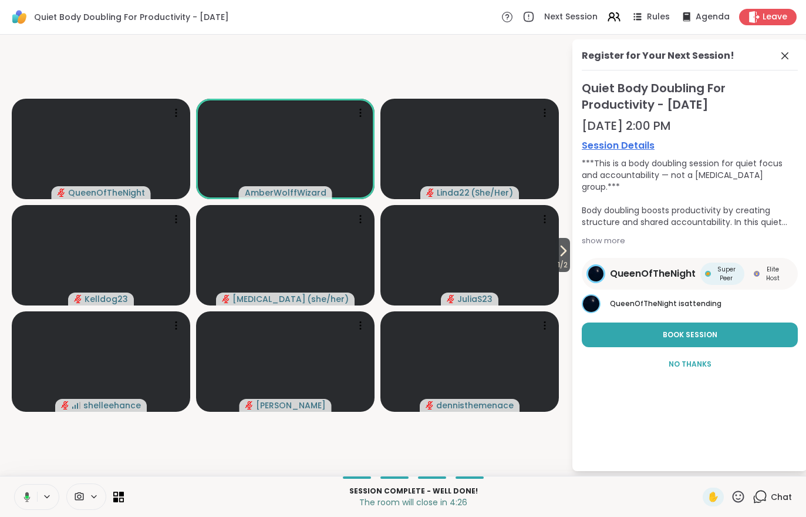
click at [28, 508] on button at bounding box center [25, 496] width 24 height 25
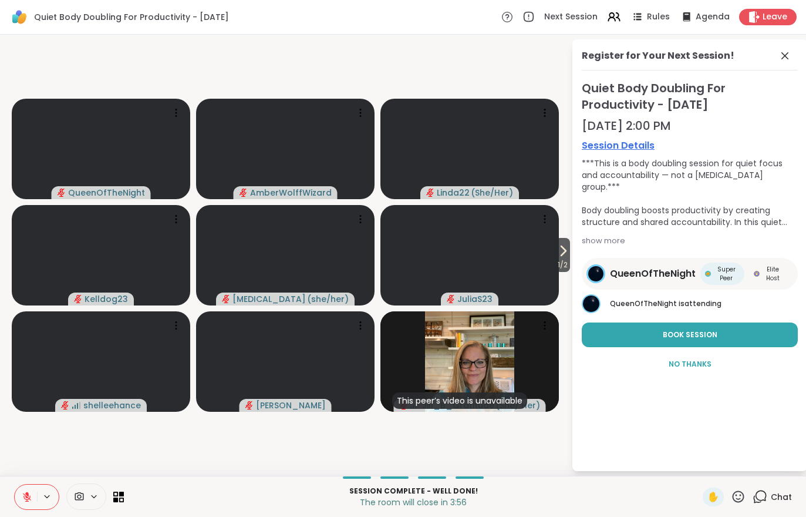
click at [25, 492] on icon at bounding box center [27, 496] width 11 height 11
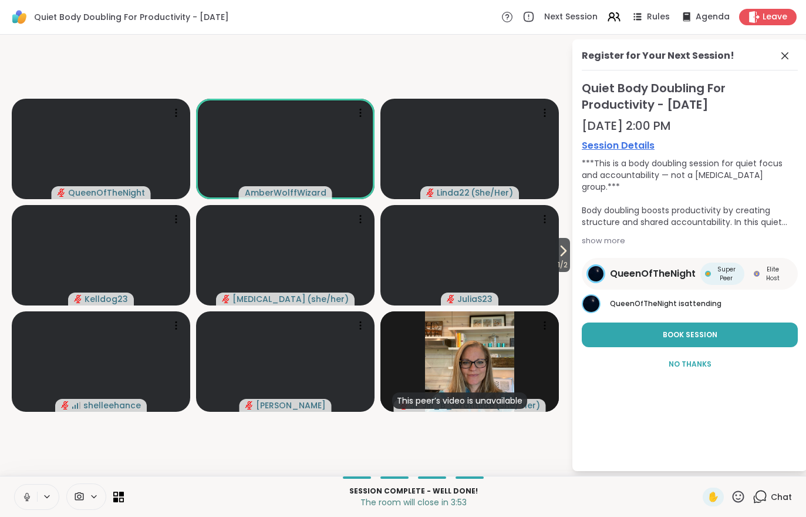
click at [569, 240] on button "1 / 2" at bounding box center [562, 255] width 15 height 34
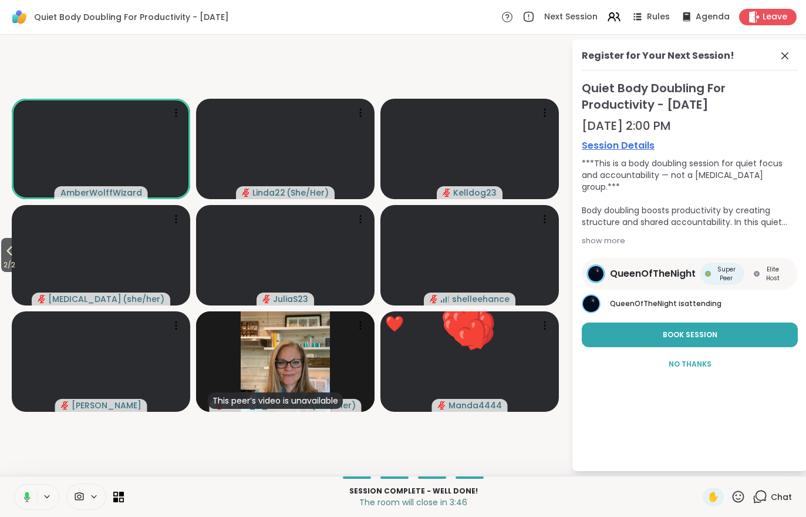
click at [778, 23] on span "Leave" at bounding box center [775, 17] width 25 height 12
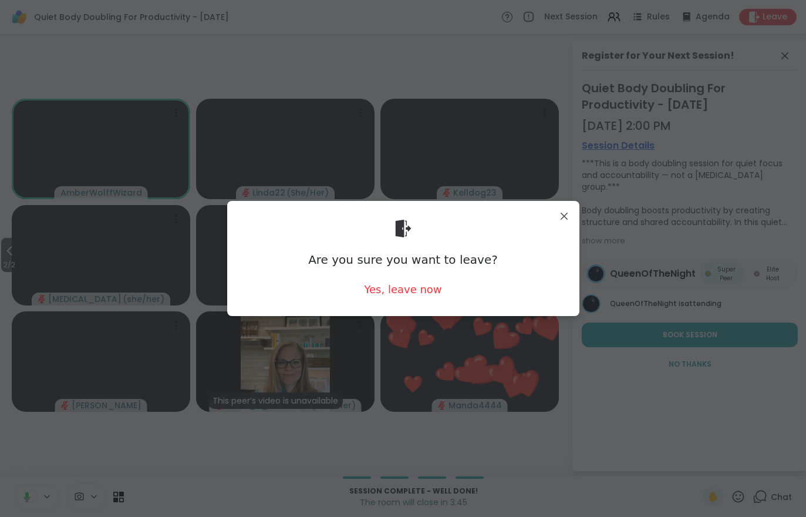
click at [412, 292] on div "Yes, leave now" at bounding box center [402, 289] width 77 height 15
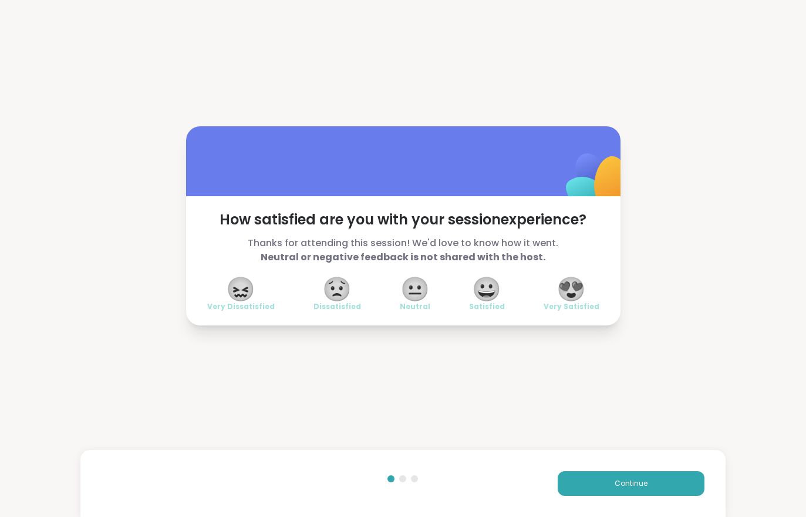
click at [598, 471] on button "Continue" at bounding box center [631, 483] width 147 height 25
click at [598, 470] on div "Continue" at bounding box center [402, 483] width 645 height 67
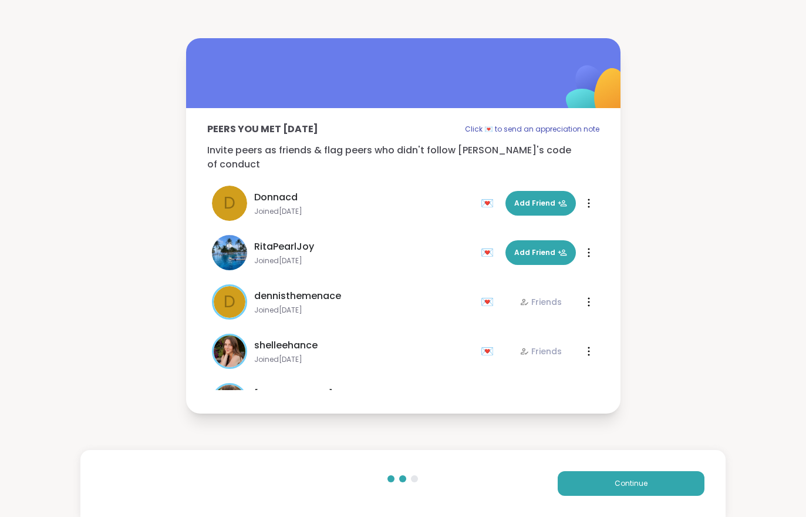
click at [615, 482] on span "Continue" at bounding box center [631, 483] width 33 height 11
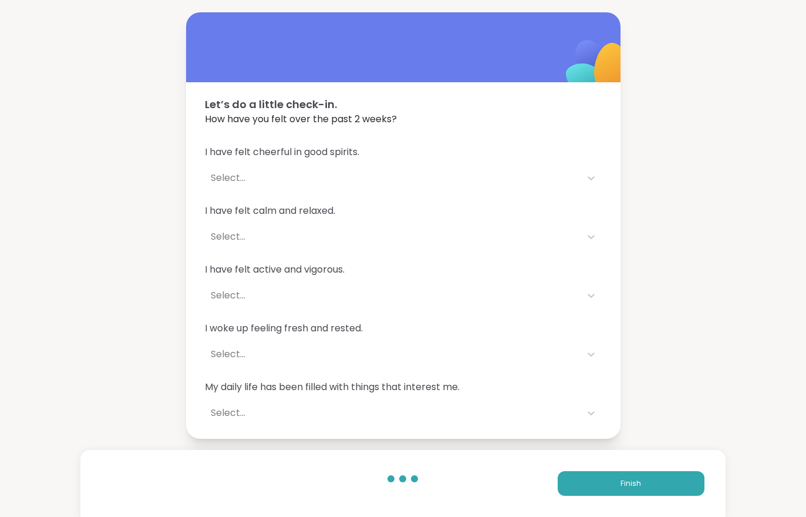
click at [615, 482] on button "Finish" at bounding box center [631, 483] width 147 height 25
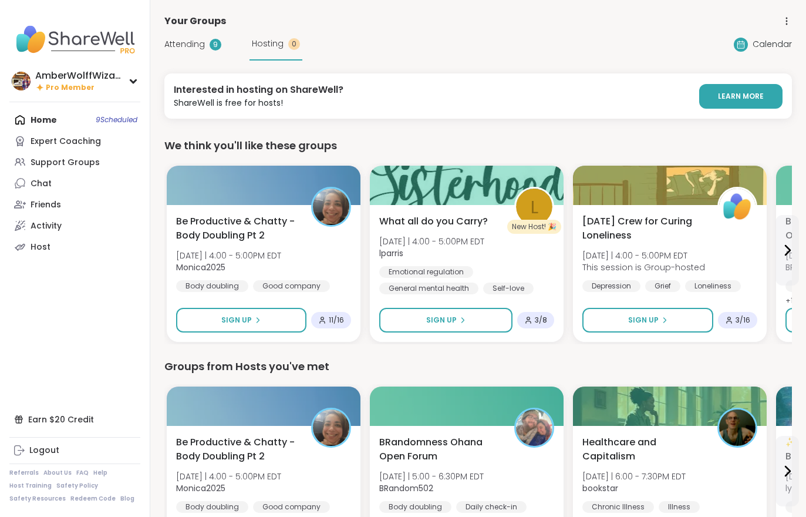
click at [185, 41] on span "Attending" at bounding box center [184, 44] width 41 height 12
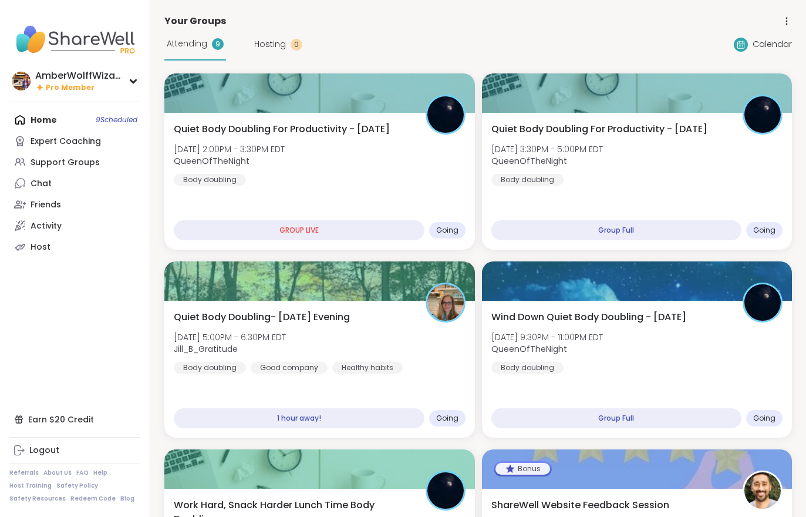
click at [184, 41] on span "Attending" at bounding box center [187, 44] width 41 height 12
click at [638, 173] on div "Quiet Body Doubling For Productivity - [DATE] [DATE] 3:30PM - 5:00PM EDT QueenO…" at bounding box center [637, 153] width 292 height 63
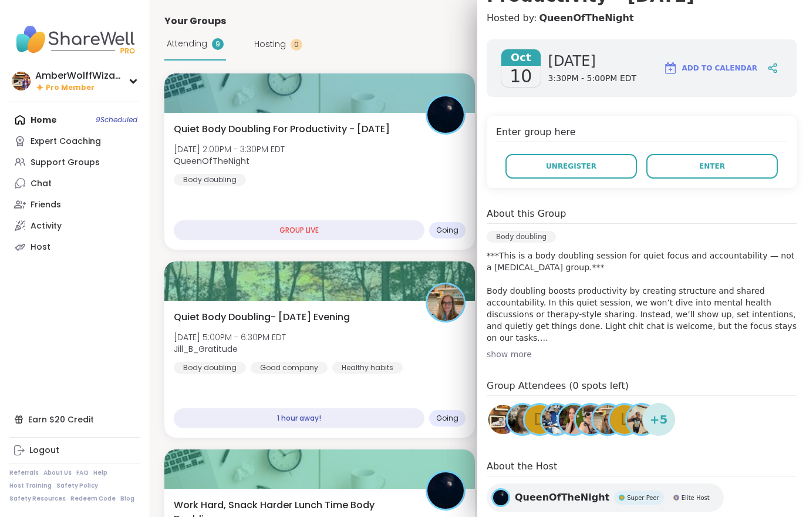
scroll to position [164, 0]
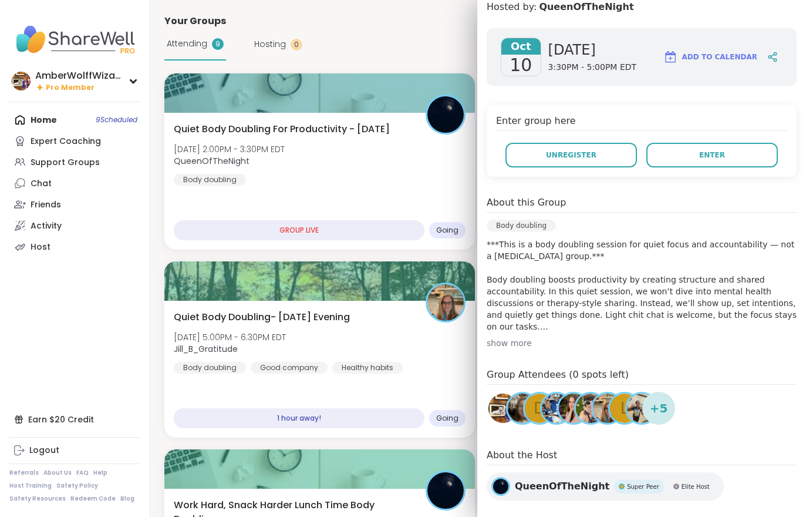
click at [729, 193] on div "[DATE] [DATE] 3:30PM - 5:00PM EDT Add to Calendar Enter group here Unregister E…" at bounding box center [641, 267] width 329 height 496
click at [710, 174] on div "Enter group here Unregister Enter" at bounding box center [642, 141] width 310 height 72
click at [709, 173] on div "Enter group here Unregister Enter" at bounding box center [642, 141] width 310 height 72
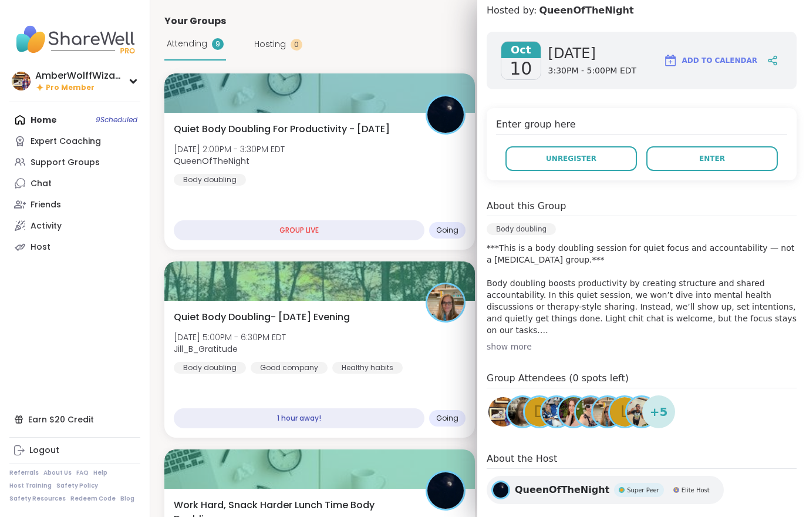
click at [695, 163] on button "Enter" at bounding box center [712, 158] width 132 height 25
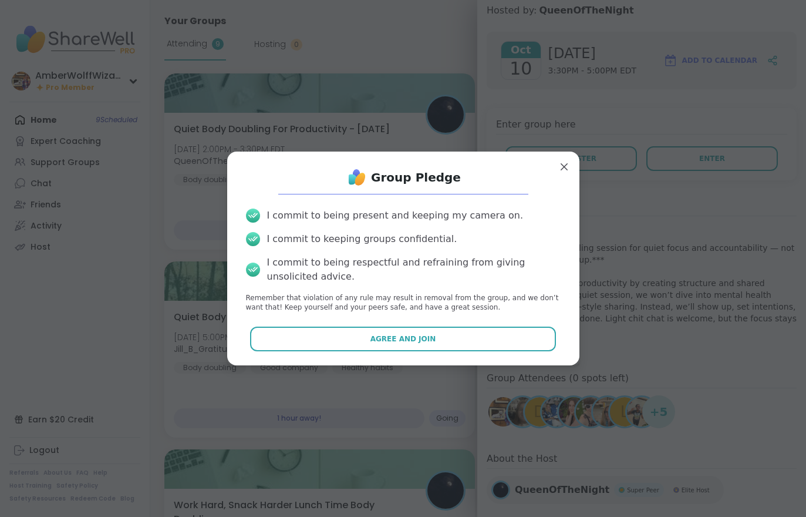
click at [424, 326] on button "Agree and Join" at bounding box center [403, 338] width 306 height 25
click at [423, 325] on div "Quiet Body Doubling- [DATE] Evening [DATE] 5:00PM - 6:30PM EDT Jill_B_Gratitude…" at bounding box center [320, 341] width 292 height 63
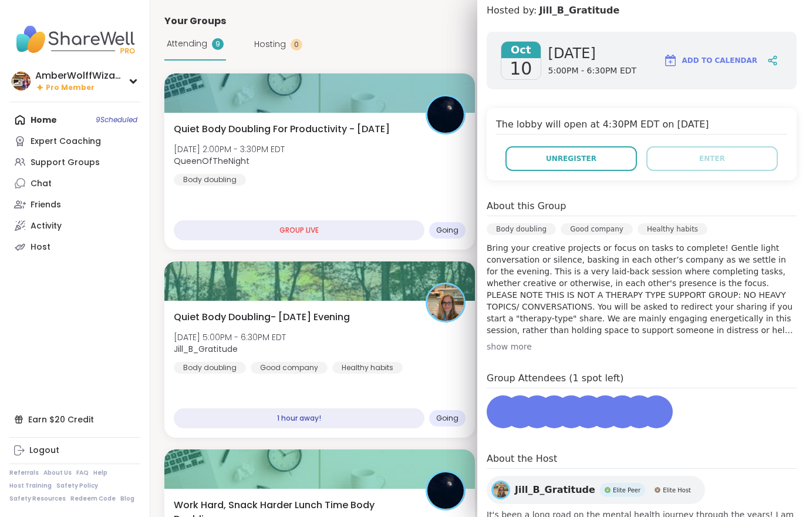
click at [429, 345] on div "Quiet Body Doubling- [DATE] Evening [DATE] 5:00PM - 6:30PM EDT Jill_B_Gratitude…" at bounding box center [320, 341] width 292 height 63
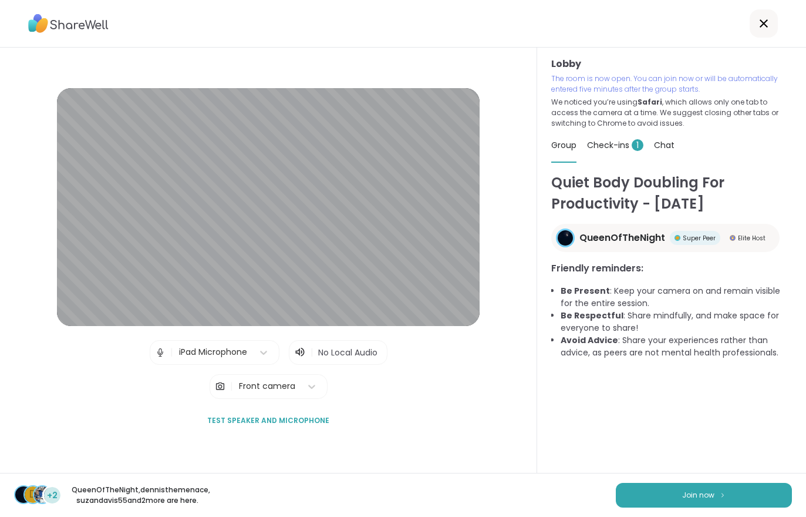
click at [741, 474] on div "d +2 QueenOfTheNight , dennisthemenace , suzandavis55 and 2 more are here. Join…" at bounding box center [403, 495] width 806 height 44
click at [737, 503] on button "Join now" at bounding box center [704, 495] width 176 height 25
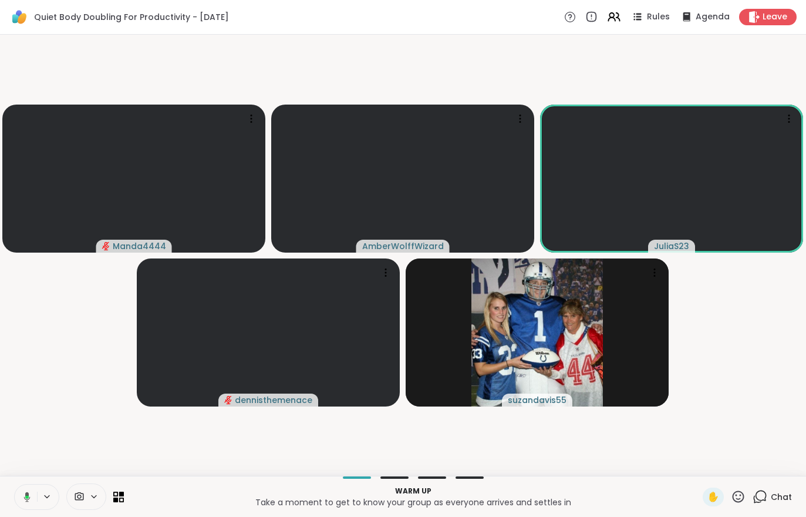
click at [770, 487] on div "Chat" at bounding box center [772, 496] width 39 height 19
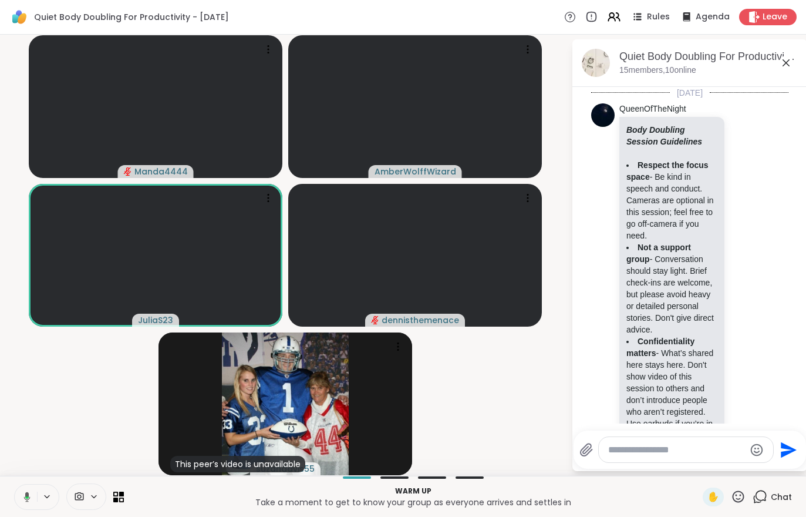
scroll to position [904, 0]
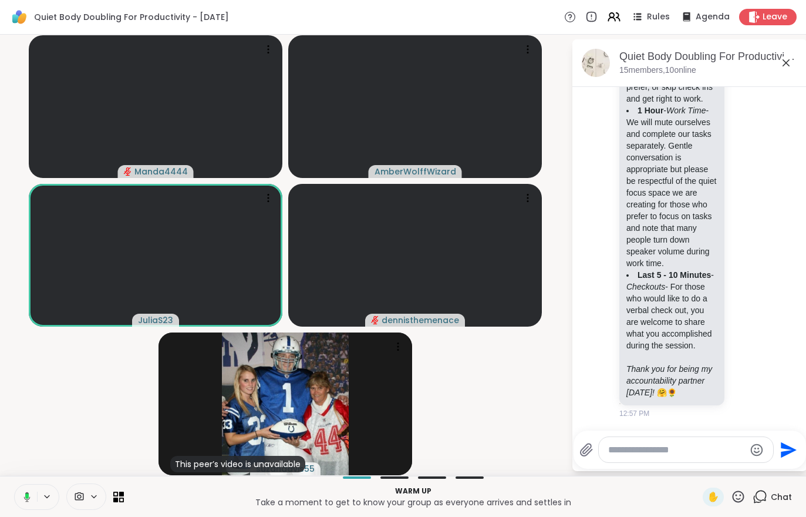
click at [789, 501] on span "Chat" at bounding box center [781, 497] width 21 height 12
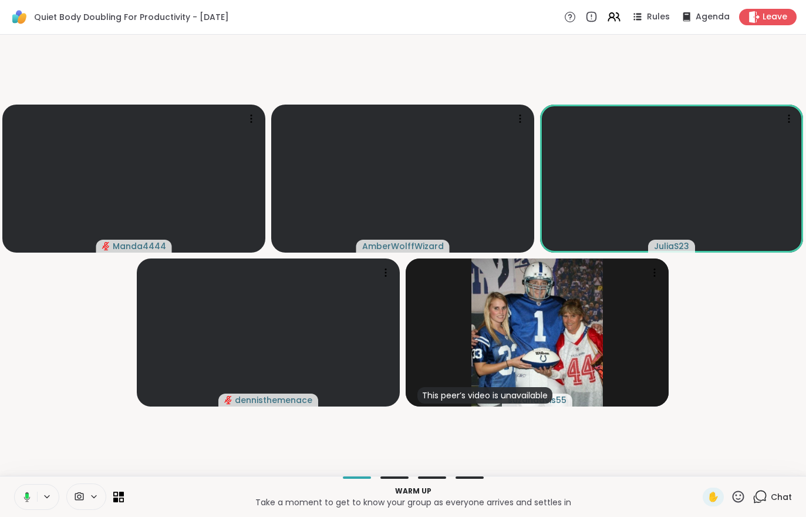
click at [800, 505] on div "Warm up Take a moment to get to know your group as everyone arrives and settles…" at bounding box center [403, 496] width 806 height 41
click at [759, 23] on icon at bounding box center [755, 17] width 12 height 12
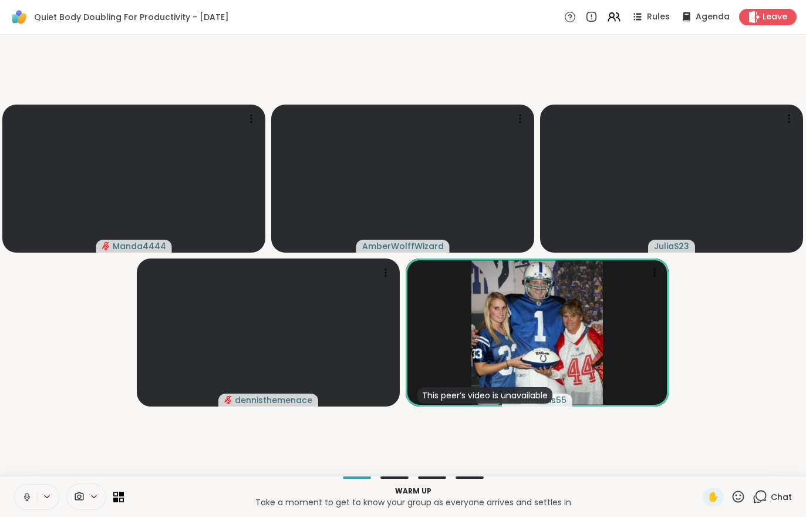
click at [20, 496] on button at bounding box center [26, 496] width 22 height 25
click at [11, 505] on div "Warm up Take a moment to get to know your group as everyone arrives and settles…" at bounding box center [403, 496] width 806 height 41
click at [23, 499] on icon at bounding box center [27, 496] width 11 height 11
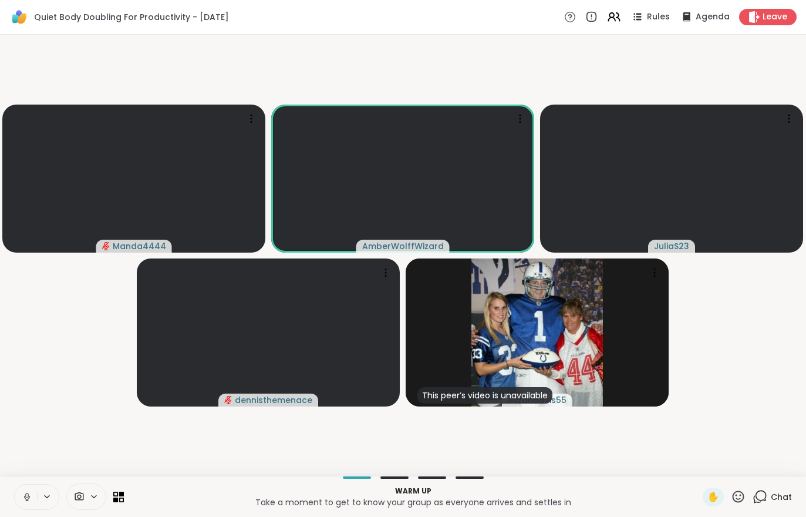
click at [23, 490] on button at bounding box center [26, 496] width 22 height 25
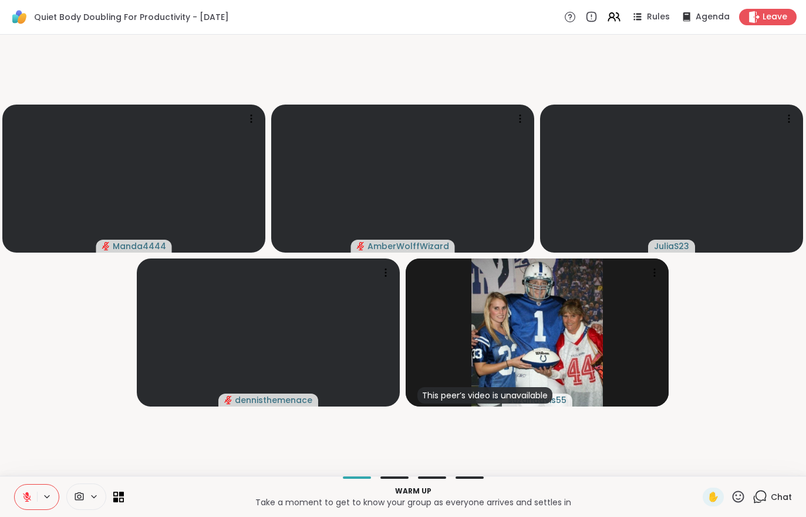
click at [767, 16] on span "Leave" at bounding box center [775, 17] width 25 height 12
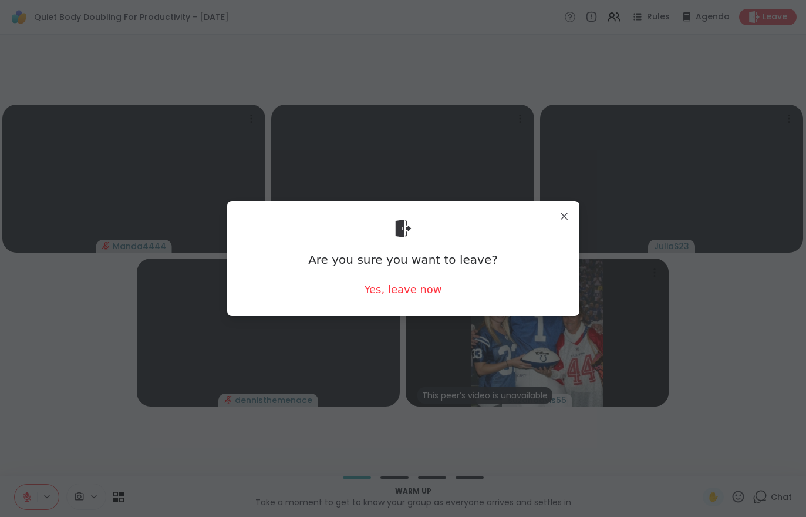
click at [407, 291] on div "Yes, leave now" at bounding box center [402, 289] width 77 height 15
